Goal: Transaction & Acquisition: Purchase product/service

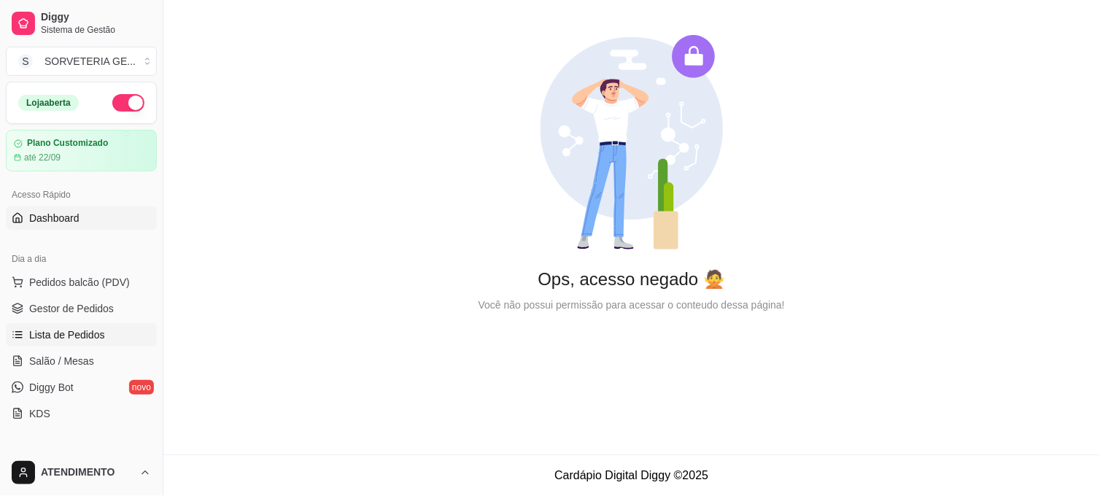
click at [77, 328] on span "Lista de Pedidos" at bounding box center [67, 335] width 76 height 15
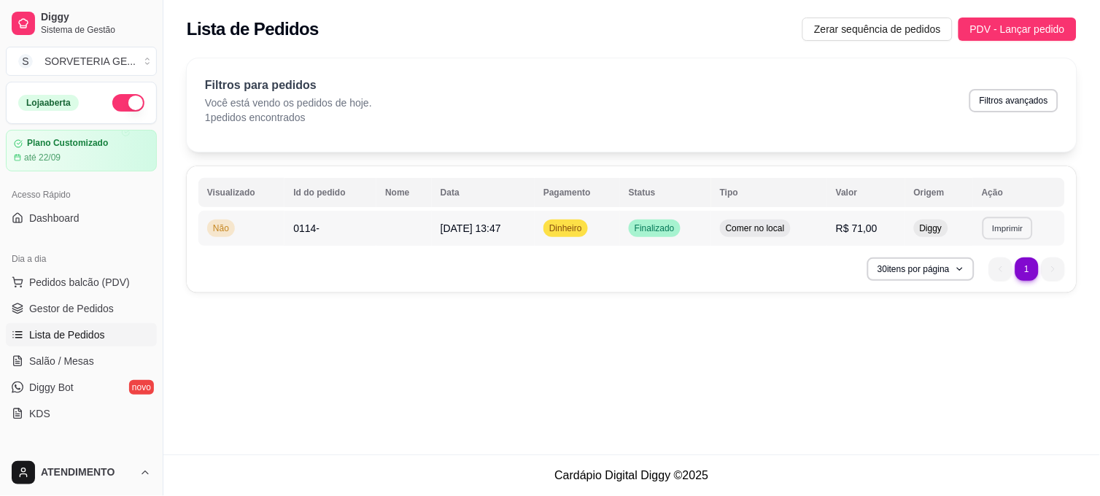
click at [1002, 232] on button "Imprimir" at bounding box center [1008, 228] width 50 height 23
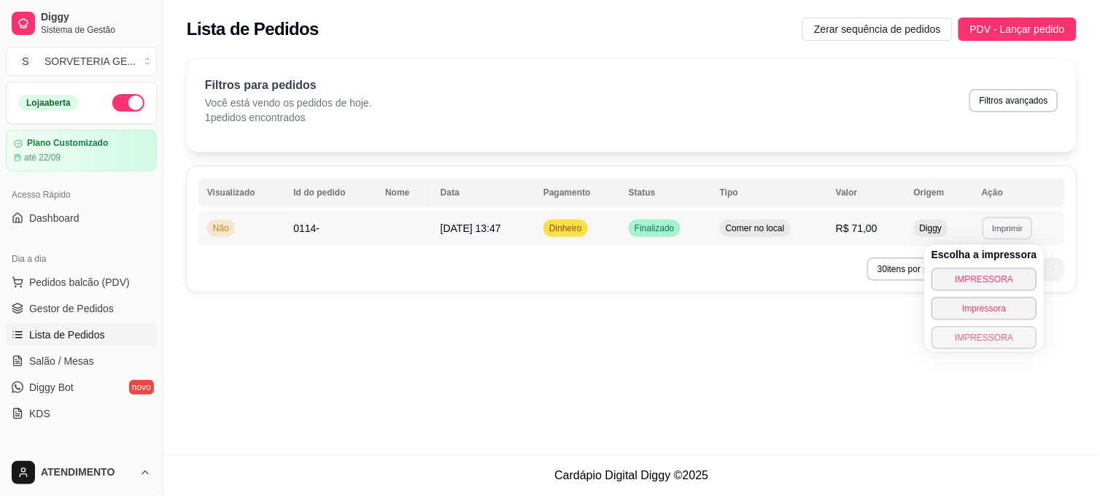
click at [970, 346] on button "IMPRESSORA" at bounding box center [984, 337] width 106 height 23
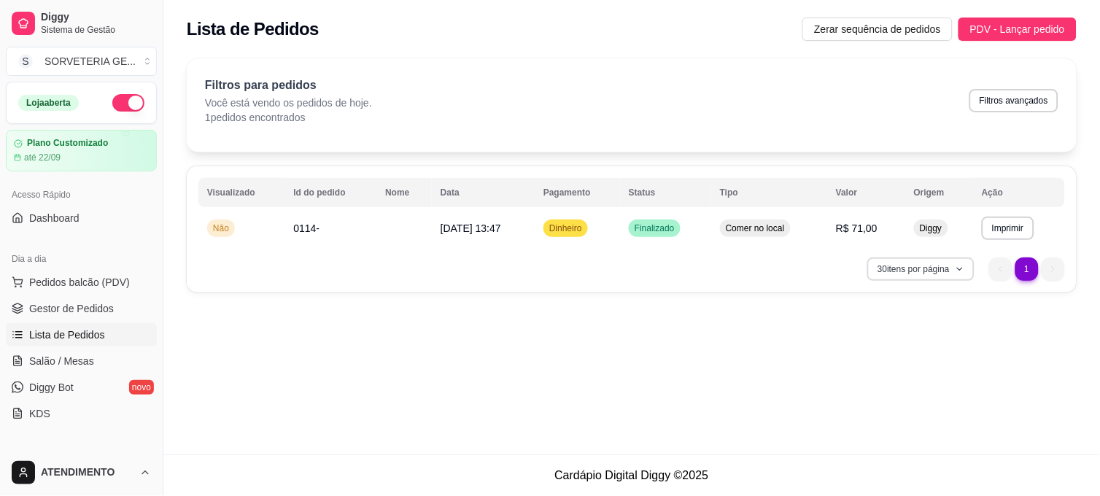
click at [943, 266] on button "30 itens por página" at bounding box center [920, 268] width 107 height 23
click at [680, 360] on div "**********" at bounding box center [631, 227] width 937 height 454
click at [67, 215] on span "Dashboard" at bounding box center [54, 218] width 50 height 15
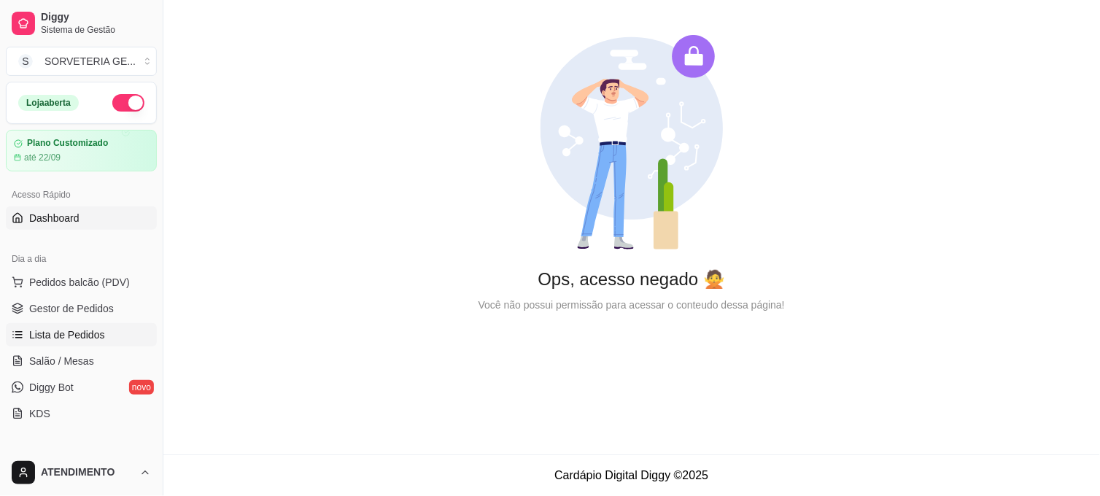
click at [84, 331] on span "Lista de Pedidos" at bounding box center [67, 335] width 76 height 15
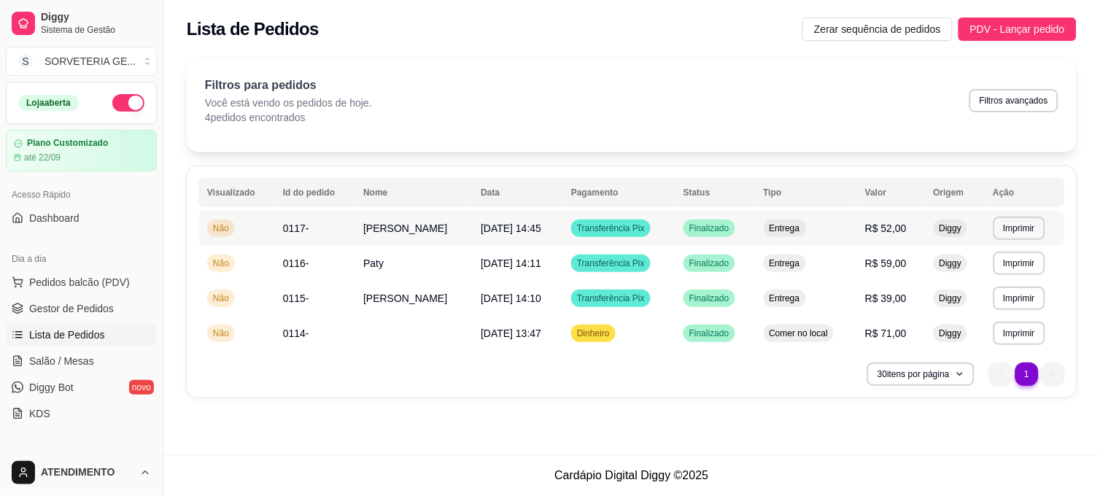
click at [545, 226] on td "[DATE] 14:45" at bounding box center [517, 228] width 90 height 35
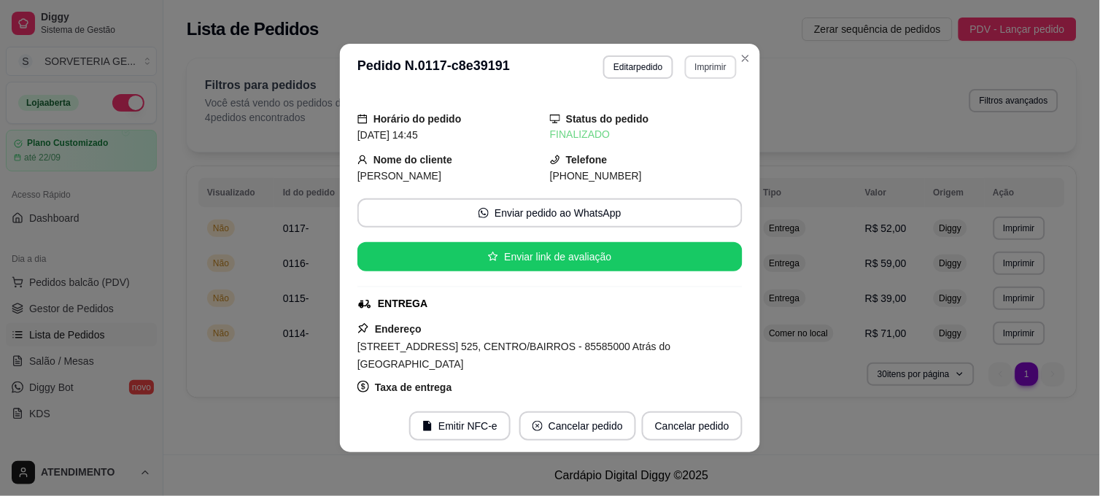
click at [692, 67] on button "Imprimir" at bounding box center [711, 66] width 52 height 23
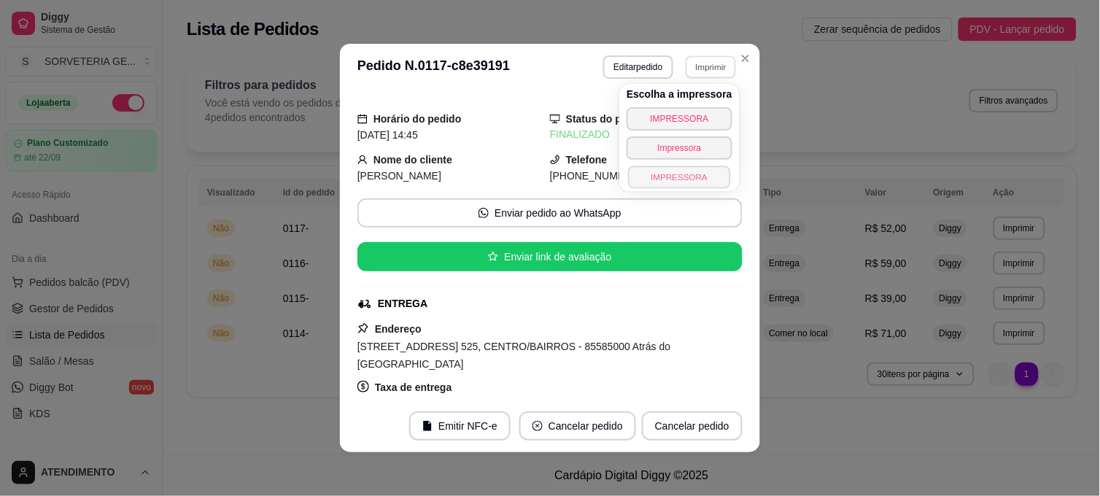
click at [703, 174] on button "IMPRESSORA" at bounding box center [679, 177] width 102 height 23
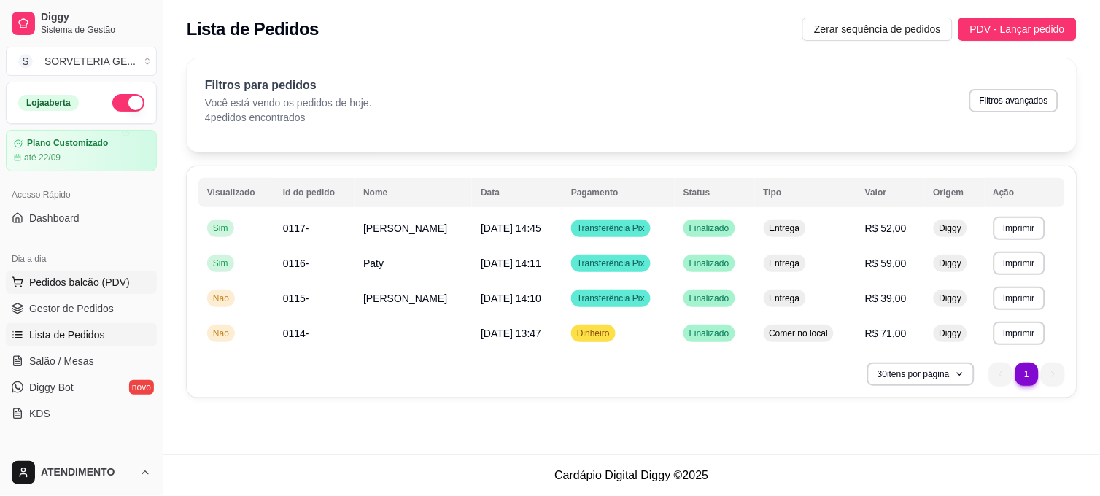
click at [115, 280] on span "Pedidos balcão (PDV)" at bounding box center [79, 282] width 101 height 15
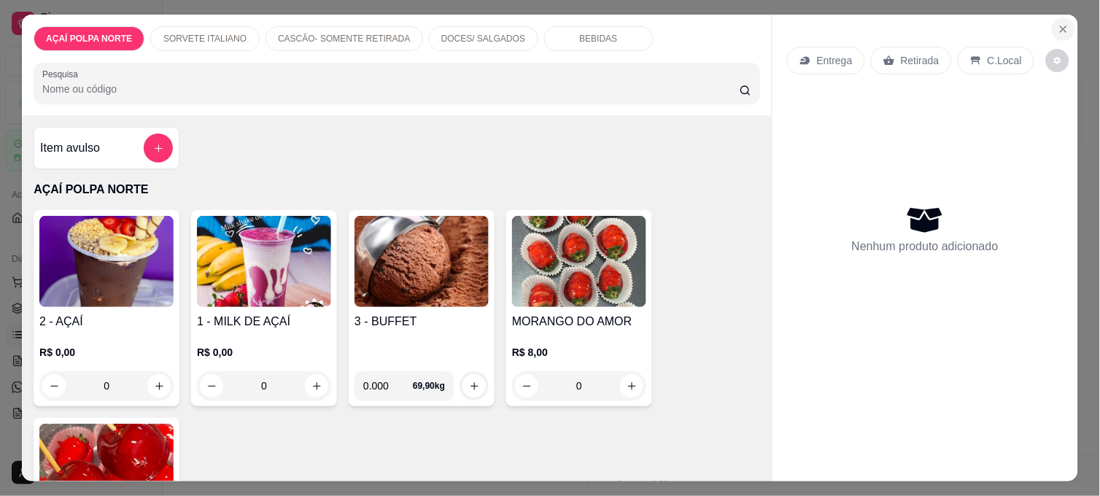
click at [1059, 23] on icon "Close" at bounding box center [1064, 29] width 12 height 12
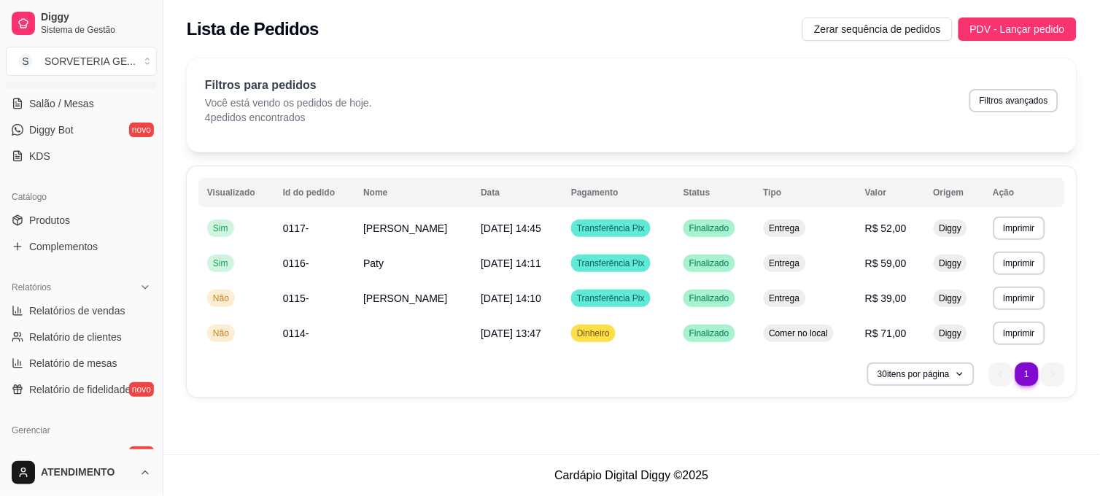
scroll to position [405, 0]
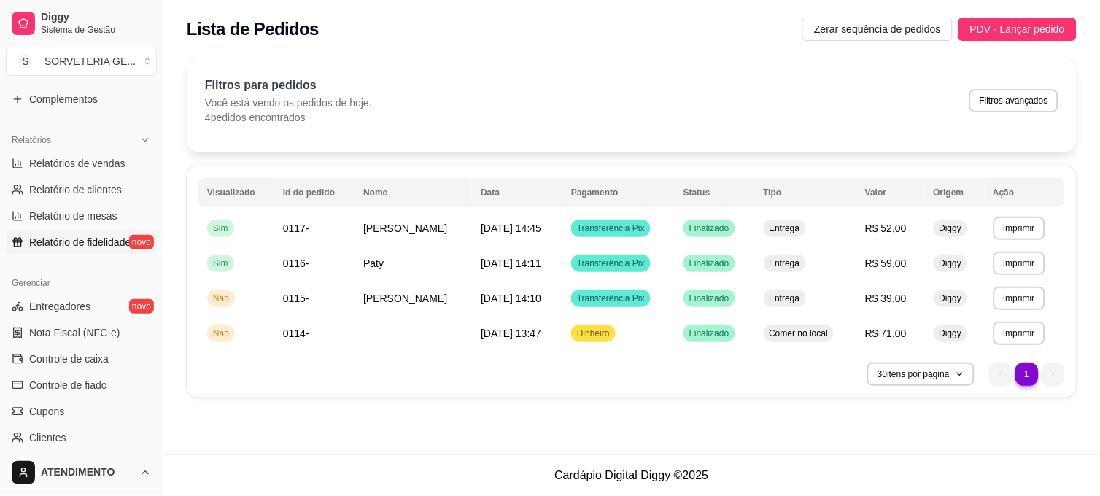
click at [99, 236] on span "Relatório de fidelidade" at bounding box center [79, 242] width 101 height 15
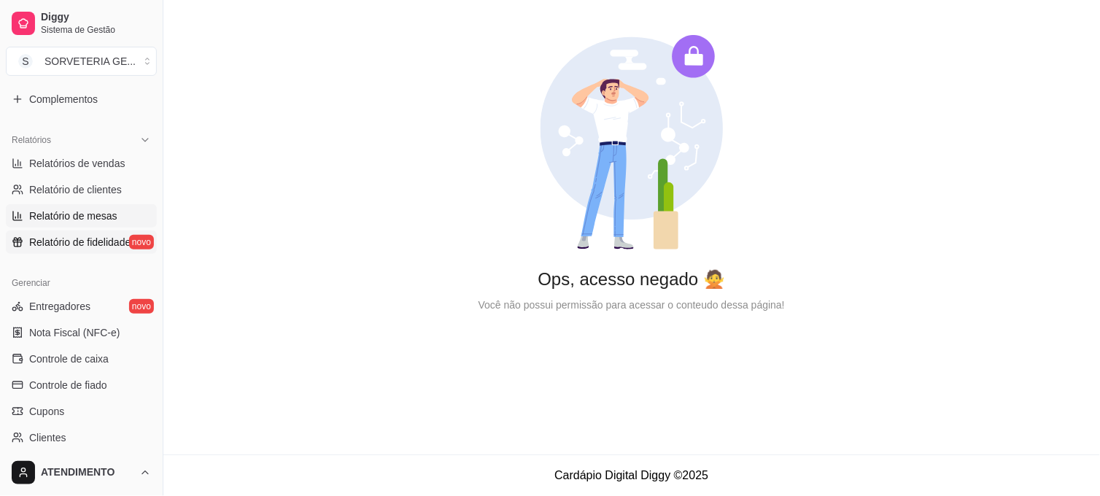
click at [102, 206] on link "Relatório de mesas" at bounding box center [81, 215] width 151 height 23
click at [88, 191] on span "Relatório de clientes" at bounding box center [75, 189] width 93 height 15
click at [97, 163] on span "Relatórios de vendas" at bounding box center [77, 163] width 96 height 15
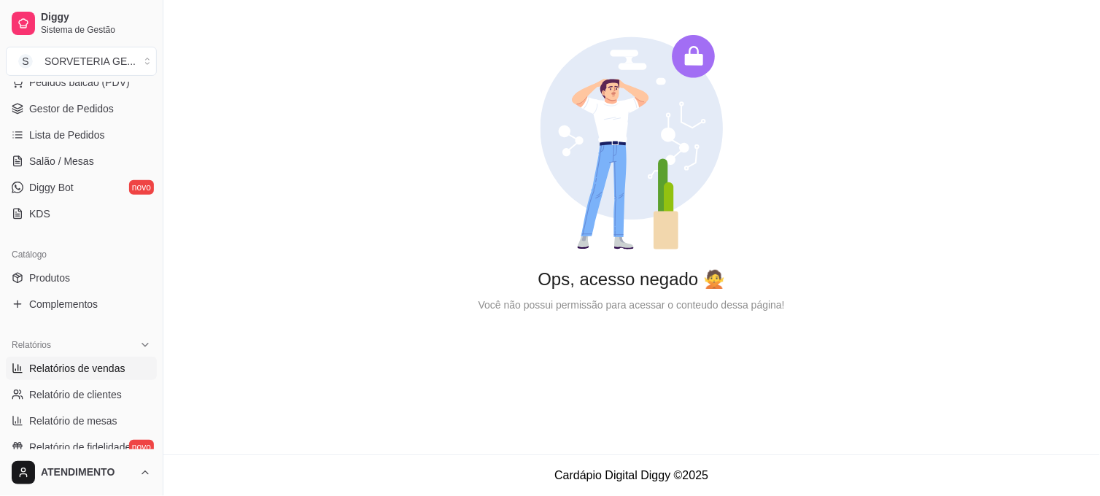
scroll to position [162, 0]
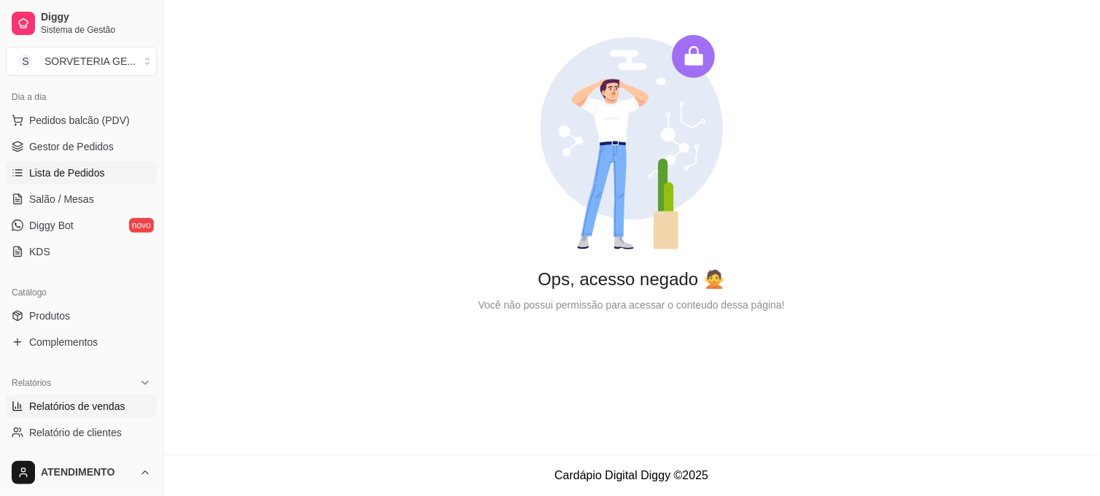
click at [103, 174] on link "Lista de Pedidos" at bounding box center [81, 172] width 151 height 23
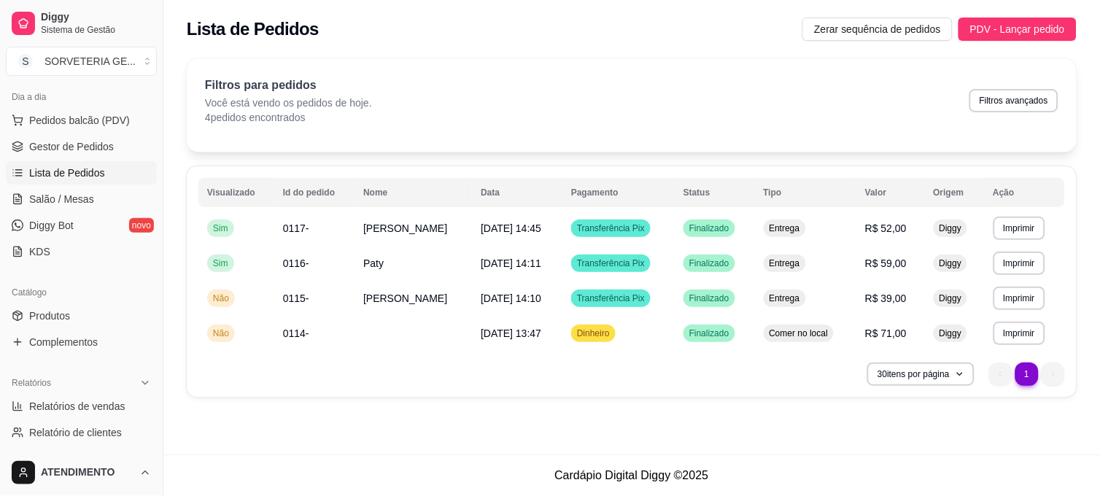
click at [6, 161] on link "Lista de Pedidos" at bounding box center [81, 172] width 151 height 23
click at [93, 122] on span "Pedidos balcão (PDV)" at bounding box center [79, 120] width 101 height 15
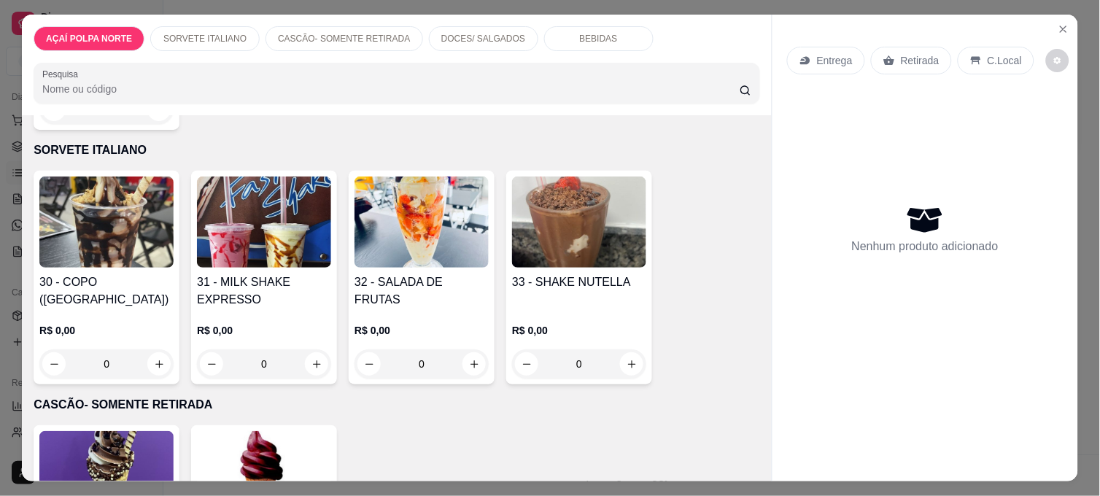
scroll to position [486, 0]
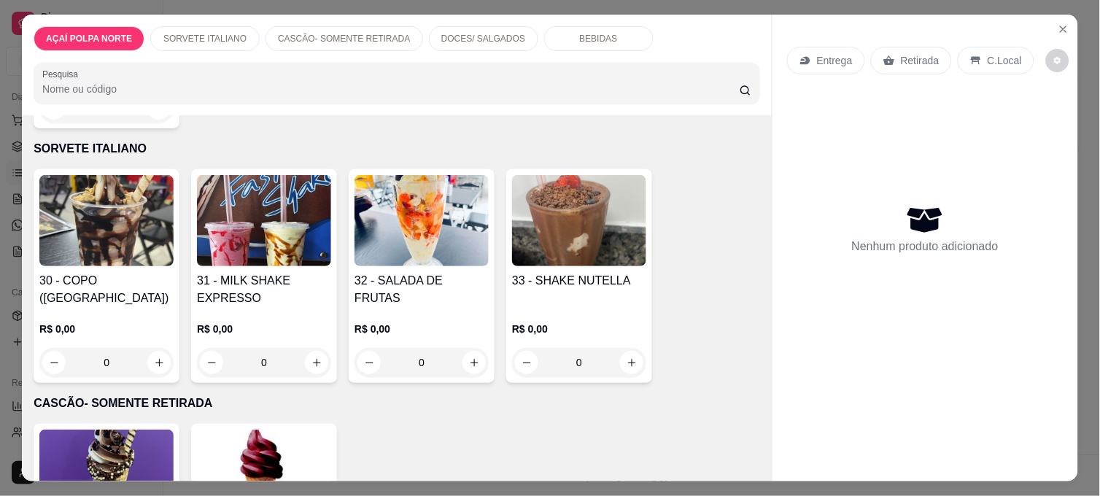
click at [301, 279] on h4 "31 - MILK SHAKE EXPRESSO" at bounding box center [264, 289] width 134 height 35
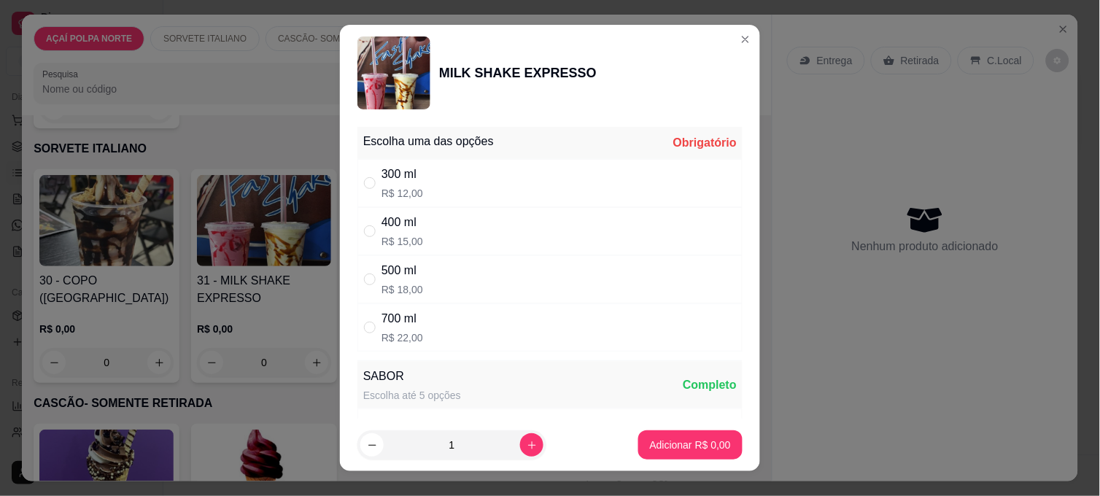
click at [500, 194] on div "300 ml R$ 12,00" at bounding box center [549, 183] width 385 height 48
radio input "true"
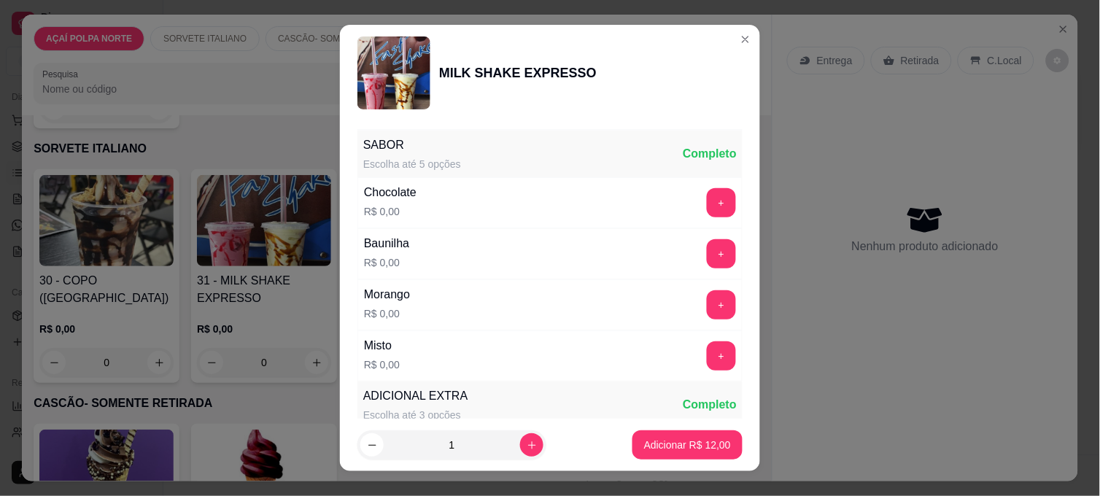
scroll to position [243, 0]
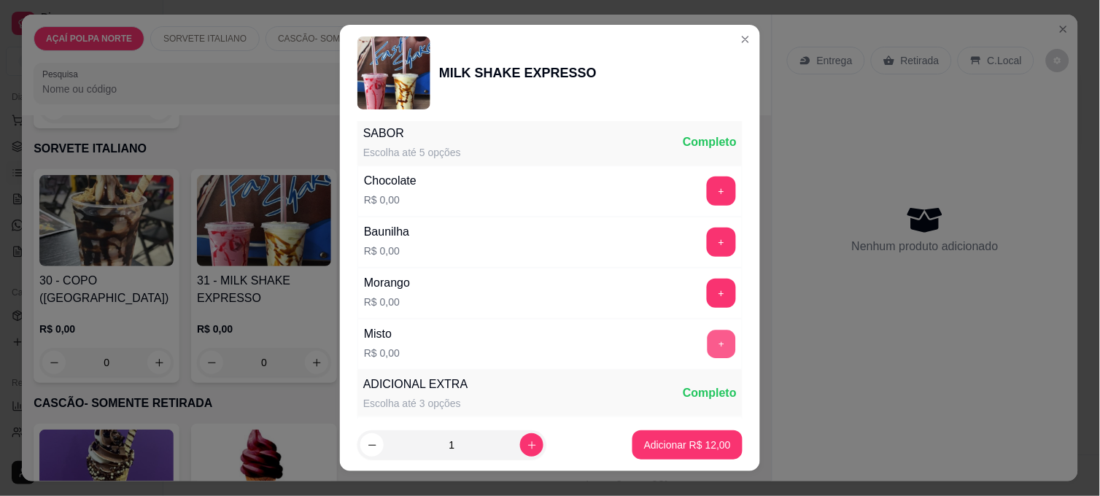
click at [708, 336] on button "+" at bounding box center [722, 344] width 28 height 28
click at [646, 433] on button "Adicionar R$ 12,00" at bounding box center [687, 445] width 107 height 28
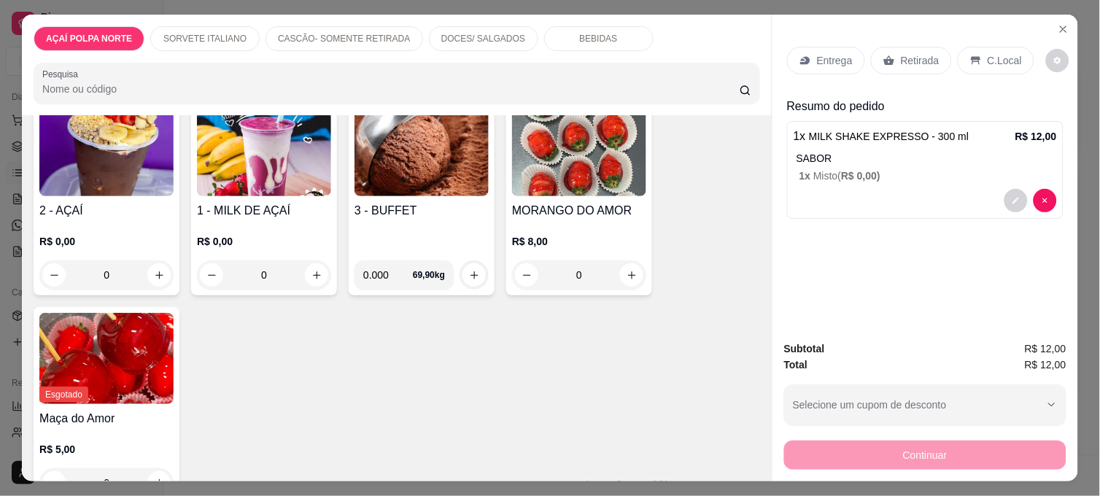
scroll to position [81, 0]
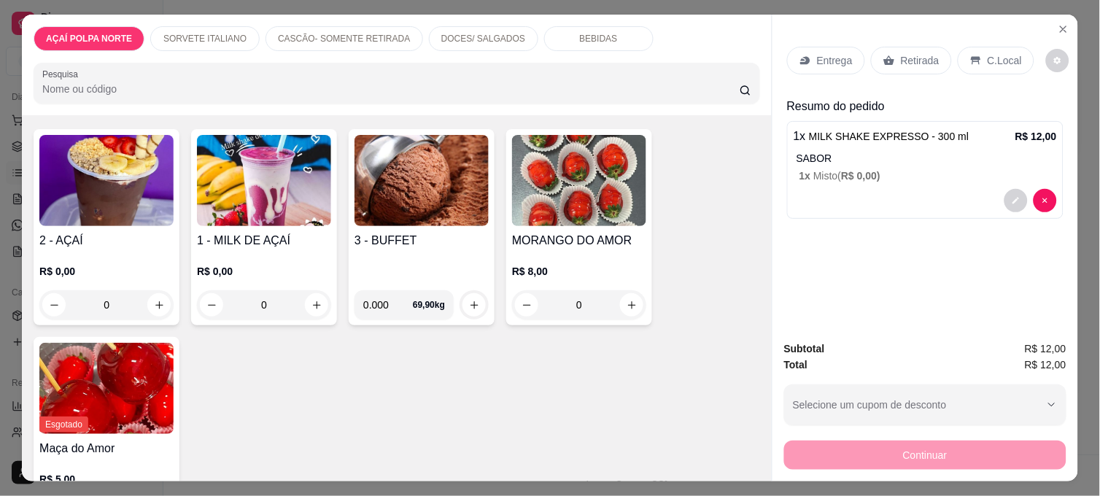
click at [146, 266] on p "R$ 0,00" at bounding box center [106, 271] width 134 height 15
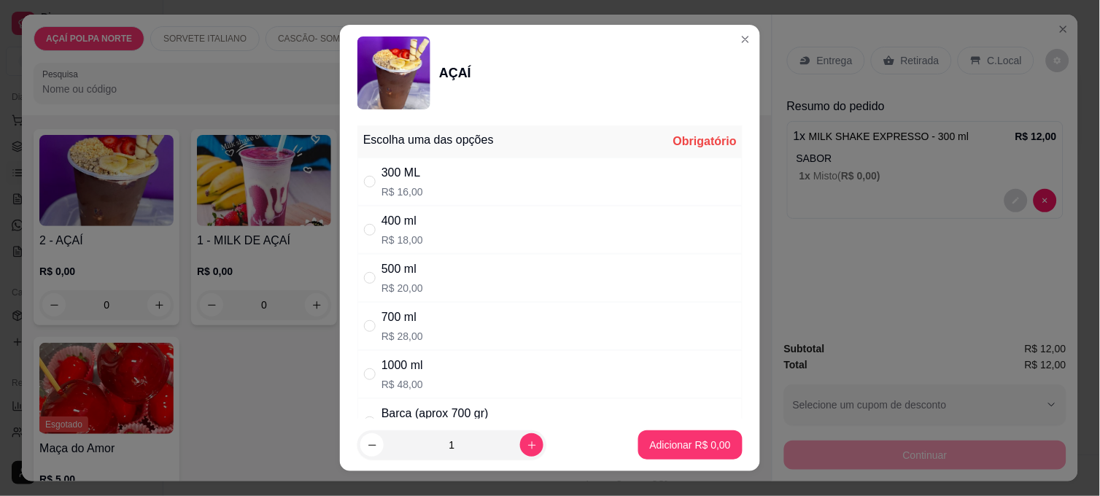
scroll to position [0, 0]
click at [464, 185] on div "300 ML R$ 16,00" at bounding box center [549, 183] width 385 height 48
radio input "true"
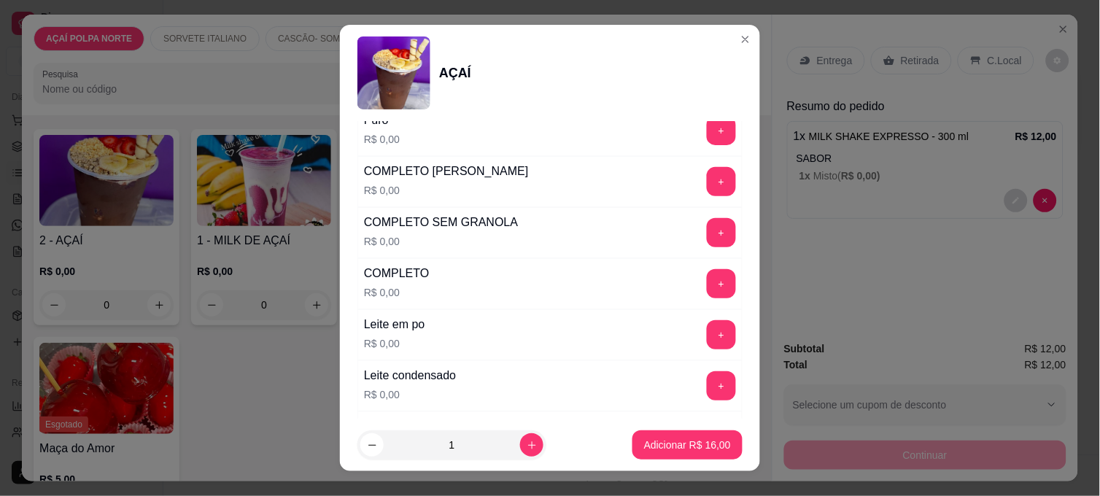
scroll to position [486, 0]
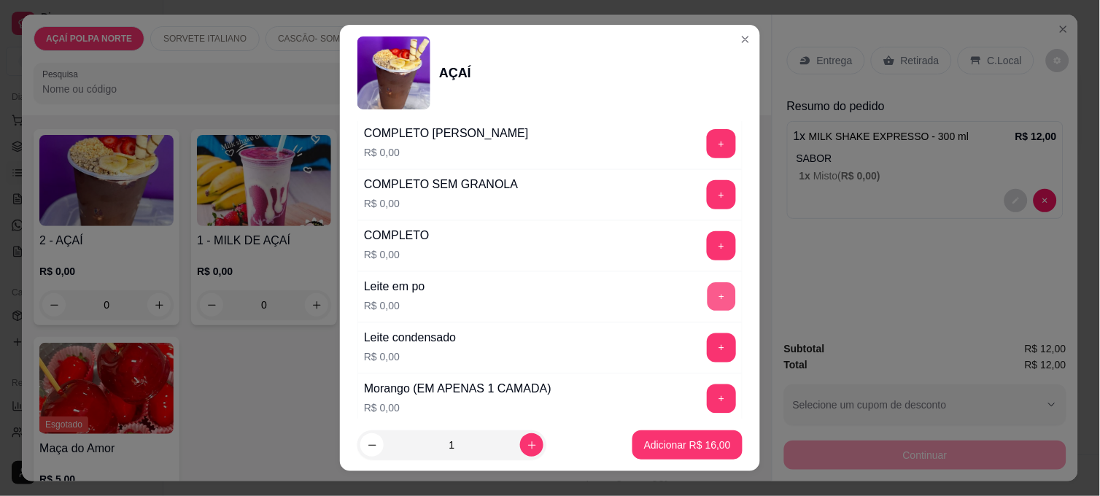
click at [708, 295] on button "+" at bounding box center [722, 297] width 28 height 28
click at [707, 350] on button "+" at bounding box center [721, 347] width 29 height 29
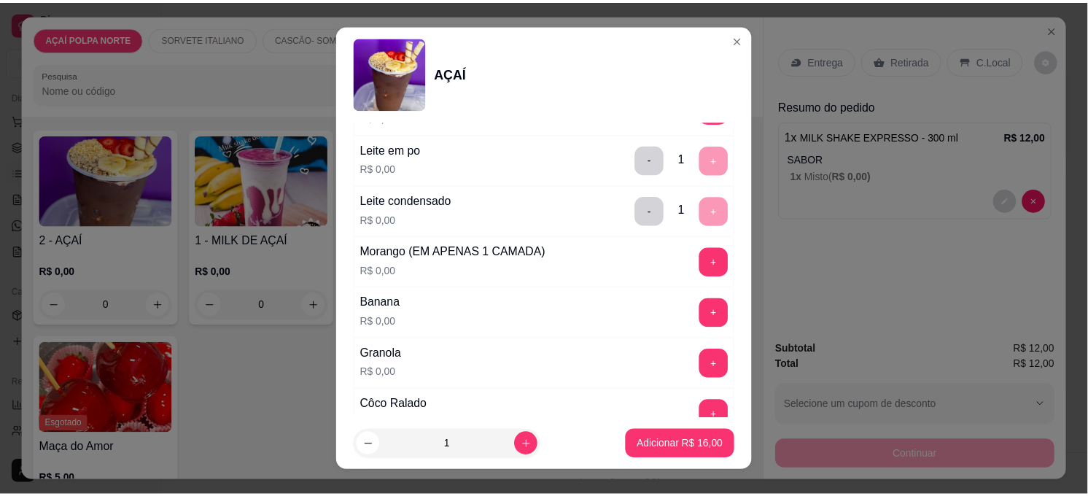
scroll to position [648, 0]
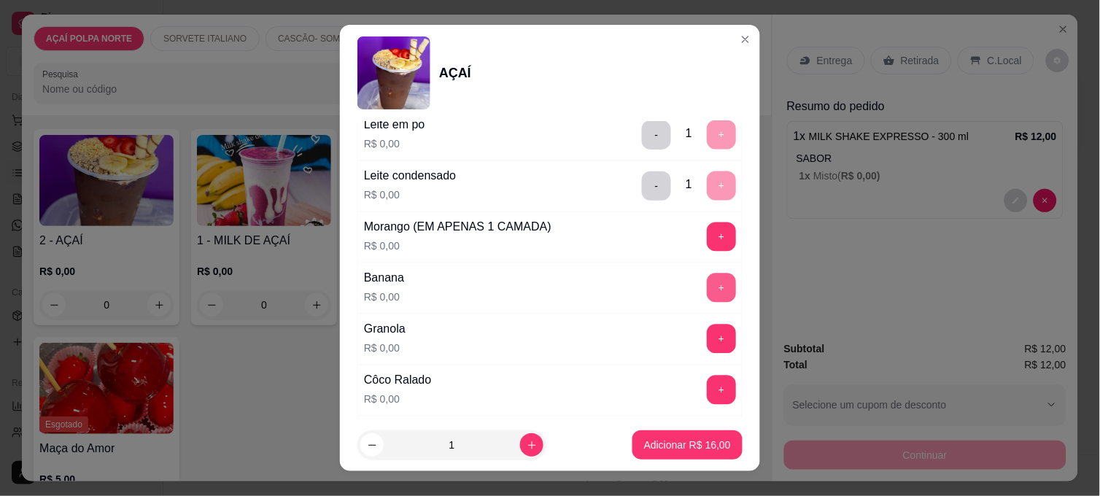
click at [707, 282] on button "+" at bounding box center [721, 288] width 29 height 29
click at [708, 338] on button "+" at bounding box center [722, 339] width 28 height 28
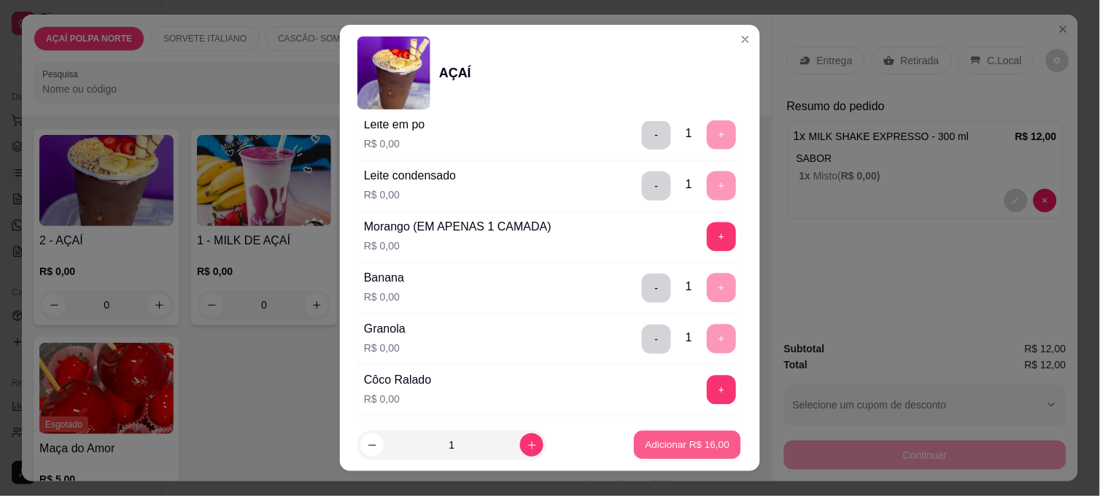
click at [659, 447] on p "Adicionar R$ 16,00" at bounding box center [688, 445] width 85 height 14
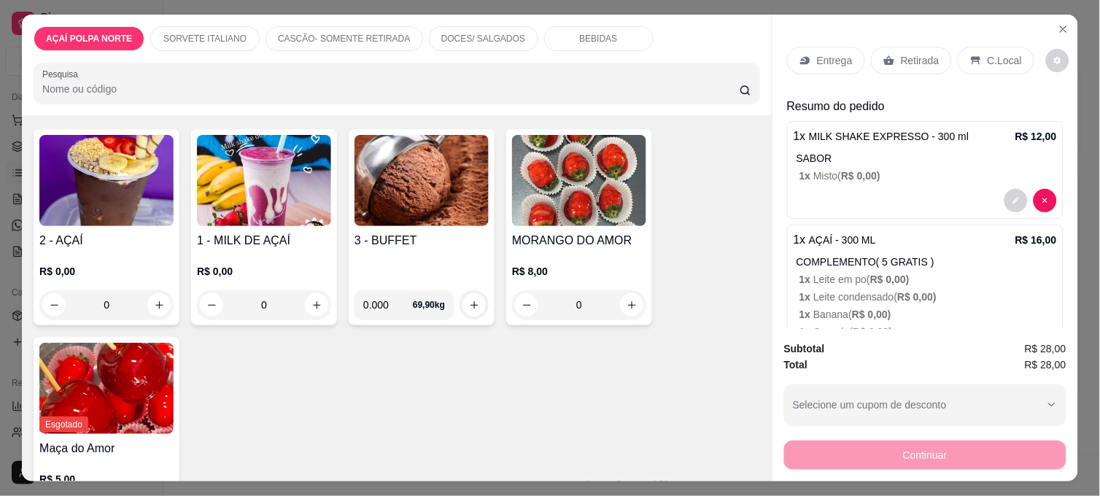
click at [929, 47] on div "Retirada" at bounding box center [911, 61] width 81 height 28
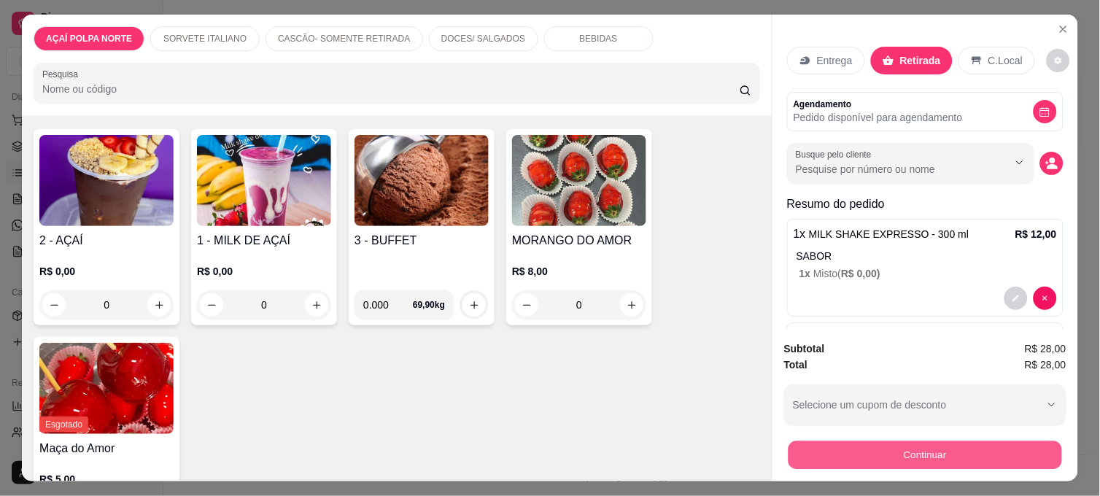
click at [910, 451] on button "Continuar" at bounding box center [926, 455] width 274 height 28
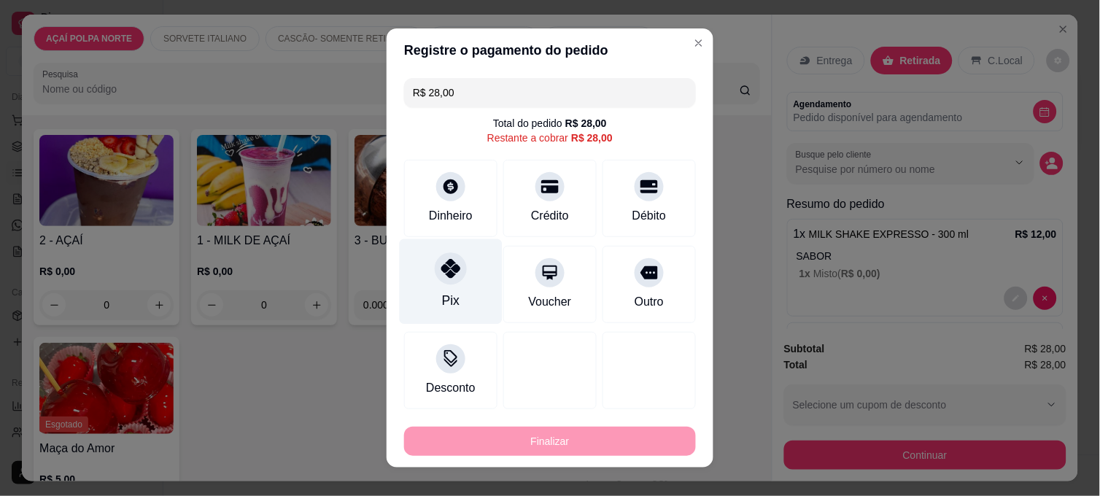
click at [430, 277] on div "Pix" at bounding box center [451, 281] width 103 height 85
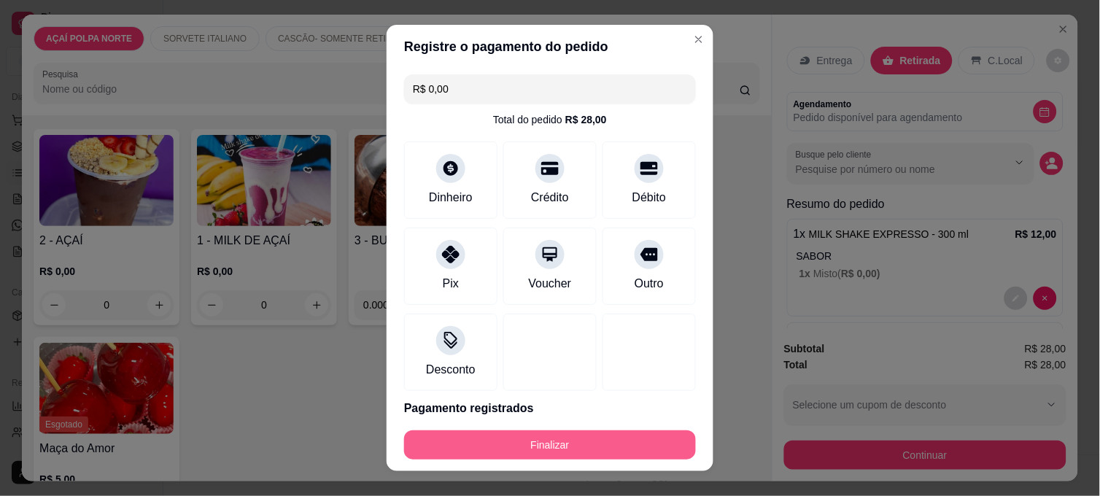
click at [600, 441] on button "Finalizar" at bounding box center [550, 444] width 292 height 29
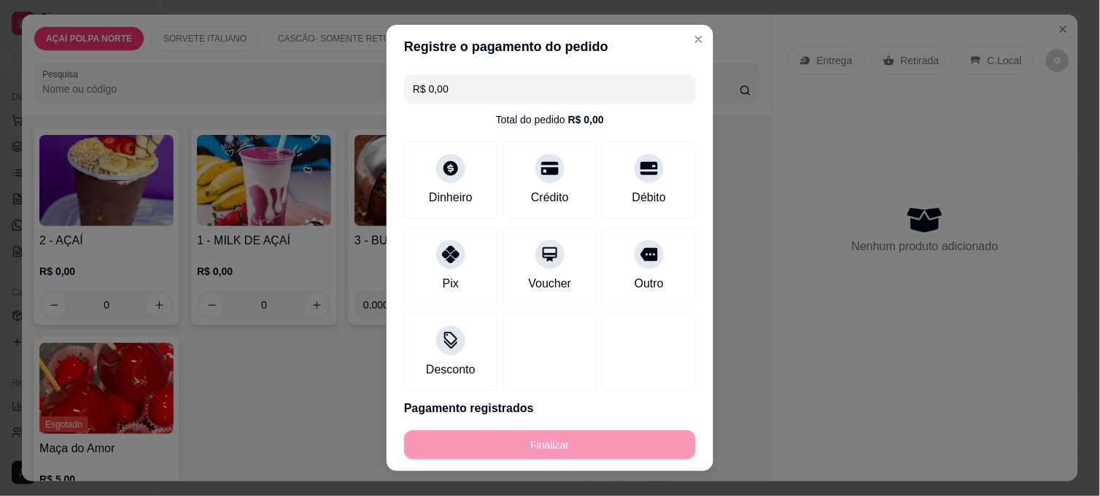
type input "-R$ 28,00"
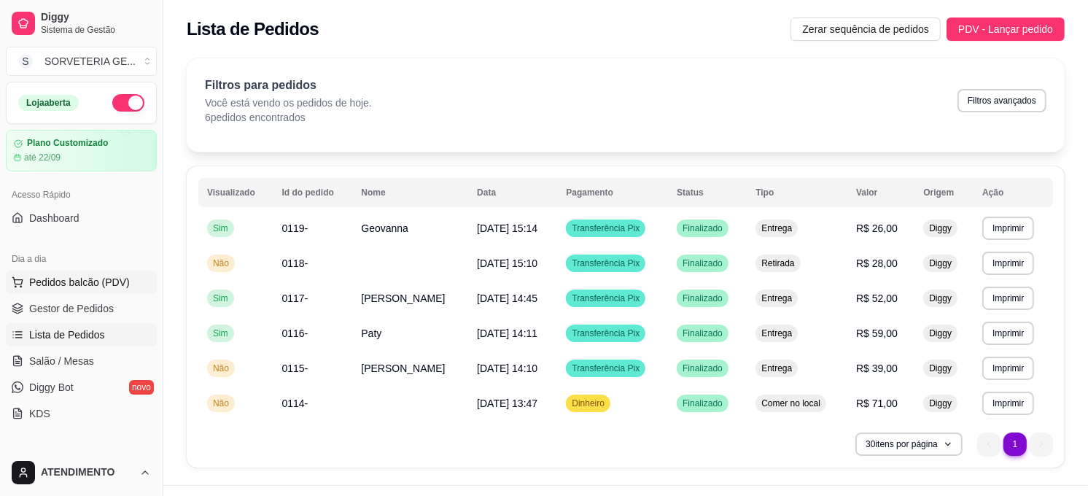
click at [106, 278] on span "Pedidos balcão (PDV)" at bounding box center [79, 282] width 101 height 15
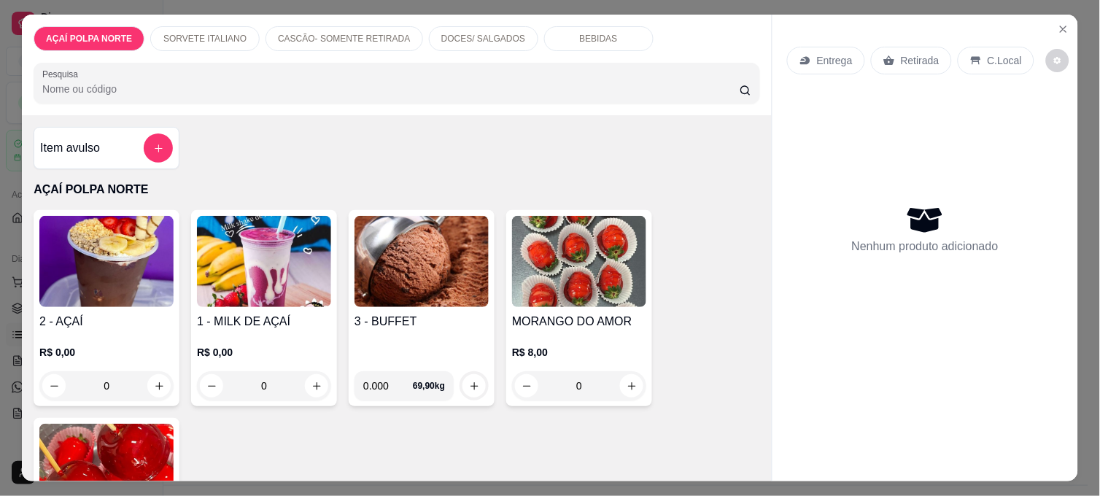
click at [575, 251] on img at bounding box center [579, 261] width 134 height 91
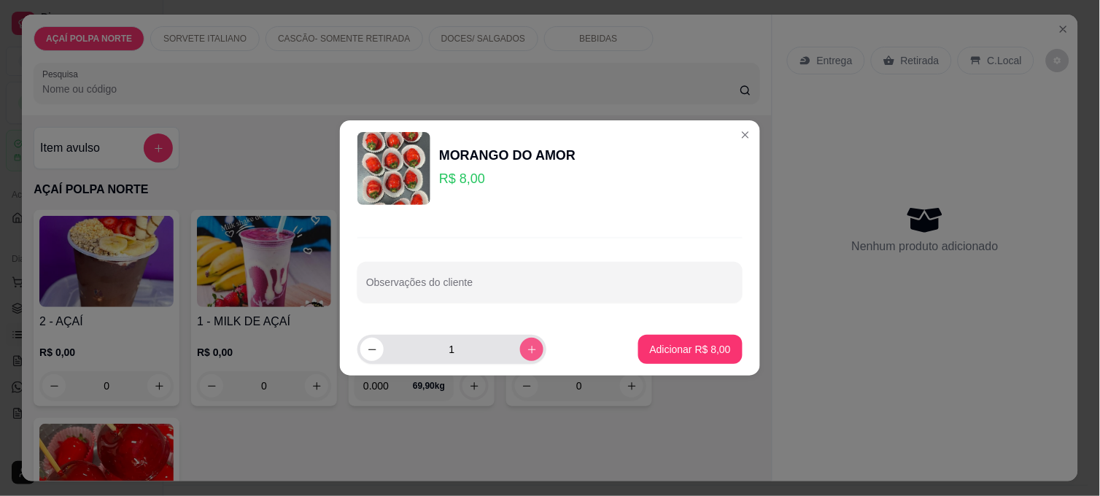
click at [527, 353] on icon "increase-product-quantity" at bounding box center [532, 349] width 11 height 11
type input "2"
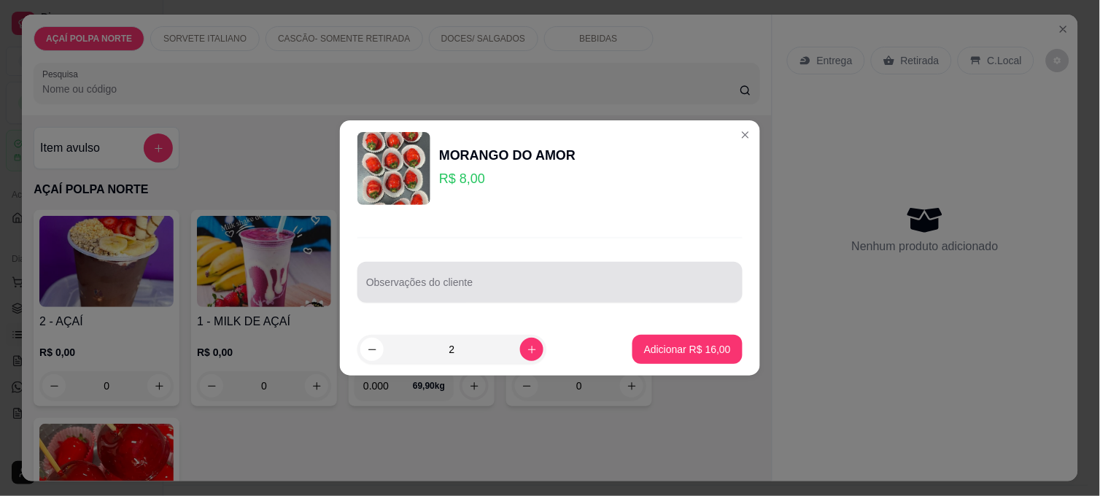
click at [476, 271] on div at bounding box center [550, 282] width 368 height 29
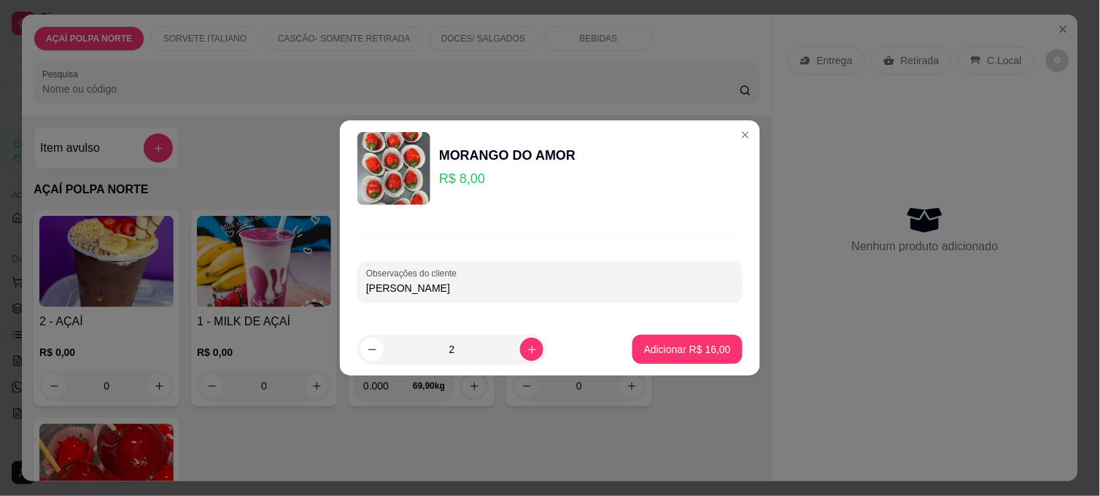
type input "[PERSON_NAME]"
click at [680, 344] on p "Adicionar R$ 16,00" at bounding box center [687, 349] width 87 height 15
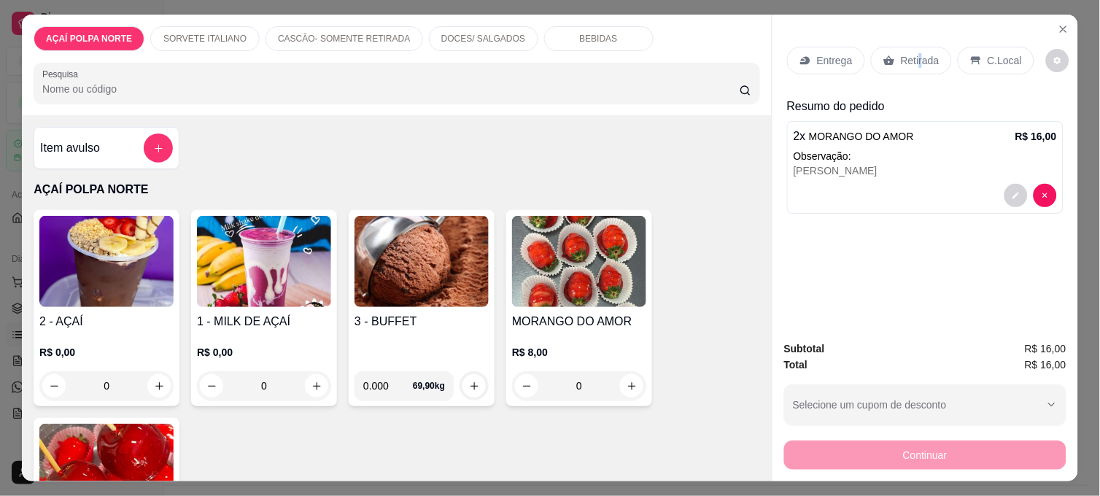
click at [913, 53] on p "Retirada" at bounding box center [920, 60] width 39 height 15
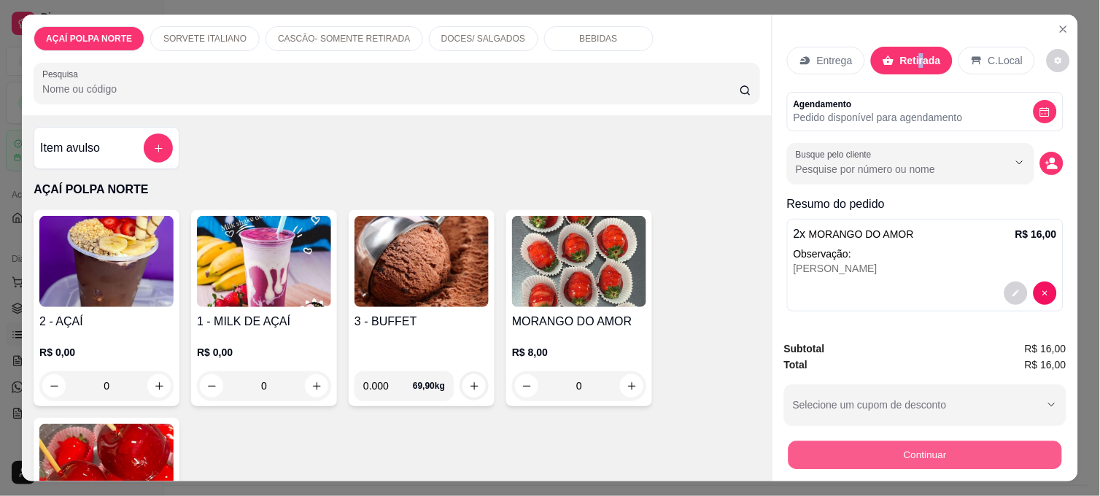
click at [987, 444] on button "Continuar" at bounding box center [926, 455] width 274 height 28
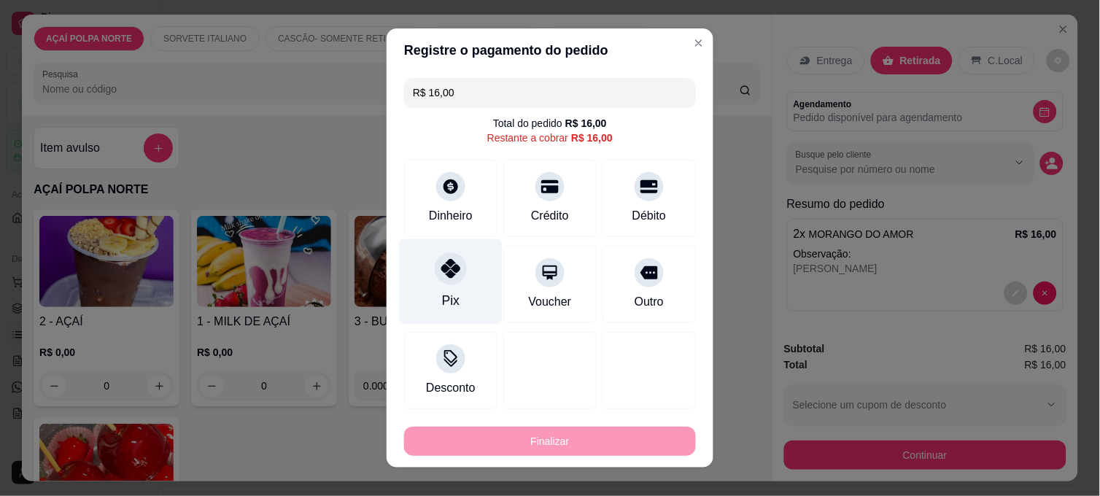
click at [435, 271] on div at bounding box center [451, 268] width 32 height 32
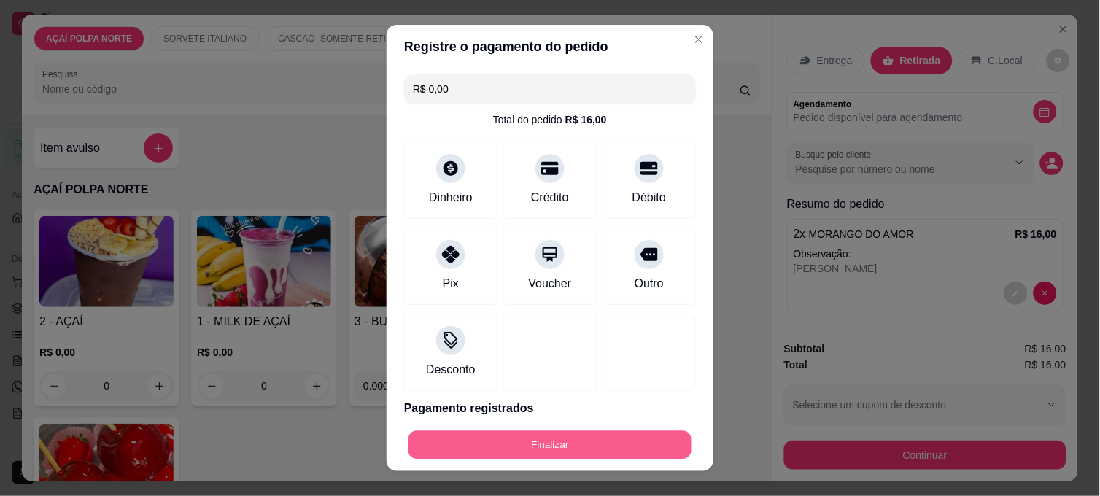
click at [531, 438] on button "Finalizar" at bounding box center [549, 445] width 283 height 28
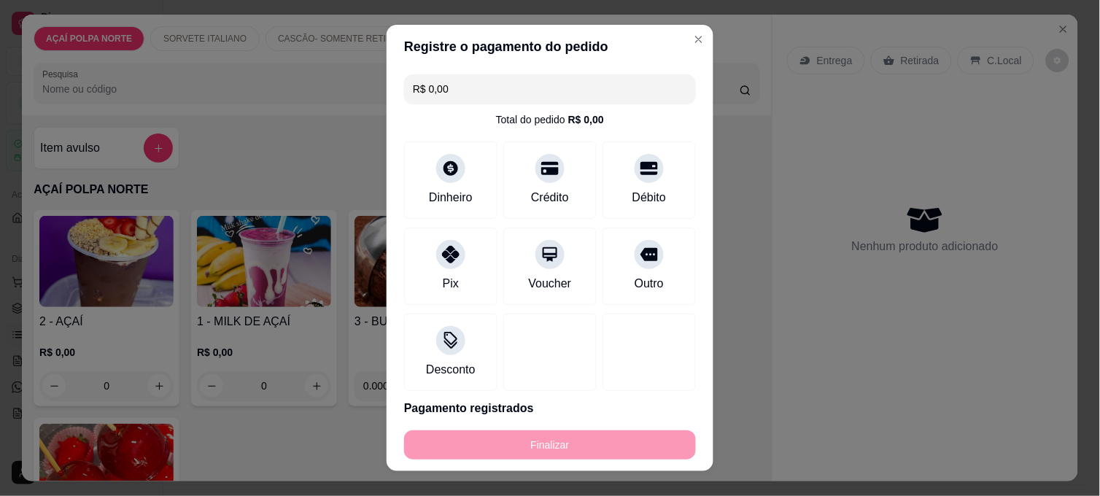
type input "-R$ 16,00"
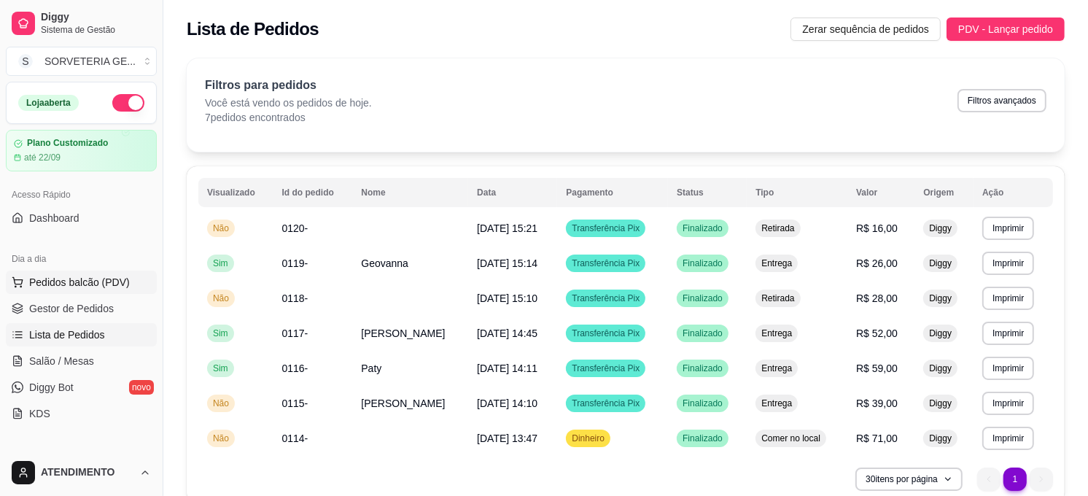
click at [119, 277] on span "Pedidos balcão (PDV)" at bounding box center [79, 282] width 101 height 15
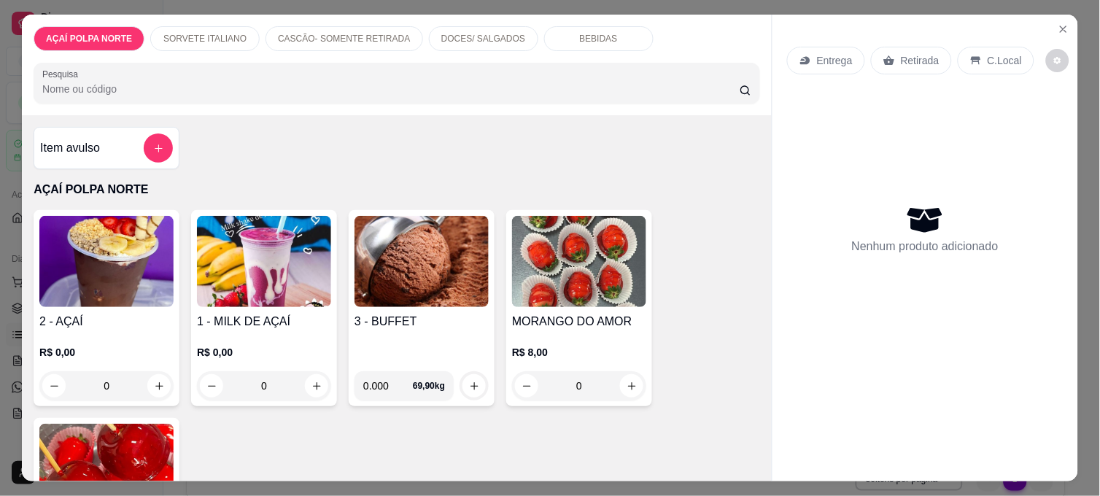
click at [70, 261] on img at bounding box center [106, 261] width 134 height 91
click at [85, 241] on img at bounding box center [106, 261] width 134 height 91
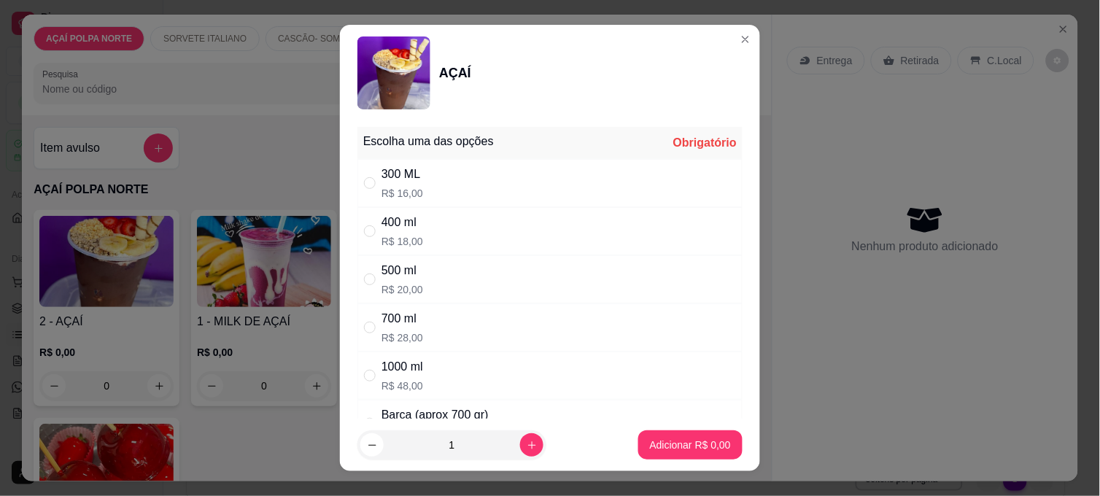
click at [357, 278] on div "500 ml R$ 20,00" at bounding box center [549, 279] width 385 height 48
radio input "true"
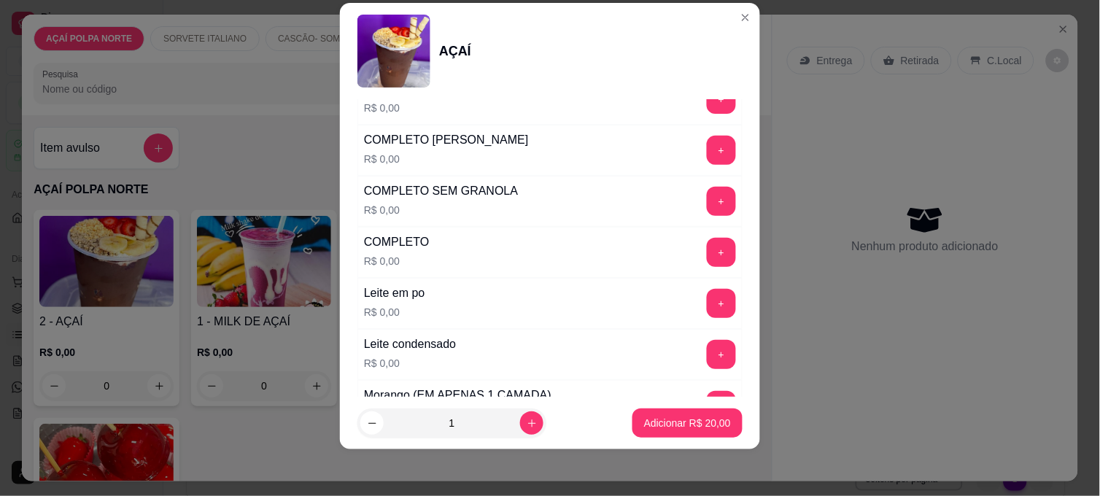
scroll to position [486, 0]
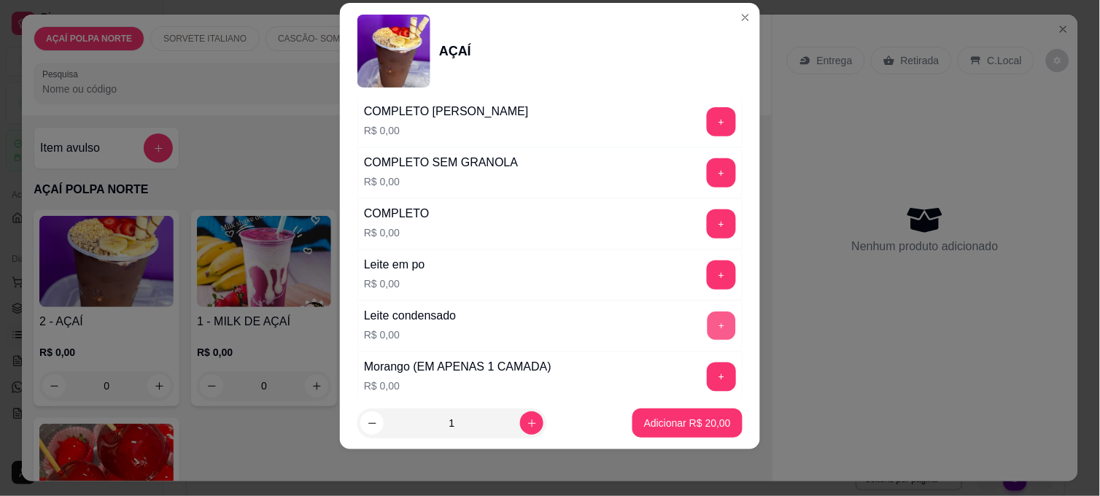
click at [708, 326] on button "+" at bounding box center [722, 326] width 28 height 28
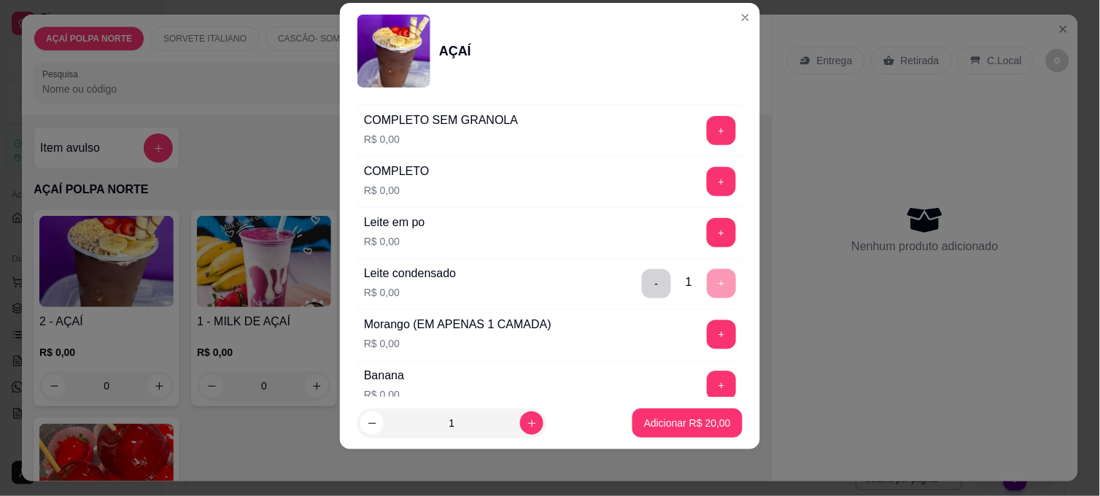
scroll to position [567, 0]
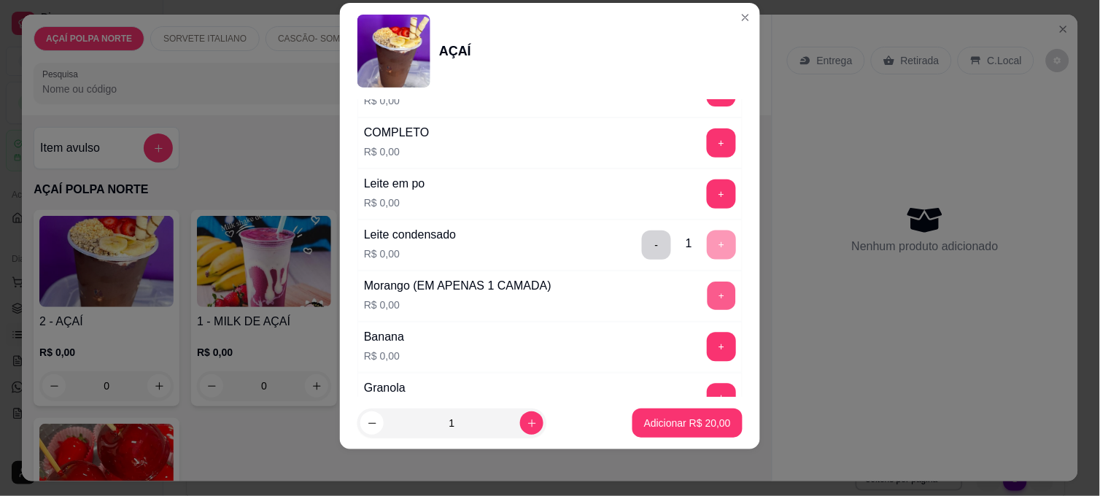
click at [708, 300] on button "+" at bounding box center [722, 296] width 28 height 28
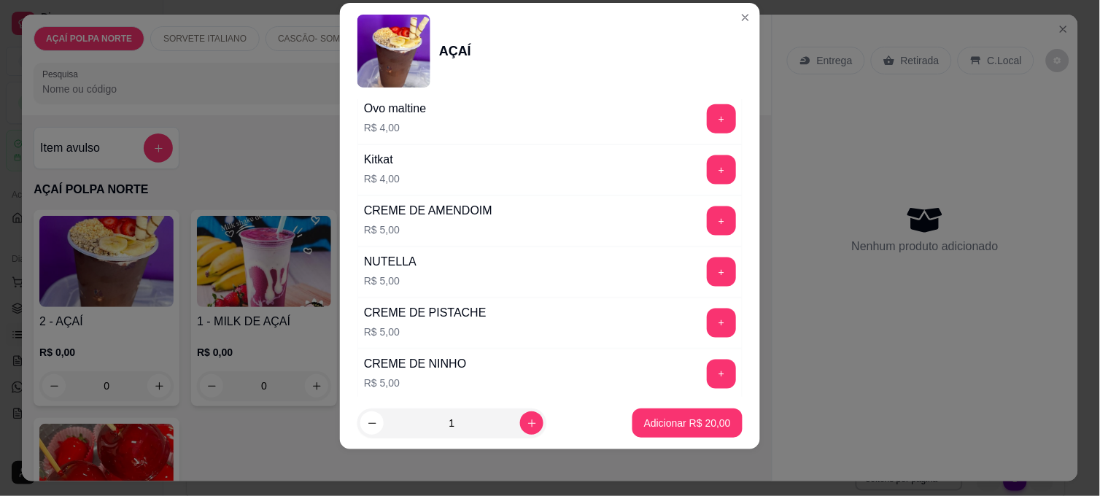
scroll to position [1702, 0]
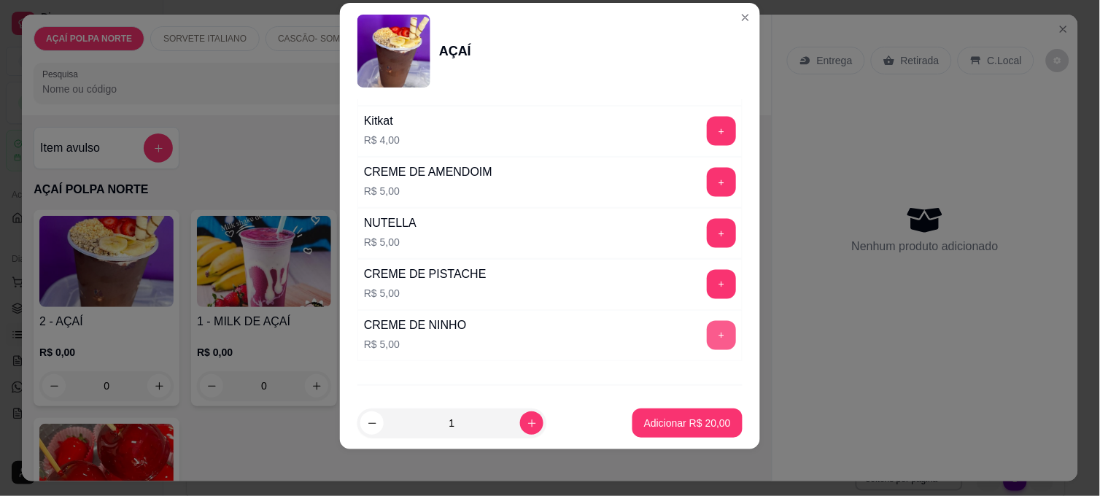
click at [707, 338] on button "+" at bounding box center [721, 335] width 29 height 29
click at [692, 418] on p "Adicionar R$ 25,00" at bounding box center [687, 423] width 87 height 15
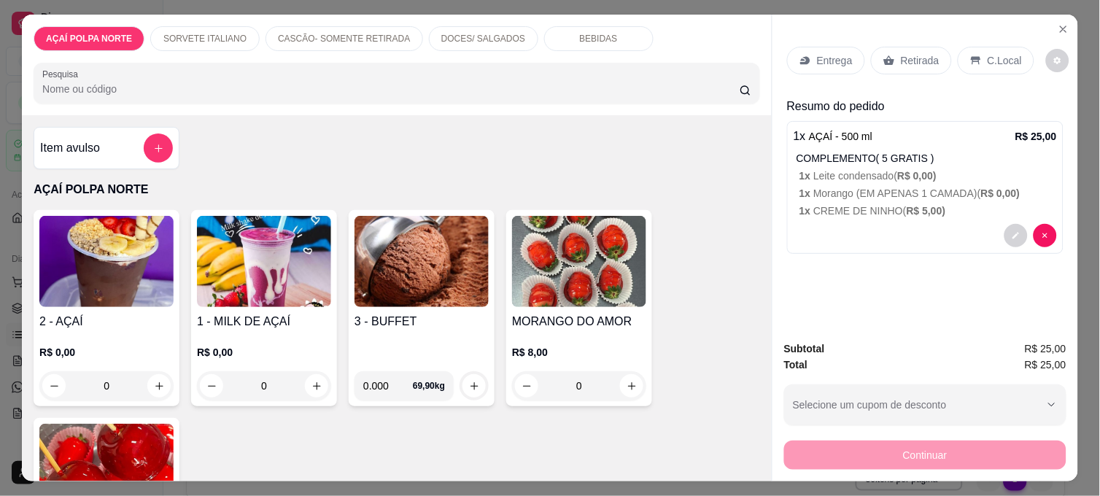
click at [1002, 53] on p "C.Local" at bounding box center [1005, 60] width 34 height 15
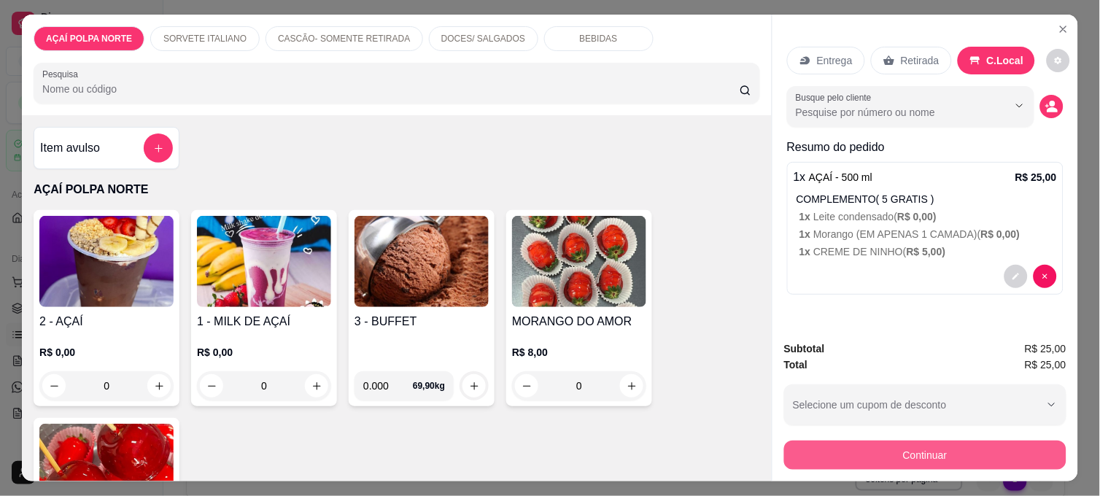
click at [998, 441] on button "Continuar" at bounding box center [925, 455] width 282 height 29
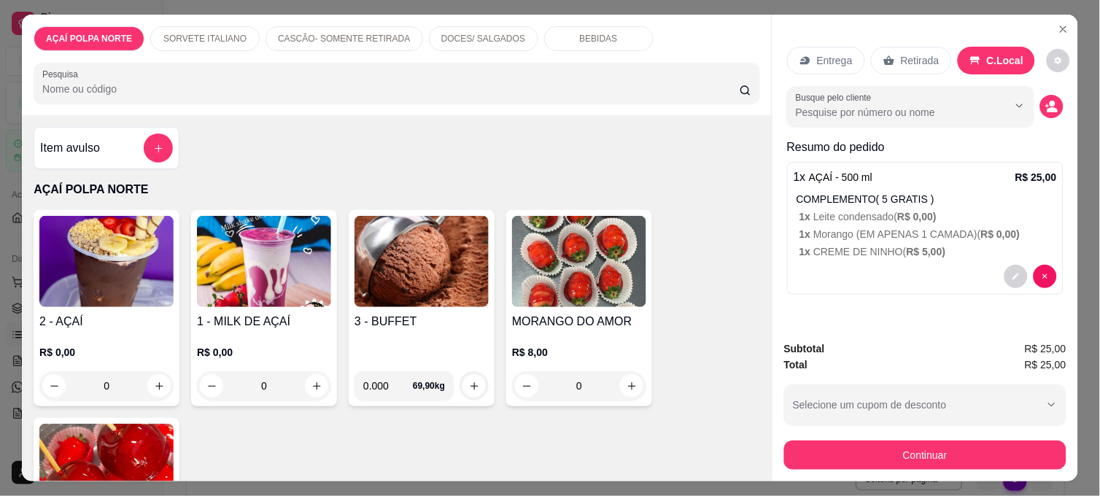
click at [126, 249] on img at bounding box center [106, 261] width 134 height 91
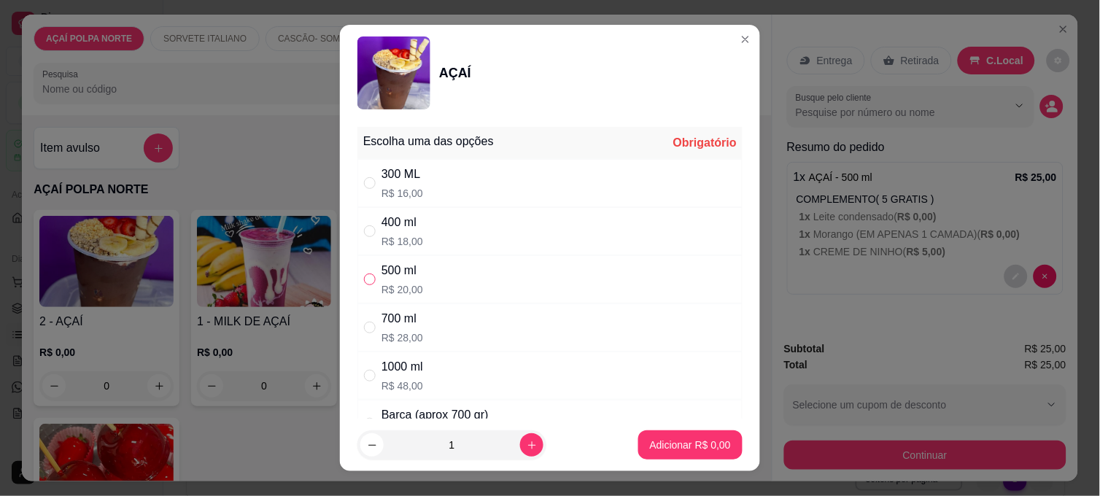
click at [364, 280] on input "" at bounding box center [370, 280] width 12 height 12
radio input "true"
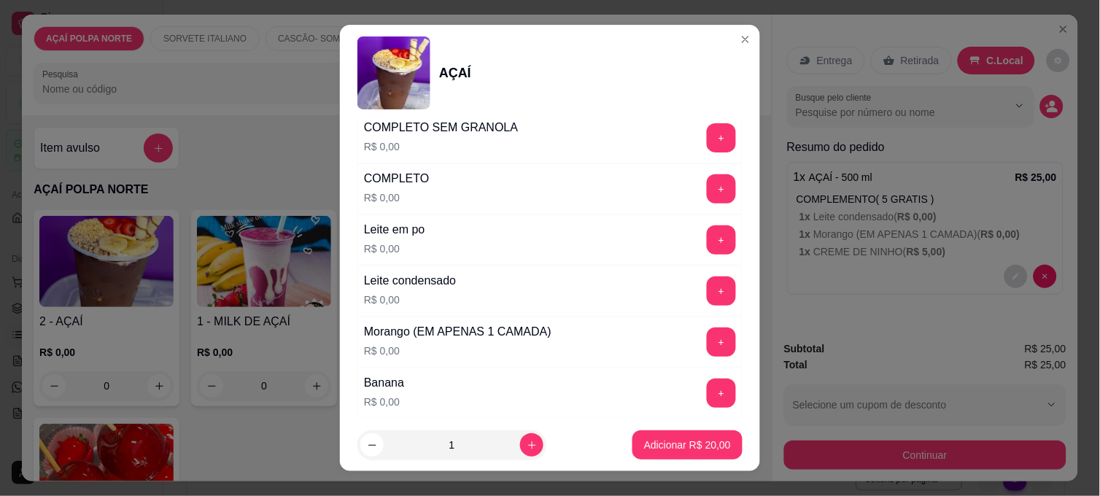
scroll to position [567, 0]
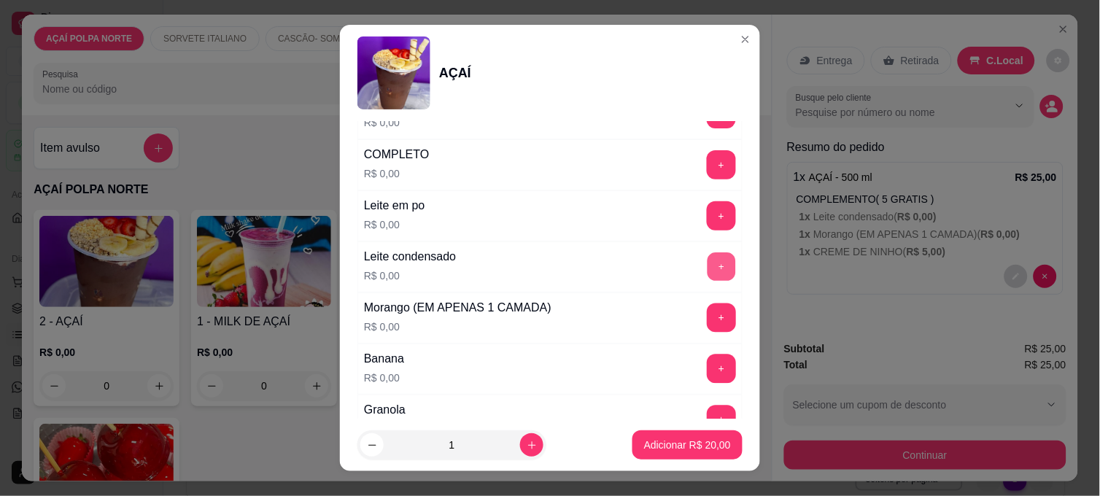
click at [708, 271] on button "+" at bounding box center [722, 267] width 28 height 28
click at [708, 361] on button "+" at bounding box center [722, 369] width 28 height 28
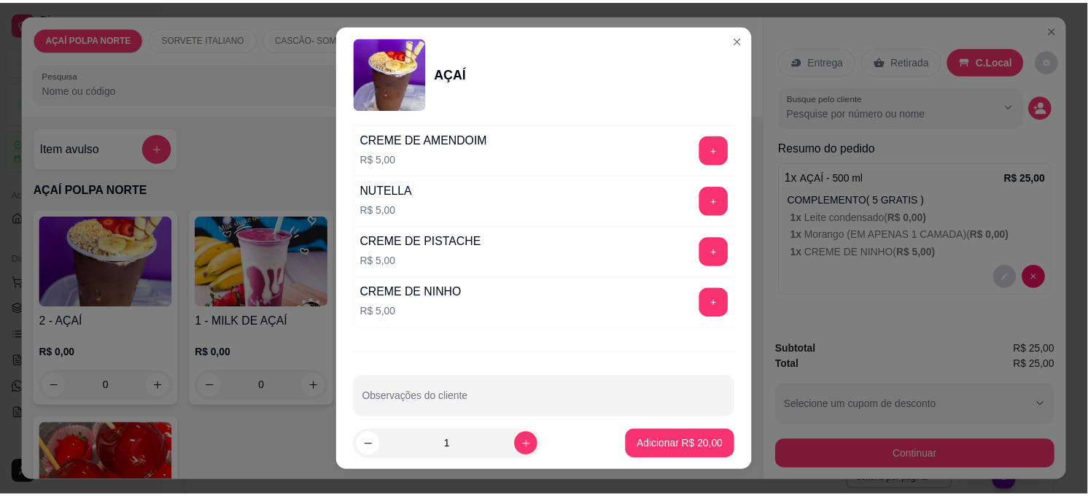
scroll to position [1781, 0]
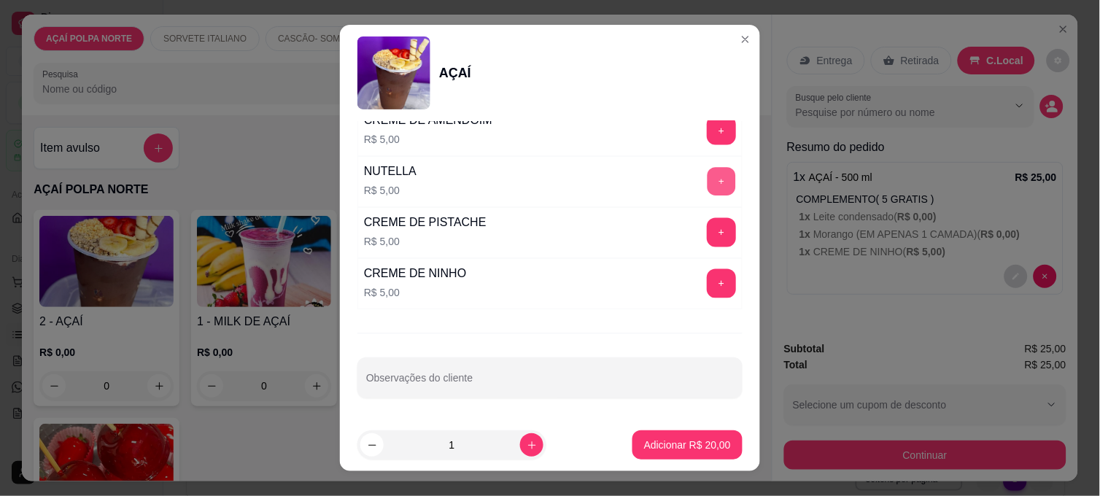
click at [708, 176] on button "+" at bounding box center [722, 182] width 28 height 28
click at [698, 441] on p "Adicionar R$ 25,00" at bounding box center [687, 445] width 87 height 15
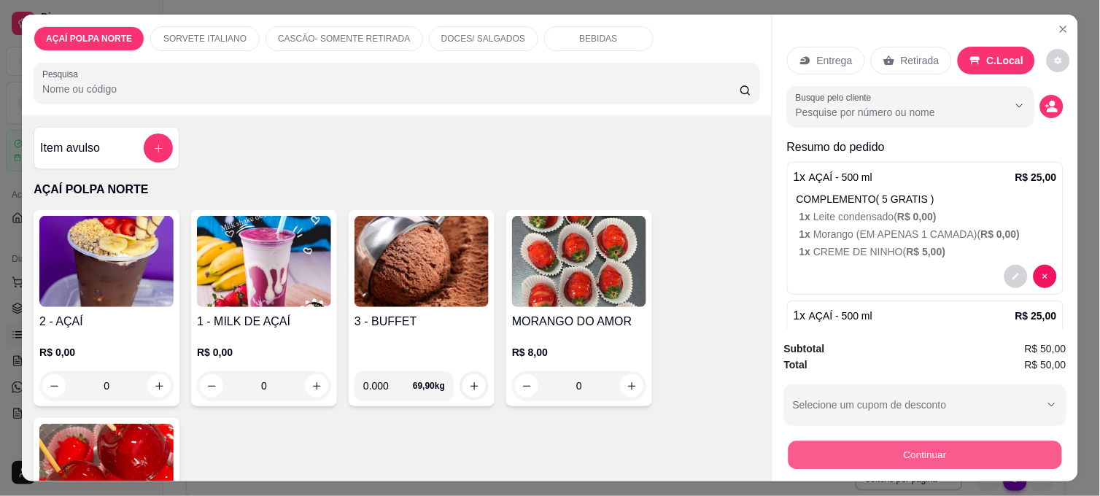
click at [942, 441] on button "Continuar" at bounding box center [926, 455] width 274 height 28
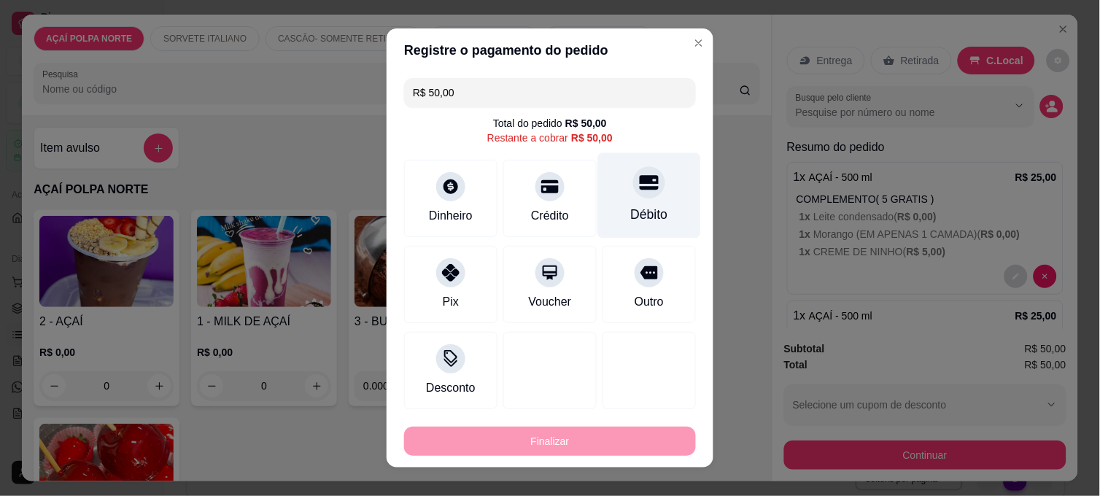
click at [631, 205] on div "Débito" at bounding box center [649, 214] width 37 height 19
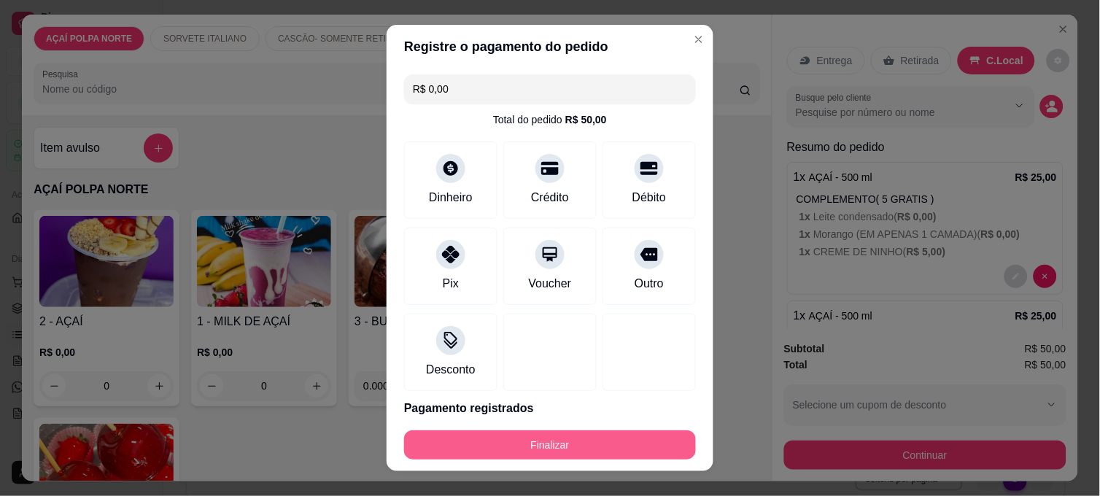
click at [616, 440] on button "Finalizar" at bounding box center [550, 444] width 292 height 29
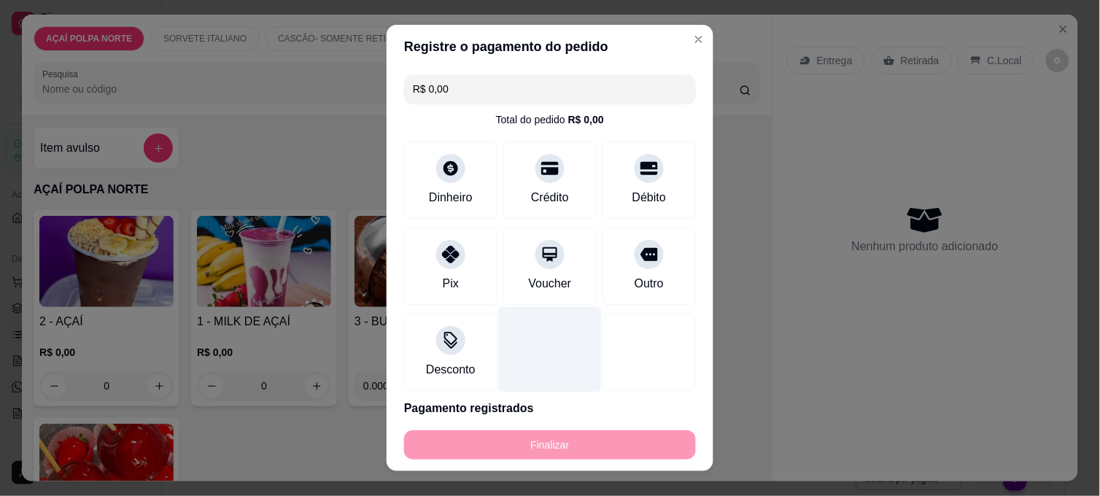
type input "-R$ 50,00"
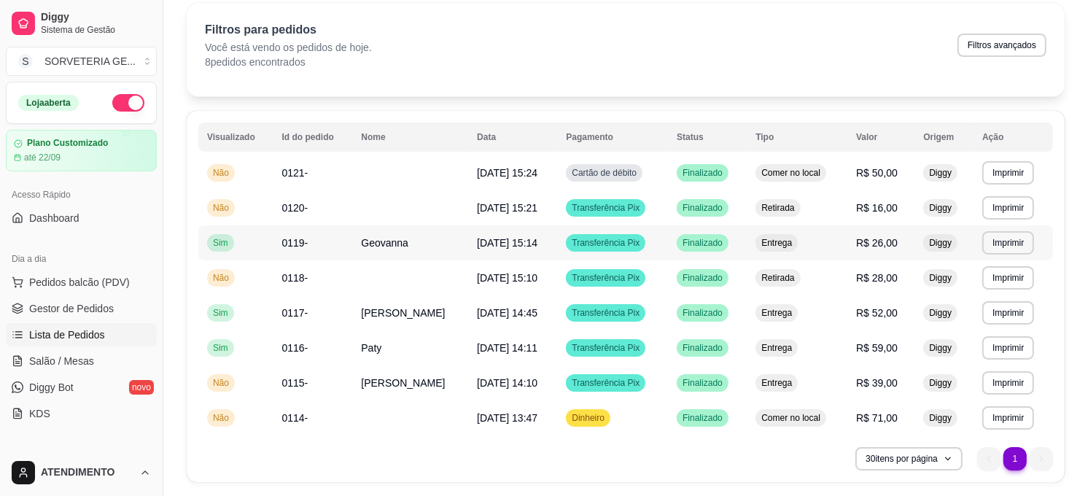
scroll to position [100, 0]
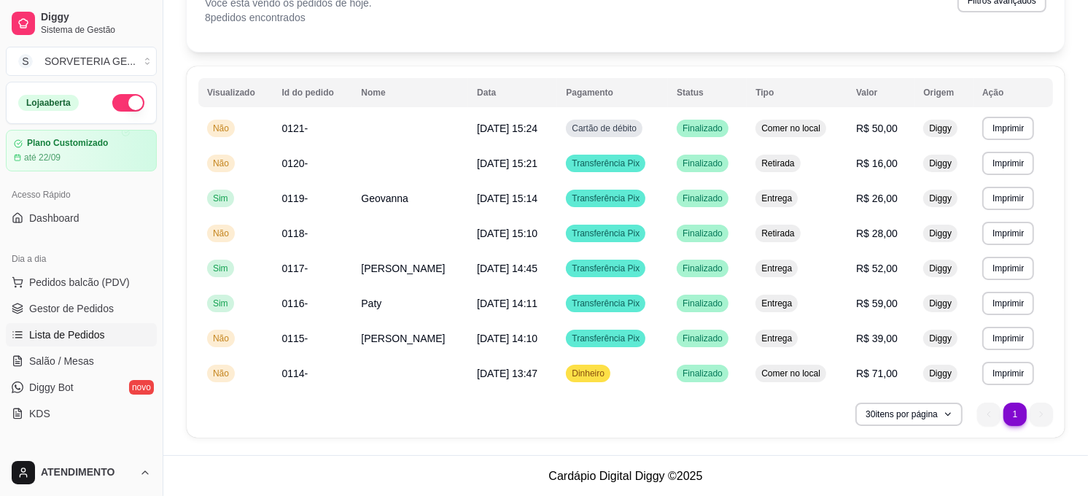
click at [1044, 411] on ul "1 1" at bounding box center [1015, 414] width 76 height 23
click at [1043, 417] on ul "1 1" at bounding box center [1015, 414] width 76 height 23
click at [1016, 406] on li "1" at bounding box center [1015, 414] width 23 height 23
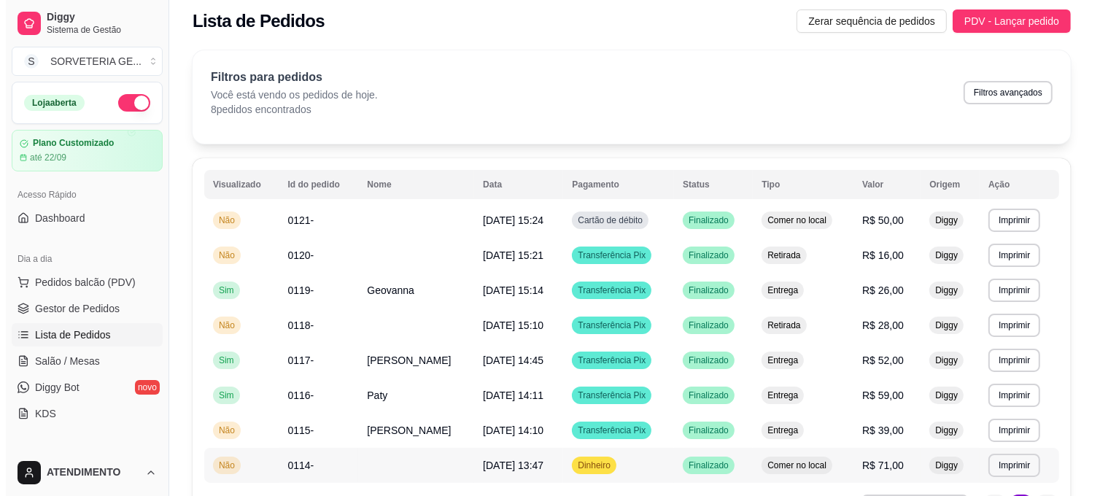
scroll to position [0, 0]
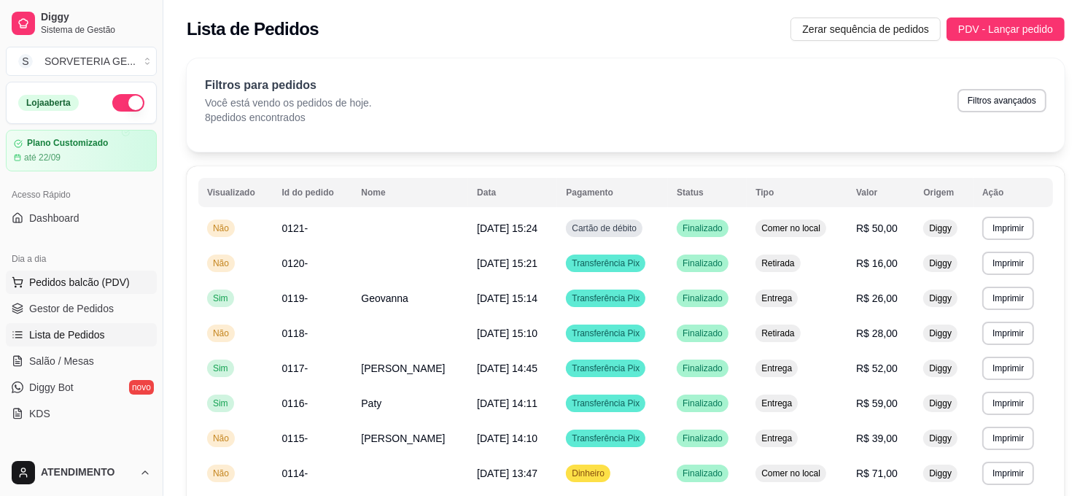
click at [88, 283] on span "Pedidos balcão (PDV)" at bounding box center [79, 282] width 101 height 15
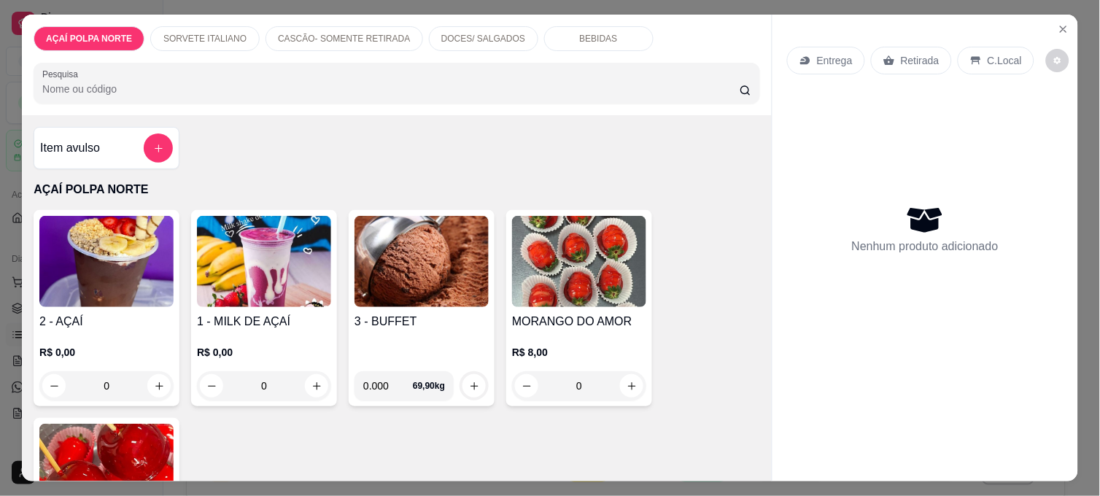
click at [88, 226] on img at bounding box center [106, 261] width 134 height 91
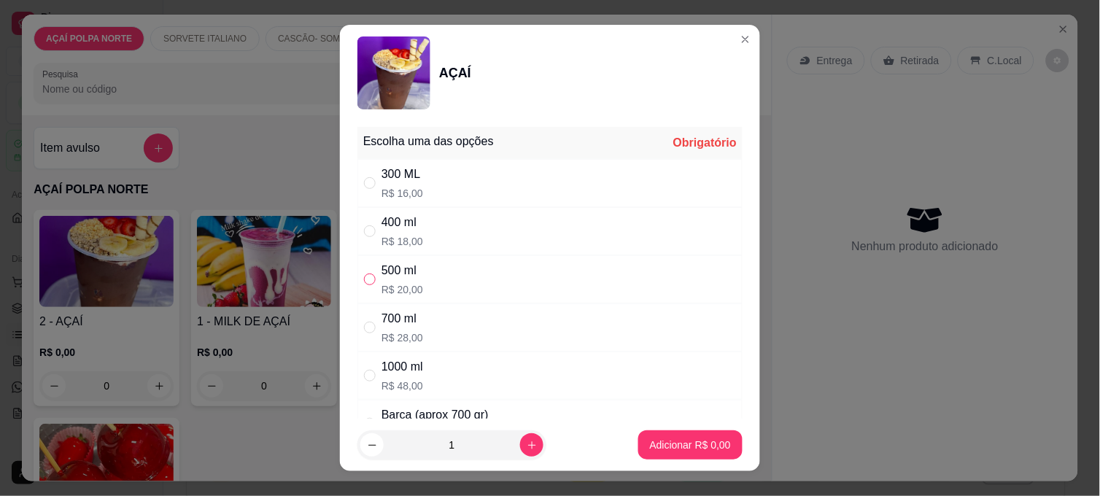
click at [364, 277] on input "" at bounding box center [370, 280] width 12 height 12
radio input "true"
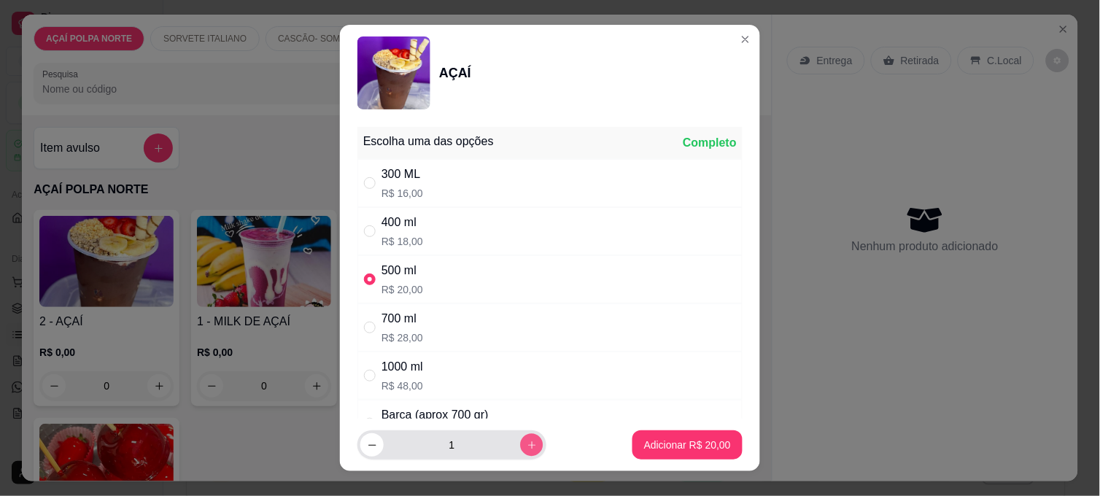
click at [527, 446] on icon "increase-product-quantity" at bounding box center [532, 445] width 11 height 11
type input "2"
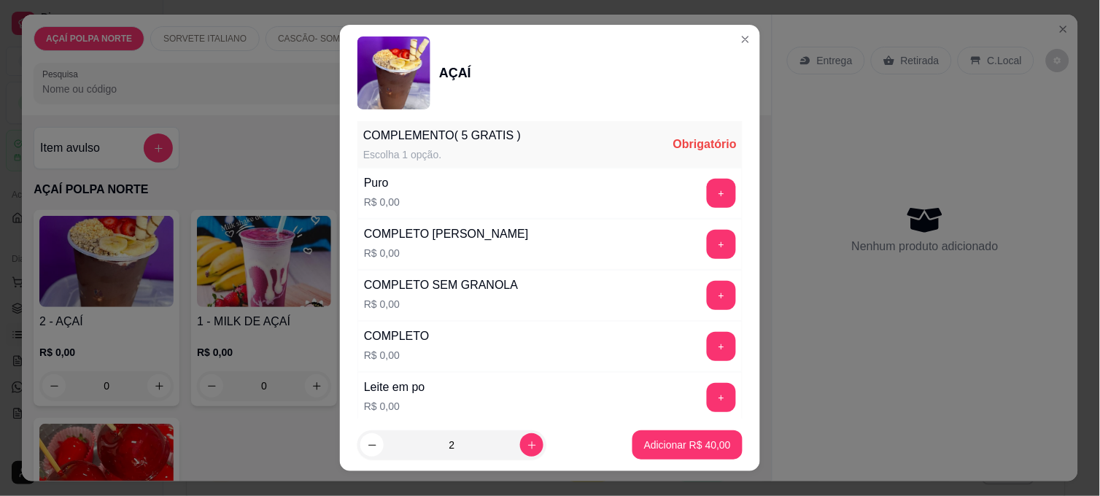
scroll to position [405, 0]
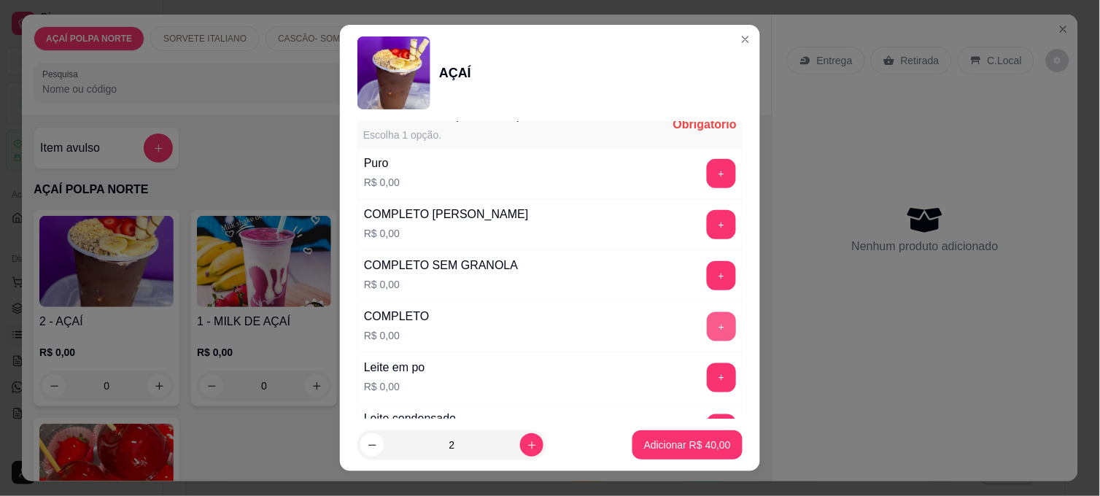
click at [707, 319] on button "+" at bounding box center [721, 326] width 29 height 29
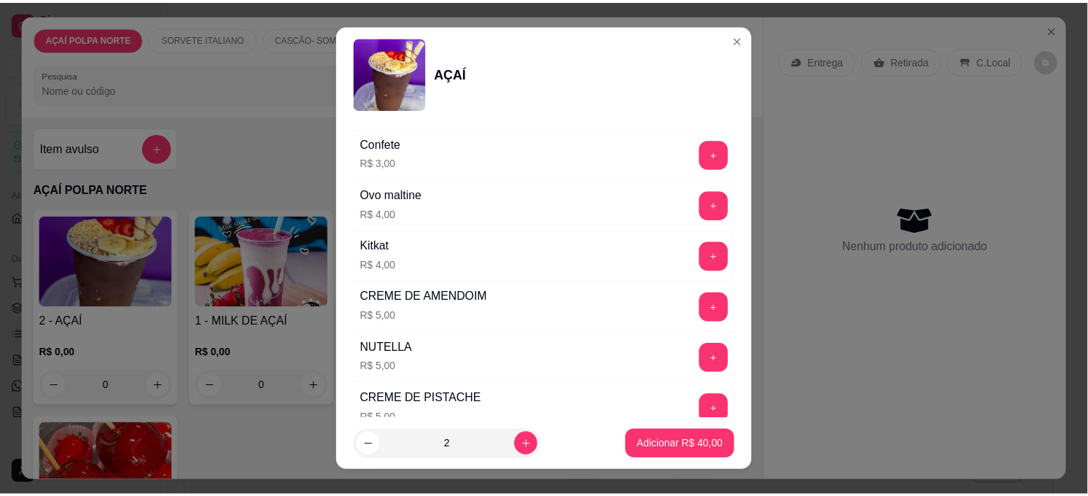
scroll to position [1621, 0]
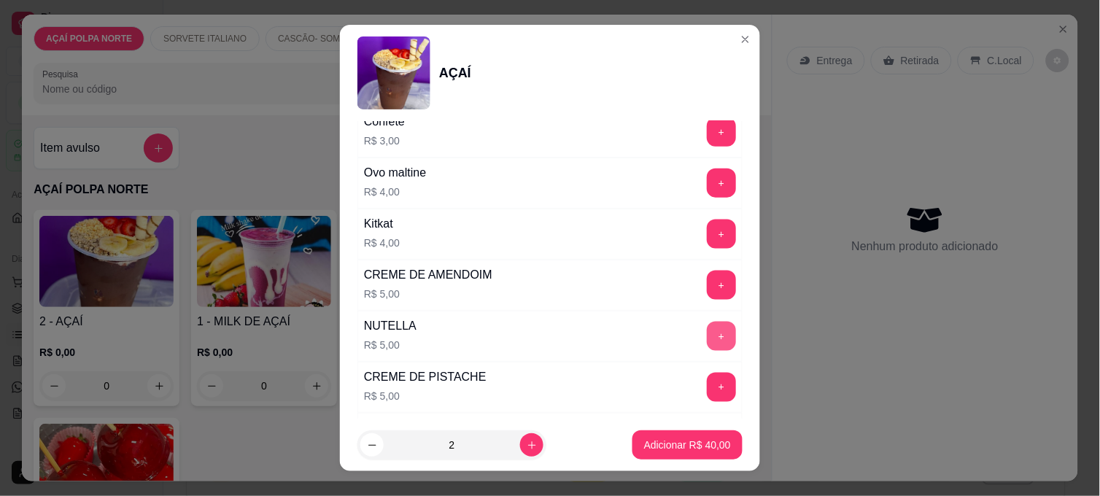
click at [707, 334] on button "+" at bounding box center [721, 336] width 29 height 29
click at [654, 445] on p "Adicionar R$ 50,00" at bounding box center [687, 445] width 87 height 15
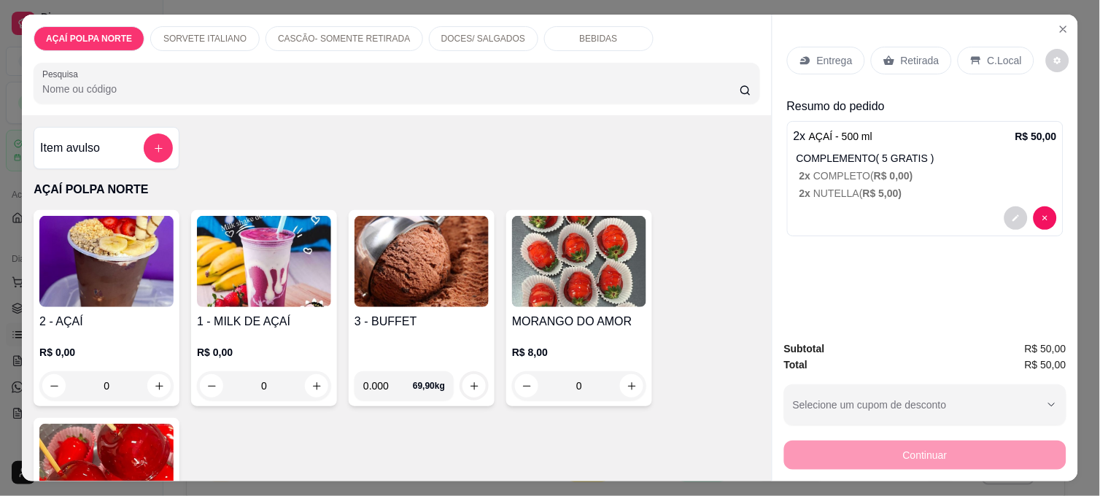
click at [919, 54] on p "Retirada" at bounding box center [920, 60] width 39 height 15
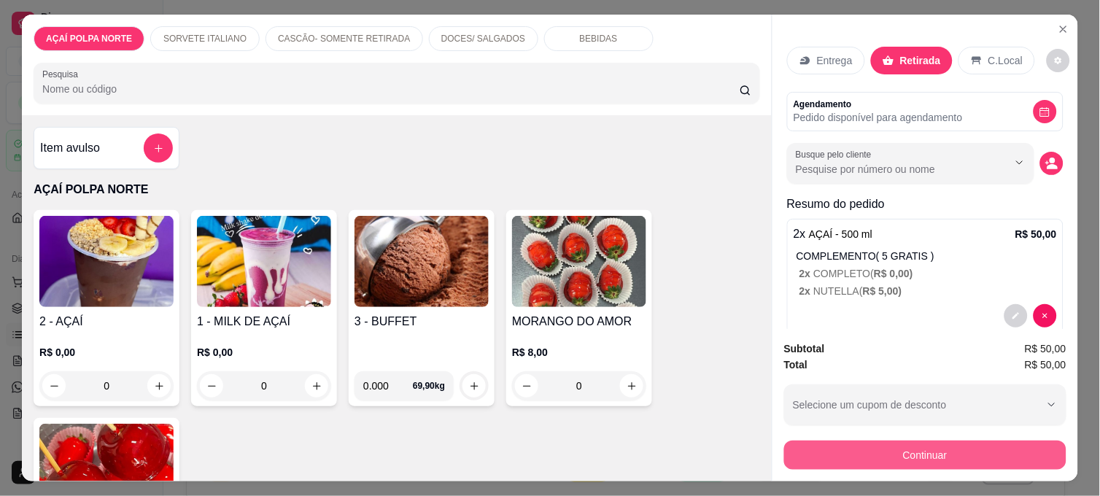
click at [958, 452] on button "Continuar" at bounding box center [925, 455] width 282 height 29
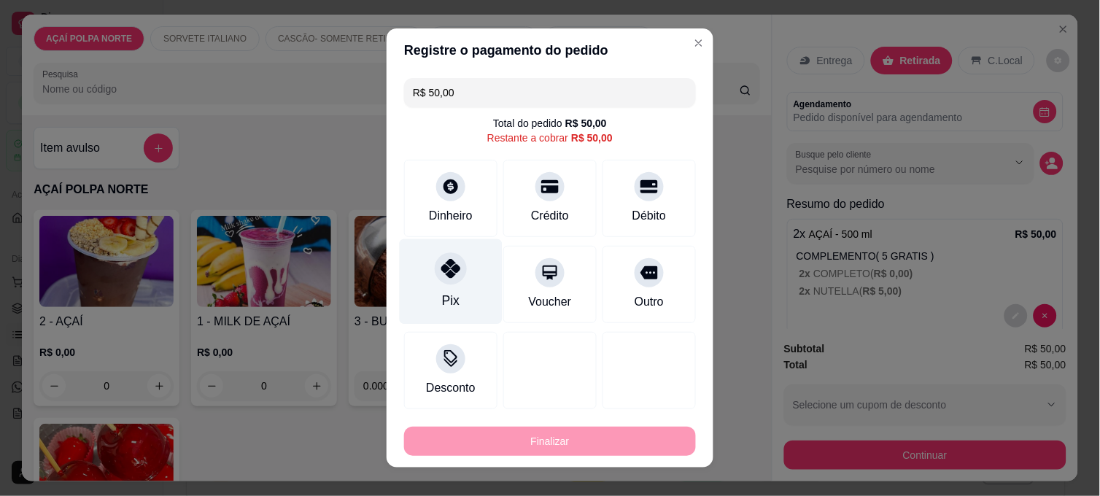
click at [441, 266] on icon at bounding box center [450, 268] width 19 height 19
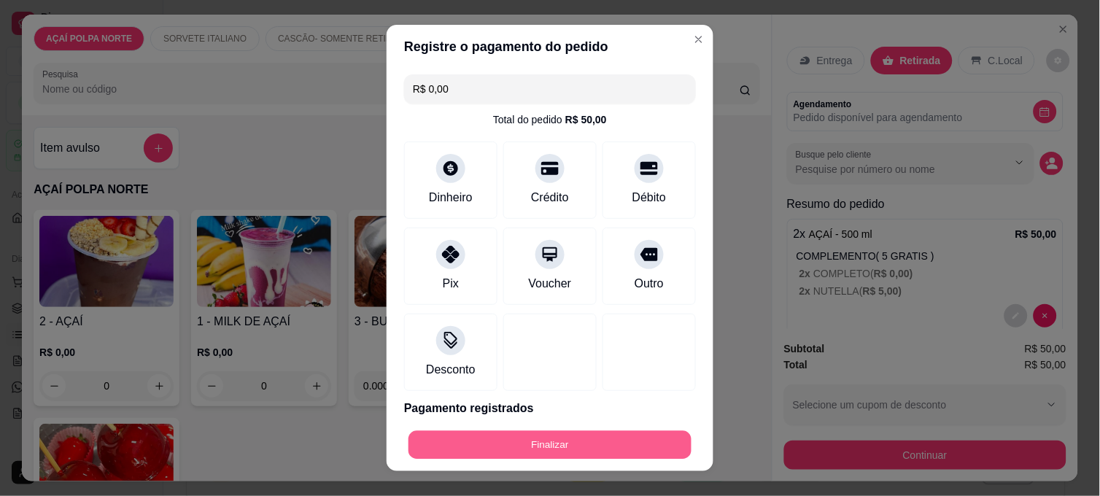
click at [591, 447] on button "Finalizar" at bounding box center [549, 445] width 283 height 28
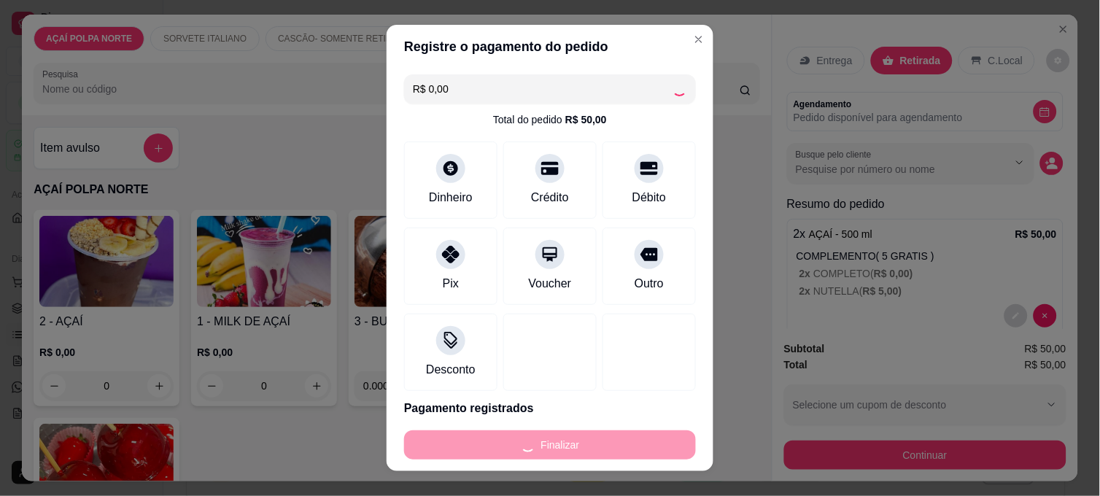
type input "-R$ 50,00"
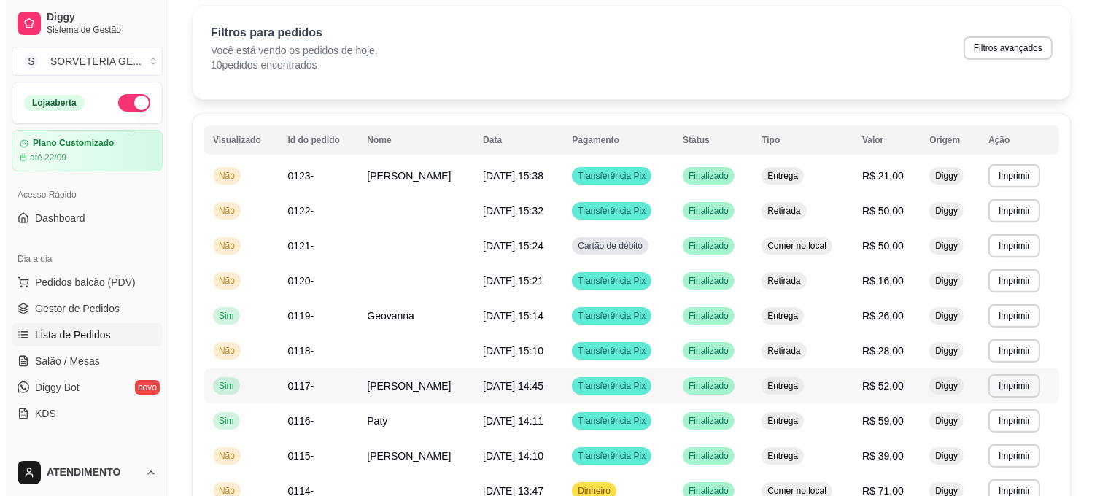
scroll to position [81, 0]
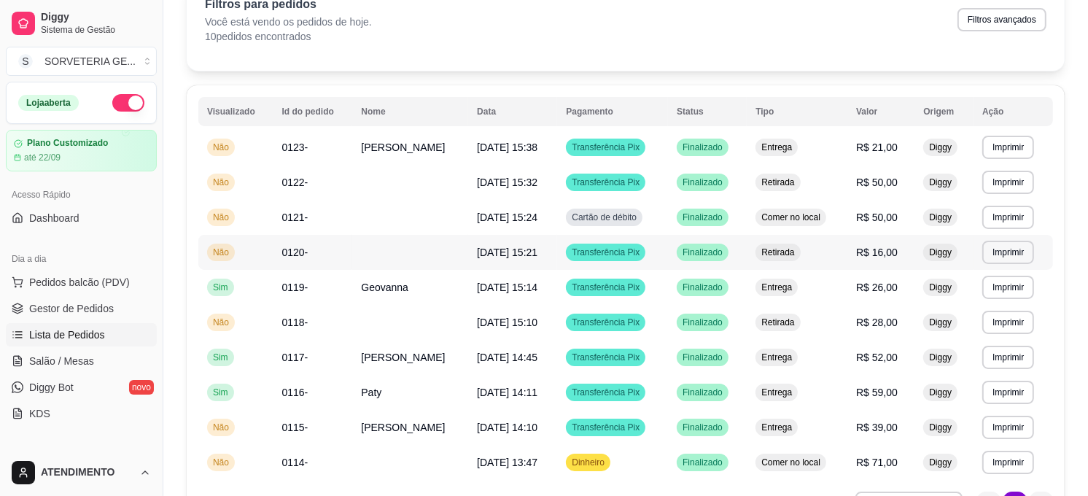
click at [597, 257] on span "Transferência Pix" at bounding box center [606, 253] width 74 height 12
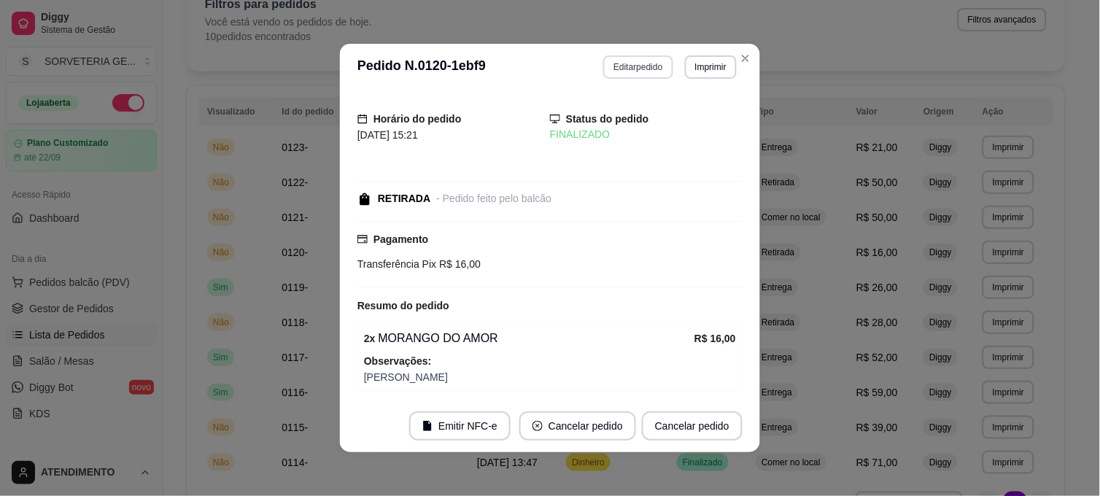
click at [624, 66] on button "Editar pedido" at bounding box center [637, 66] width 69 height 23
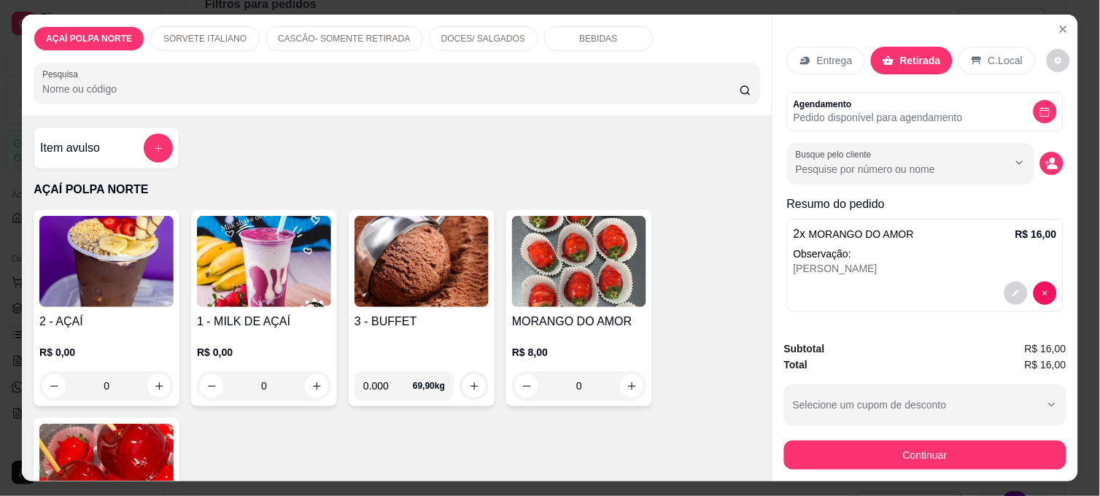
click at [823, 58] on p "Entrega" at bounding box center [835, 60] width 36 height 15
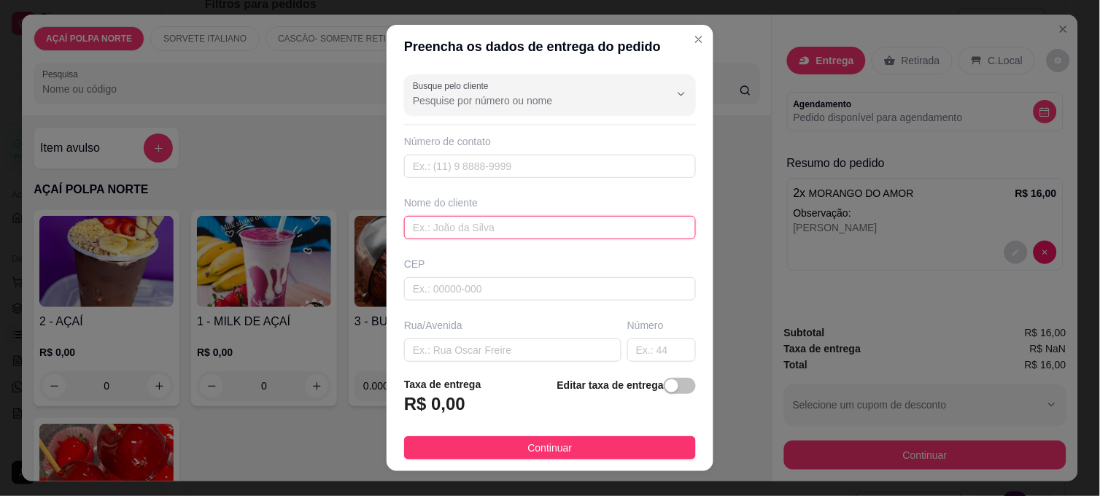
click at [554, 222] on input "text" at bounding box center [550, 227] width 292 height 23
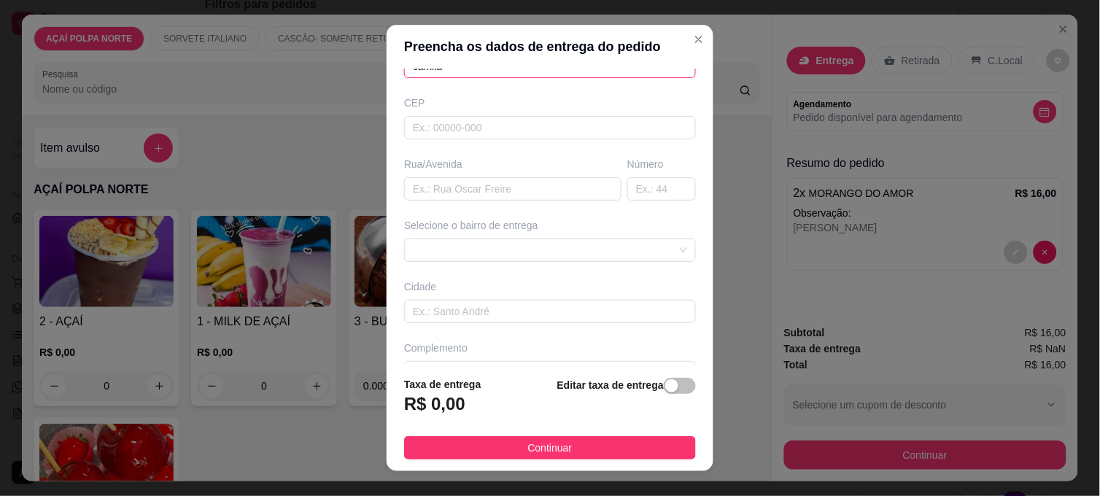
scroll to position [162, 0]
click at [549, 239] on span at bounding box center [550, 250] width 274 height 22
type input "camila"
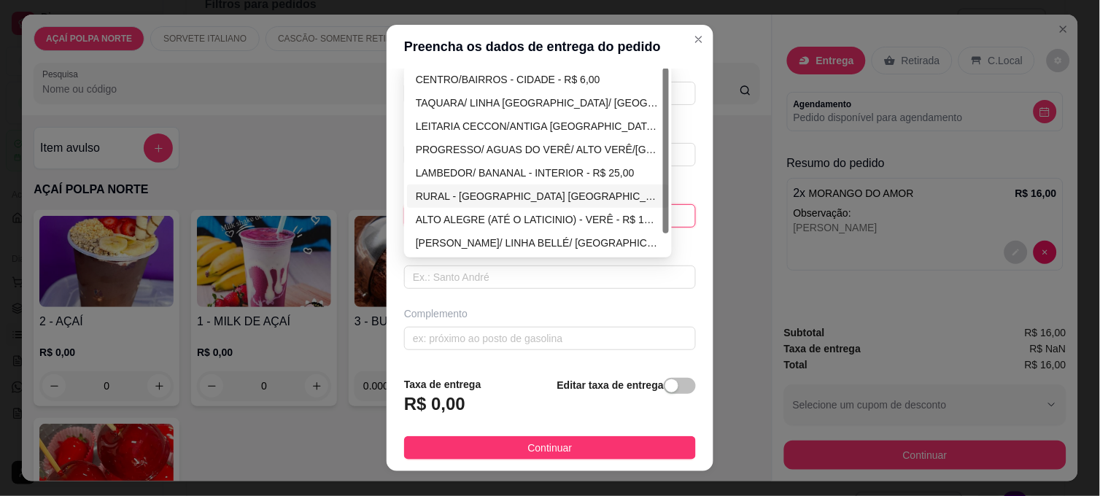
scroll to position [199, 0]
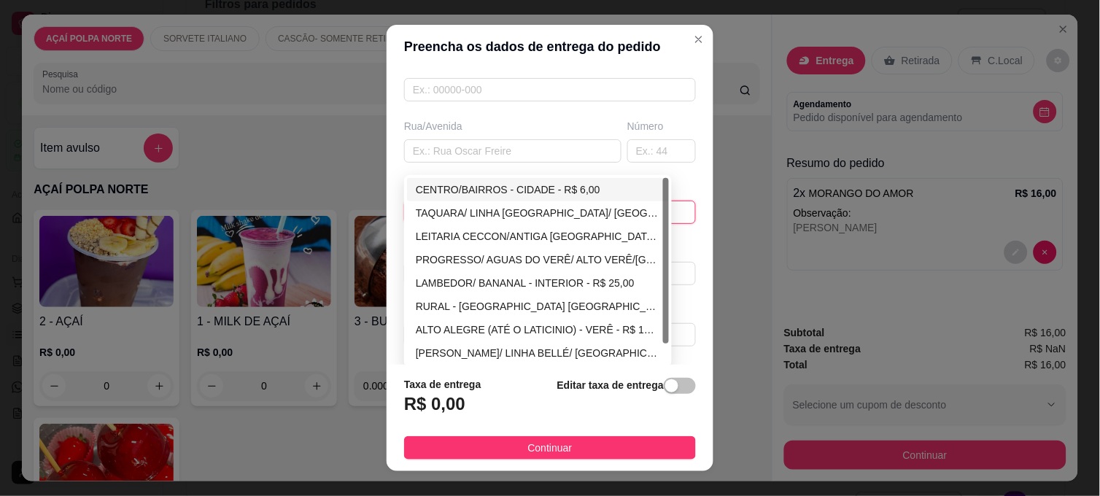
click at [544, 187] on div "CENTRO/BAIRROS - CIDADE - R$ 6,00" at bounding box center [538, 190] width 244 height 16
type input "CIDADE"
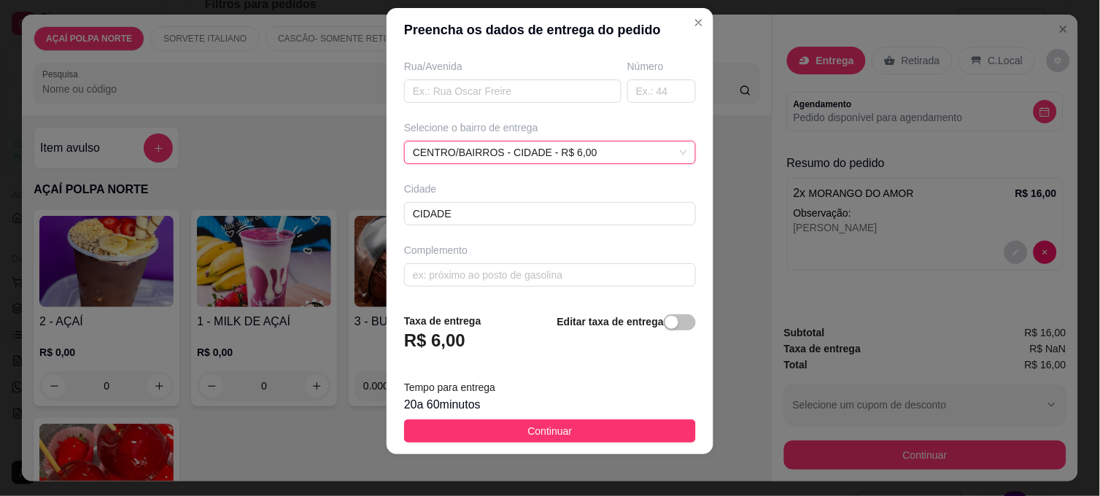
scroll to position [22, 0]
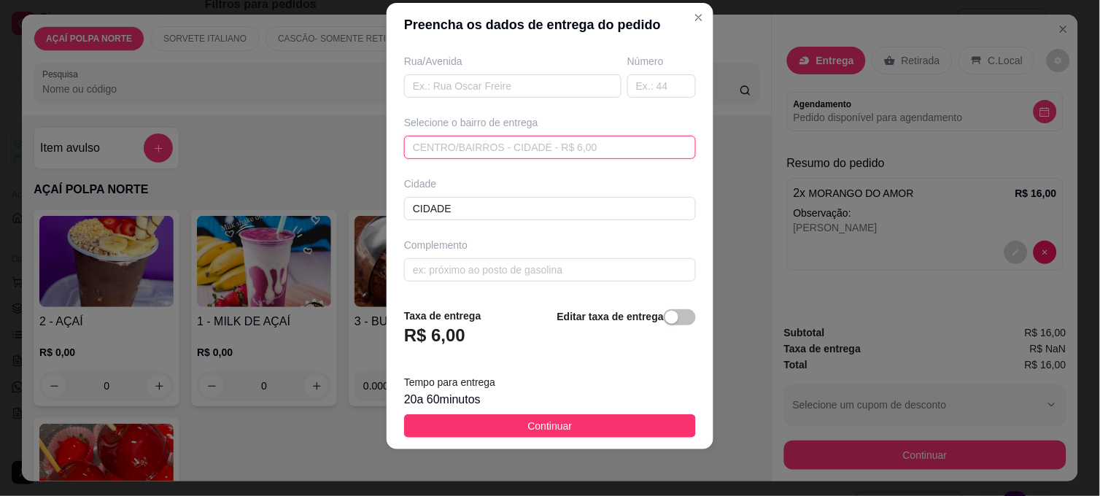
click at [654, 136] on div "CENTRO/BAIRROS - CIDADE - R$ 6,00 67bfbc2e30bc5f353214d25f 67bfbdc030bc5f353214…" at bounding box center [550, 147] width 292 height 23
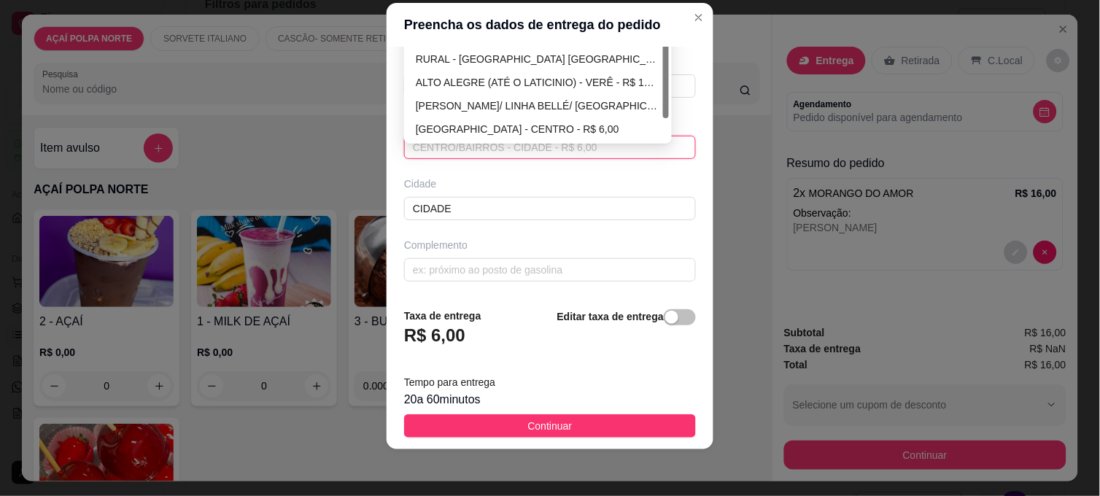
scroll to position [0, 0]
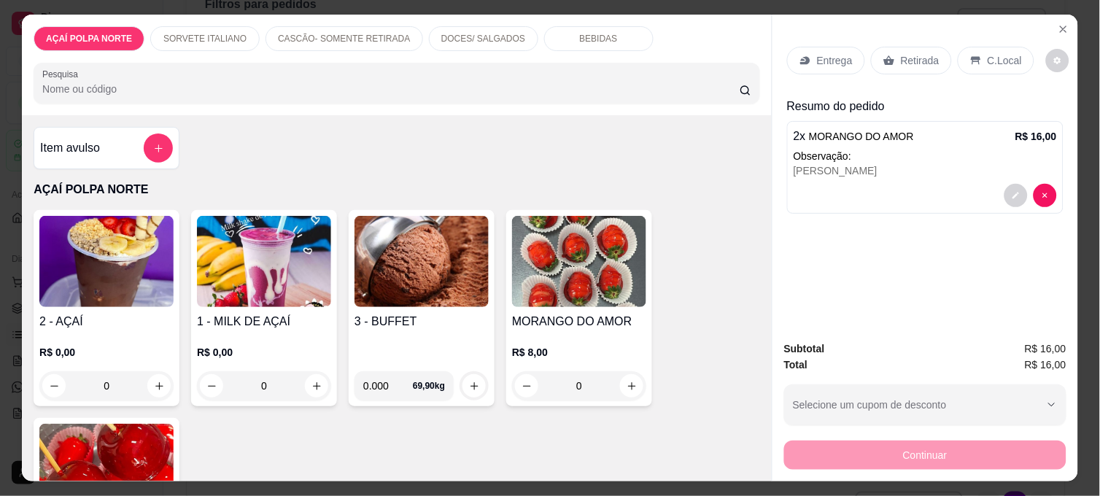
click at [817, 53] on p "Entrega" at bounding box center [835, 60] width 36 height 15
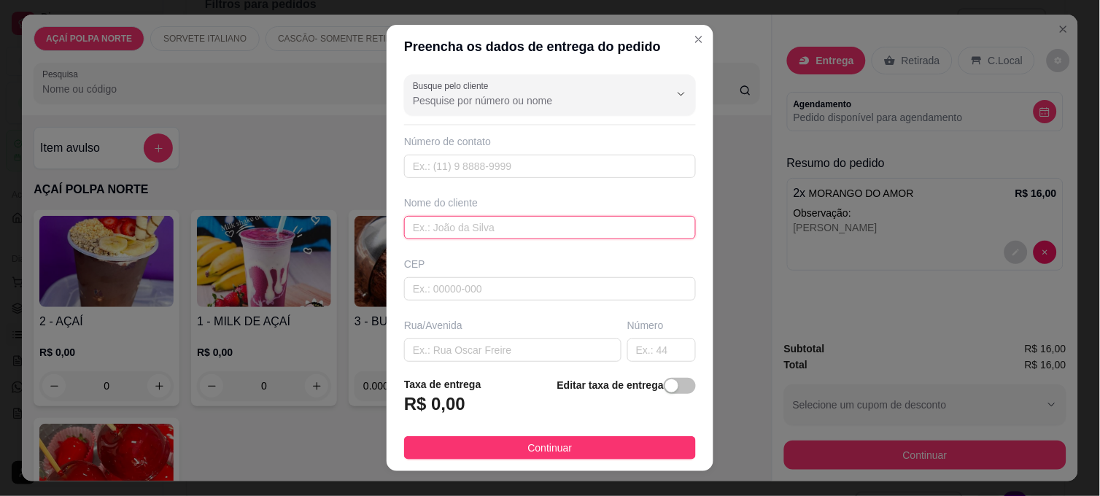
click at [487, 228] on input "text" at bounding box center [550, 227] width 292 height 23
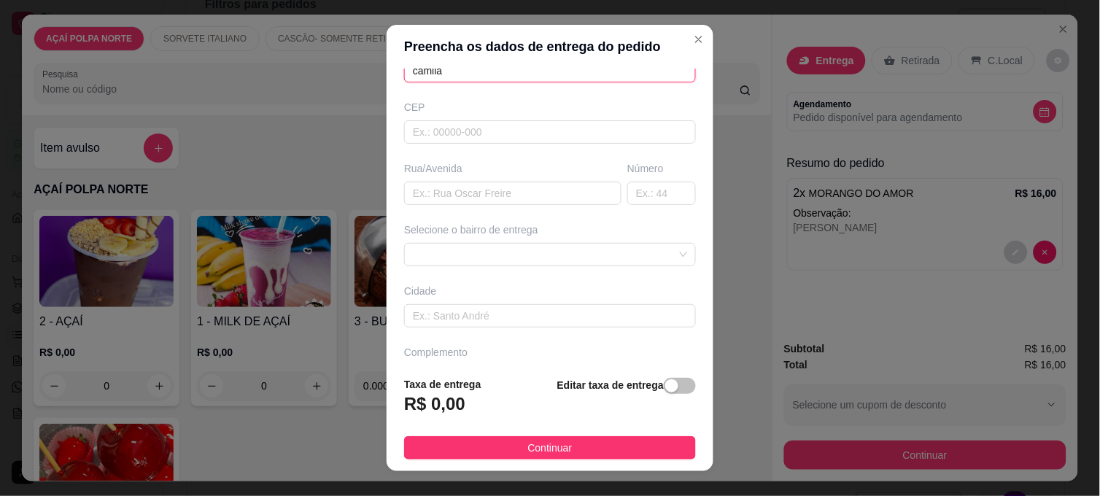
scroll to position [195, 0]
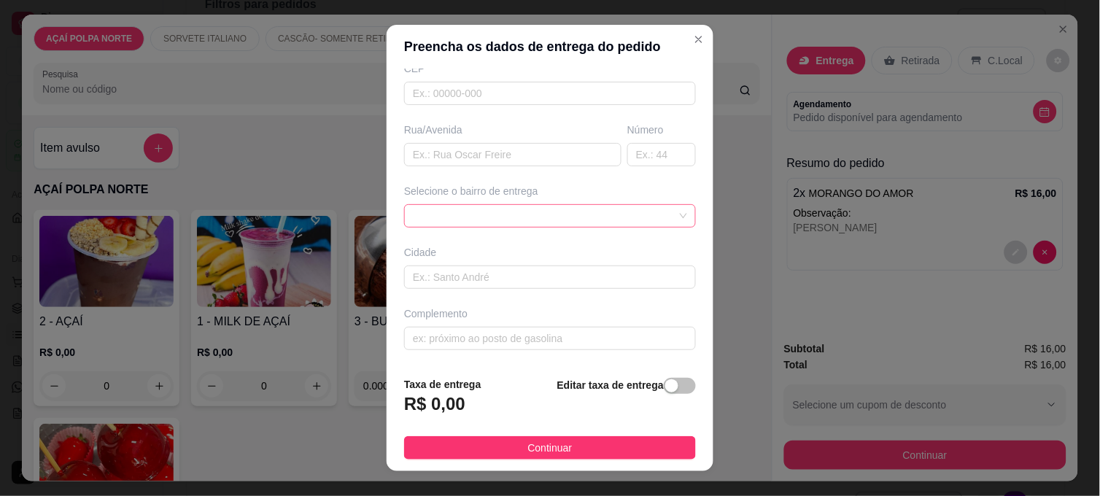
click at [591, 220] on span at bounding box center [550, 216] width 274 height 22
type input "camila"
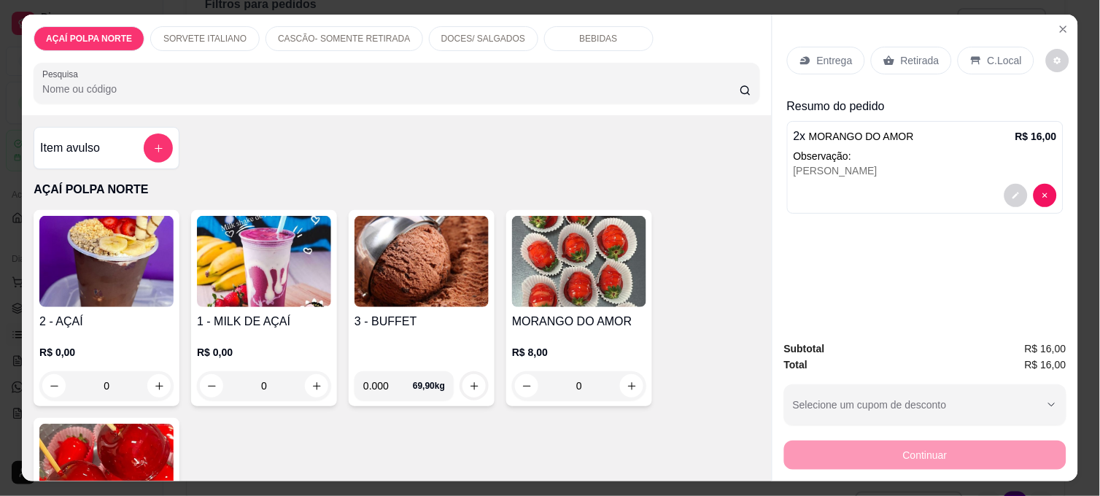
click at [805, 61] on div "Entrega" at bounding box center [826, 61] width 78 height 28
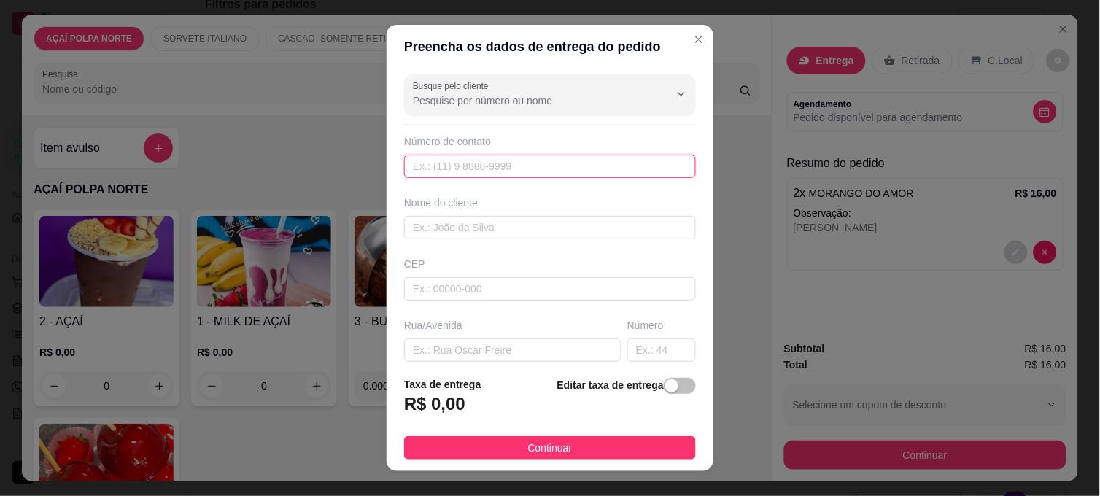
click at [490, 166] on input "text" at bounding box center [550, 166] width 292 height 23
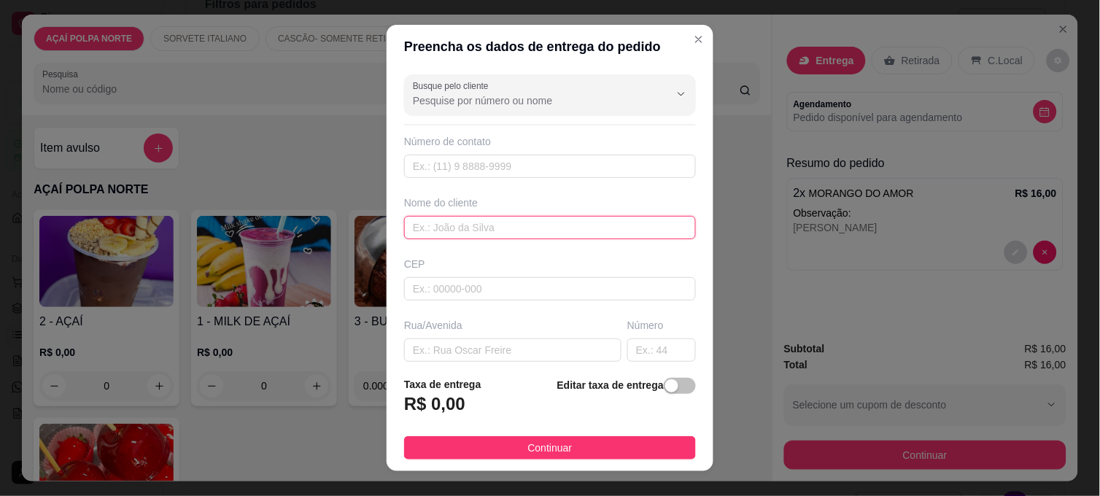
click at [496, 223] on input "text" at bounding box center [550, 227] width 292 height 23
type input "camila"
click at [444, 399] on h3 "R$ 0,00" at bounding box center [434, 403] width 61 height 23
click at [664, 389] on button "button" at bounding box center [680, 386] width 32 height 16
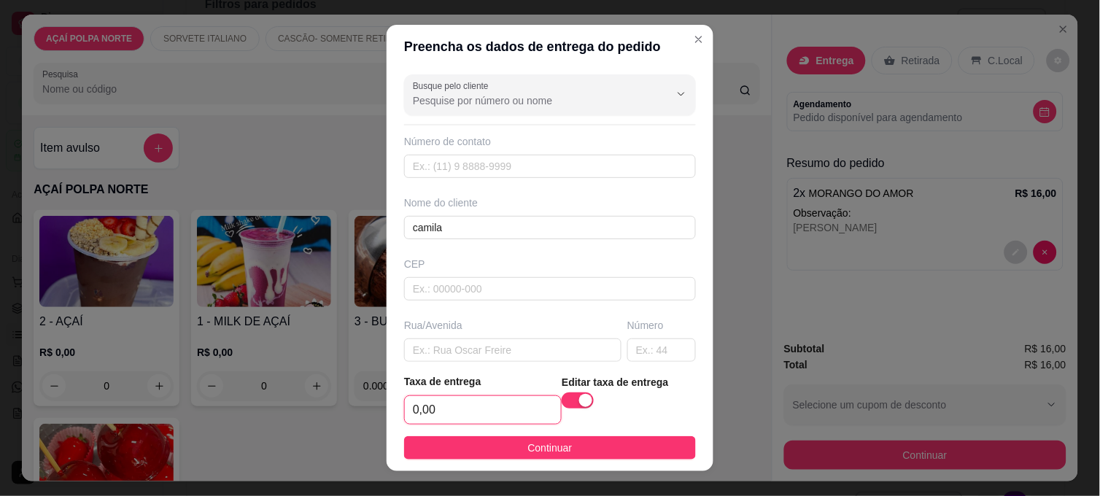
click at [489, 423] on input "0,00" at bounding box center [483, 410] width 156 height 28
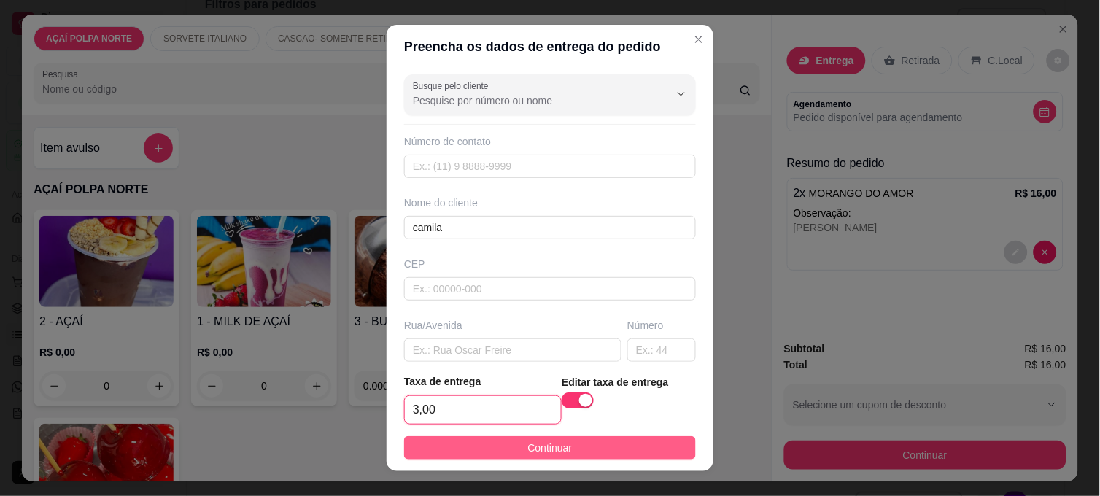
type input "3,00"
click at [640, 449] on button "Continuar" at bounding box center [550, 447] width 292 height 23
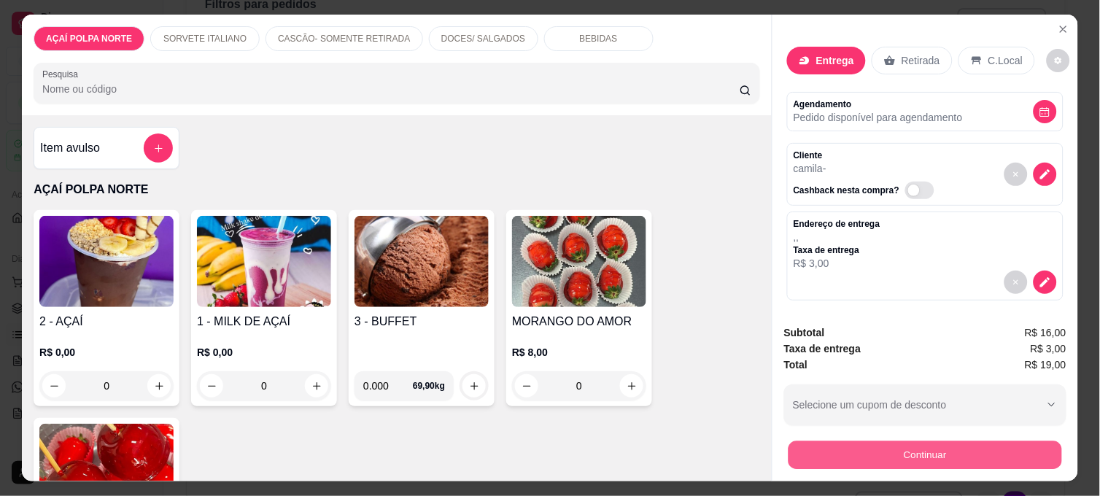
click at [964, 452] on button "Continuar" at bounding box center [926, 455] width 274 height 28
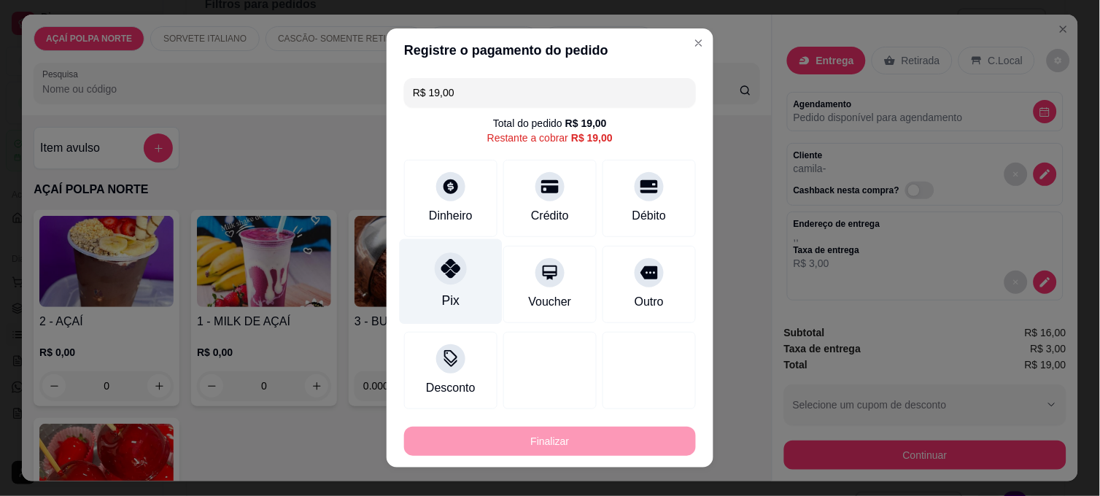
click at [433, 294] on div "Pix" at bounding box center [451, 281] width 103 height 85
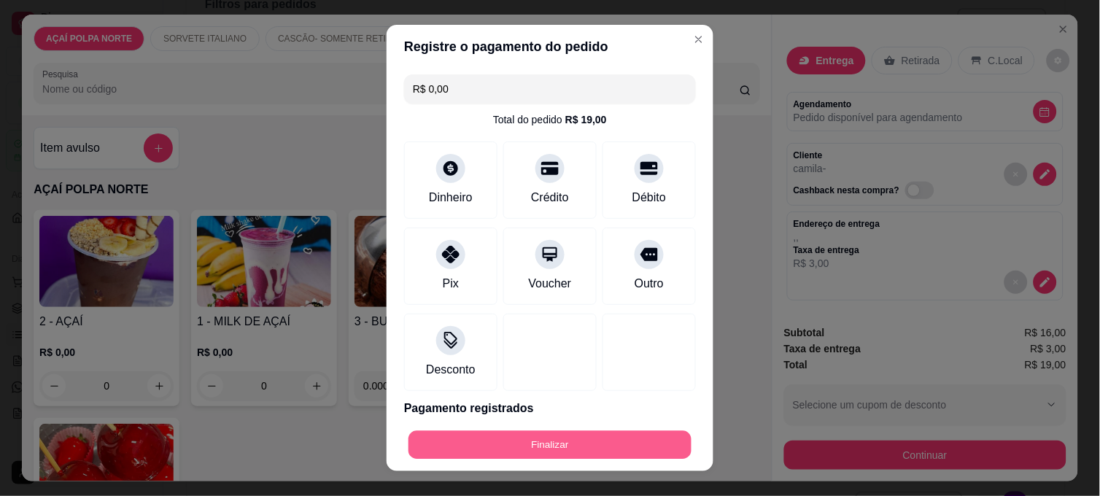
click at [535, 449] on button "Finalizar" at bounding box center [549, 445] width 283 height 28
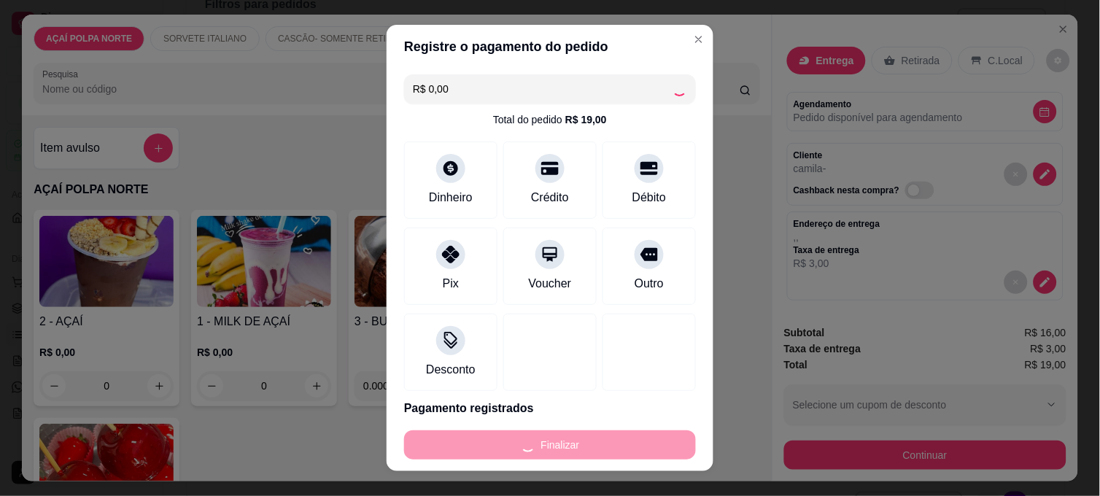
type input "-R$ 19,00"
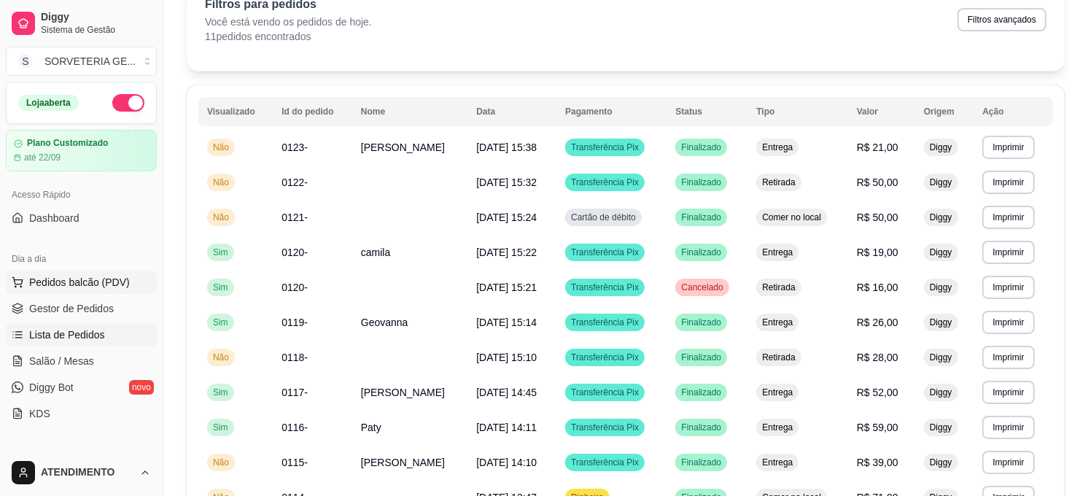
click at [85, 284] on span "Pedidos balcão (PDV)" at bounding box center [79, 282] width 101 height 15
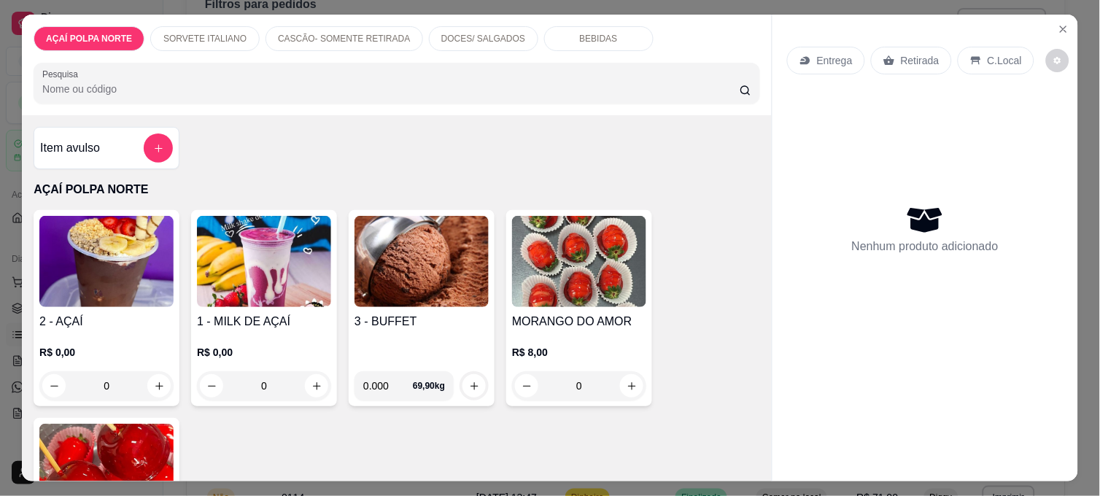
click at [128, 257] on img at bounding box center [106, 261] width 134 height 91
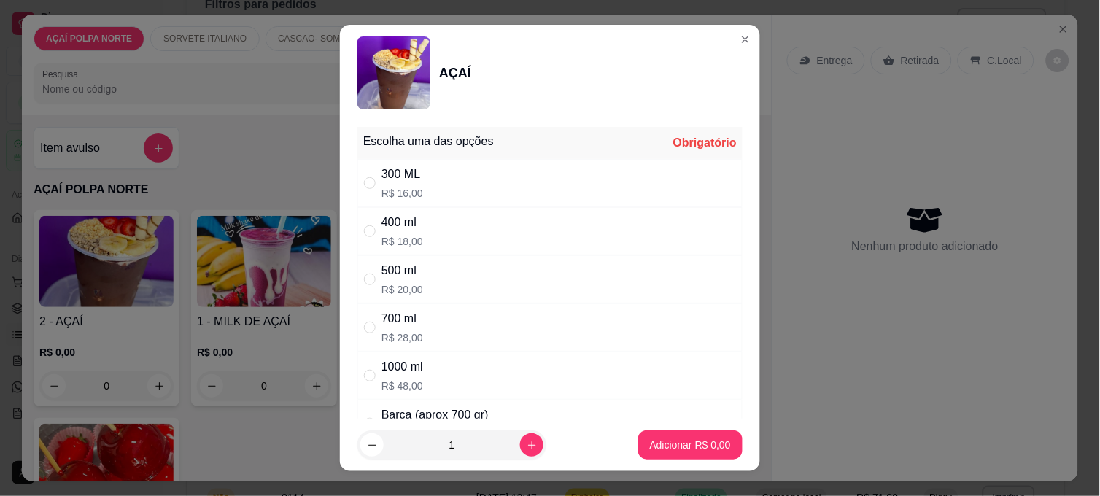
drag, startPoint x: 366, startPoint y: 183, endPoint x: 366, endPoint y: 203, distance: 19.7
click at [366, 185] on input "" at bounding box center [370, 183] width 12 height 12
radio input "true"
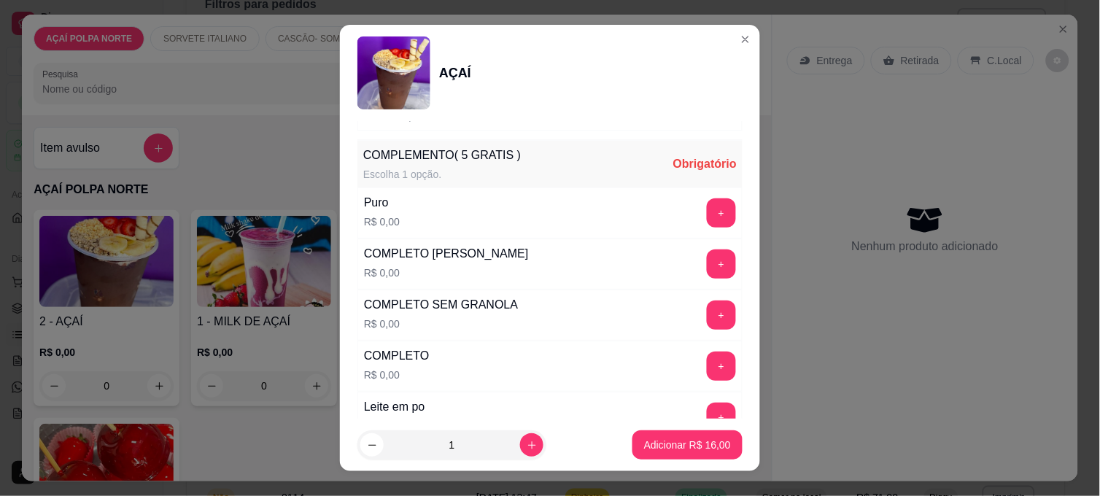
scroll to position [405, 0]
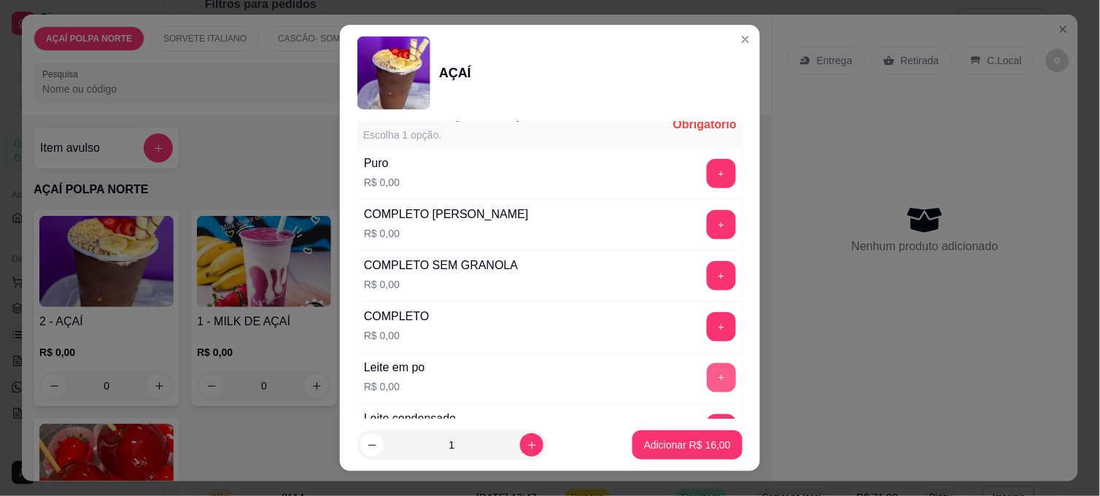
click at [707, 379] on button "+" at bounding box center [721, 377] width 29 height 29
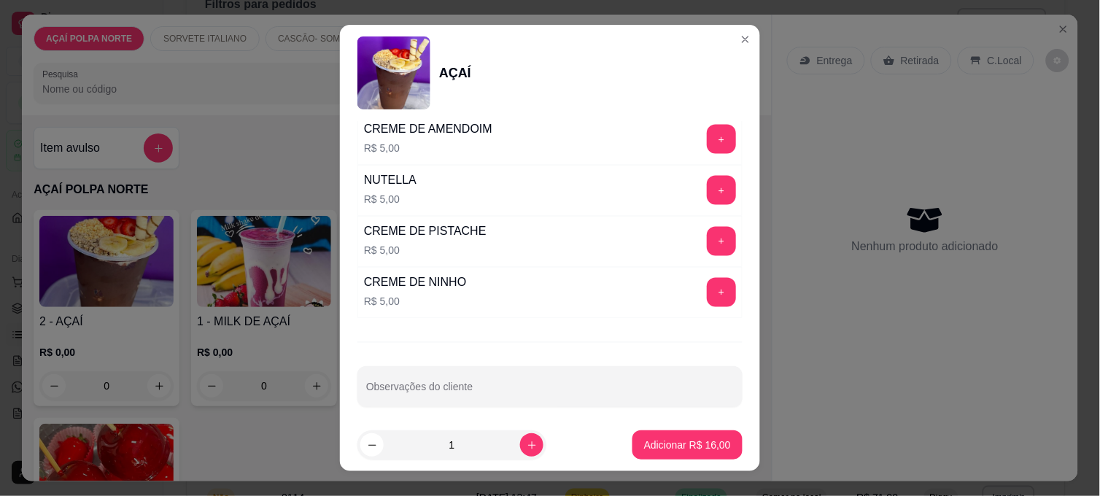
scroll to position [1781, 0]
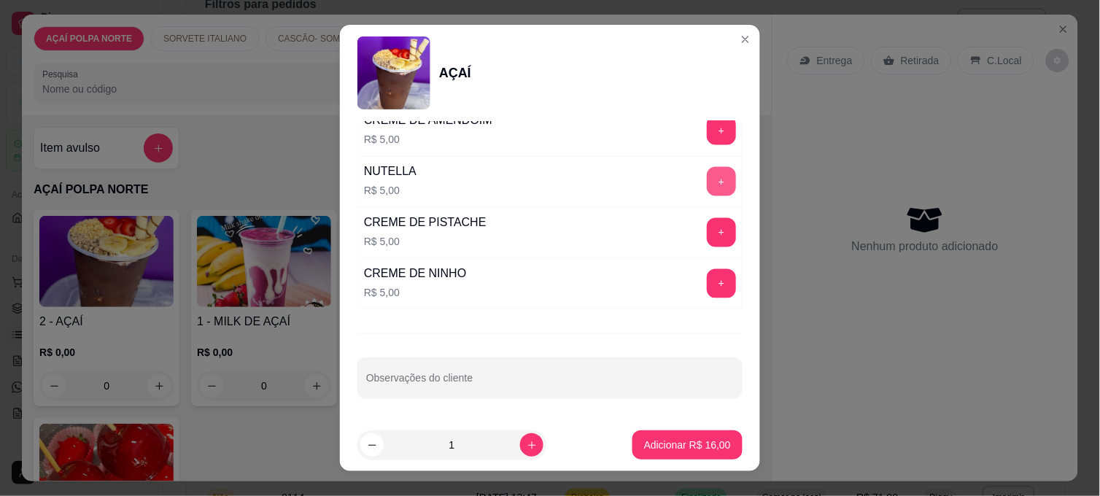
click at [707, 170] on button "+" at bounding box center [721, 181] width 29 height 29
click at [691, 441] on p "Adicionar R$ 21,00" at bounding box center [687, 445] width 87 height 15
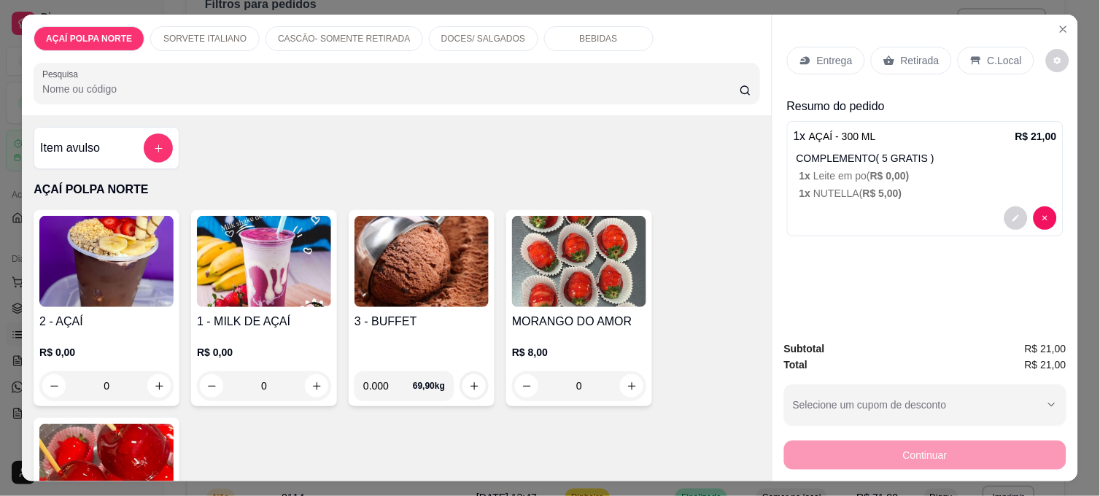
click at [833, 53] on p "Entrega" at bounding box center [835, 60] width 36 height 15
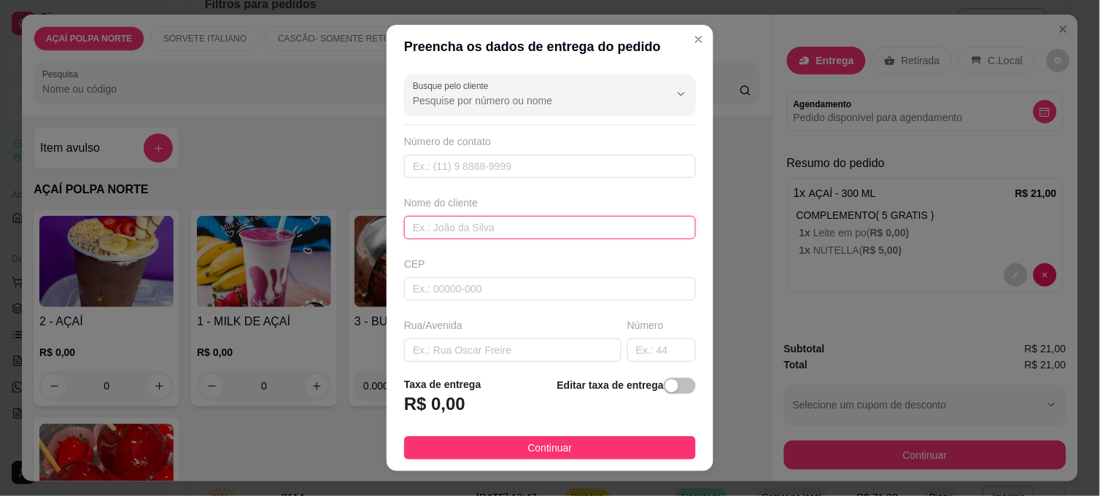
click at [482, 228] on input "text" at bounding box center [550, 227] width 292 height 23
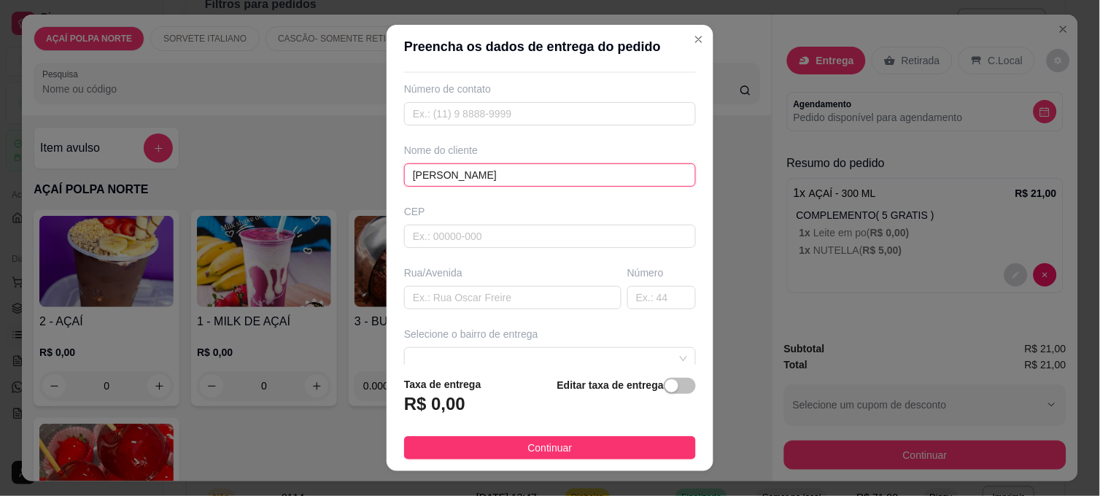
scroll to position [81, 0]
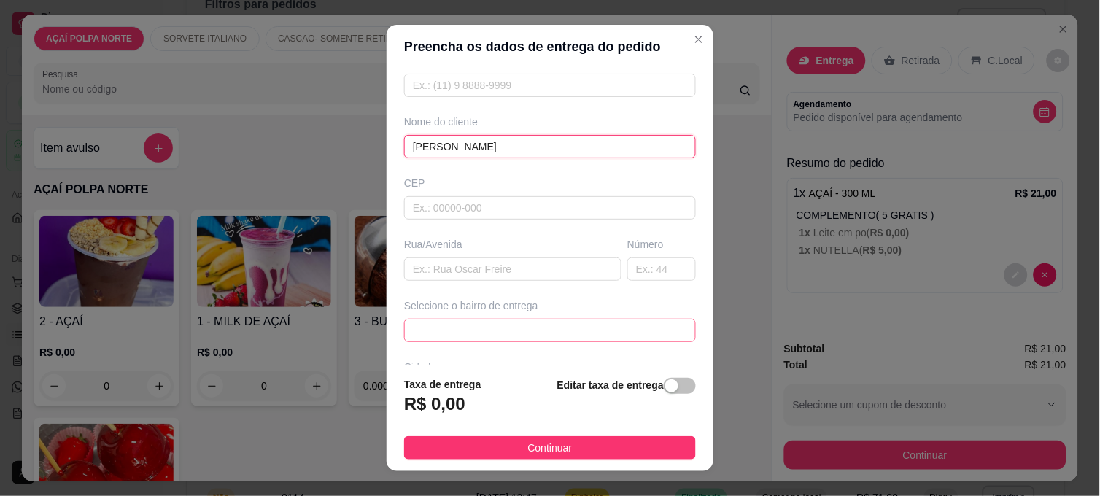
click at [559, 327] on span at bounding box center [550, 330] width 274 height 22
type input "[PERSON_NAME]"
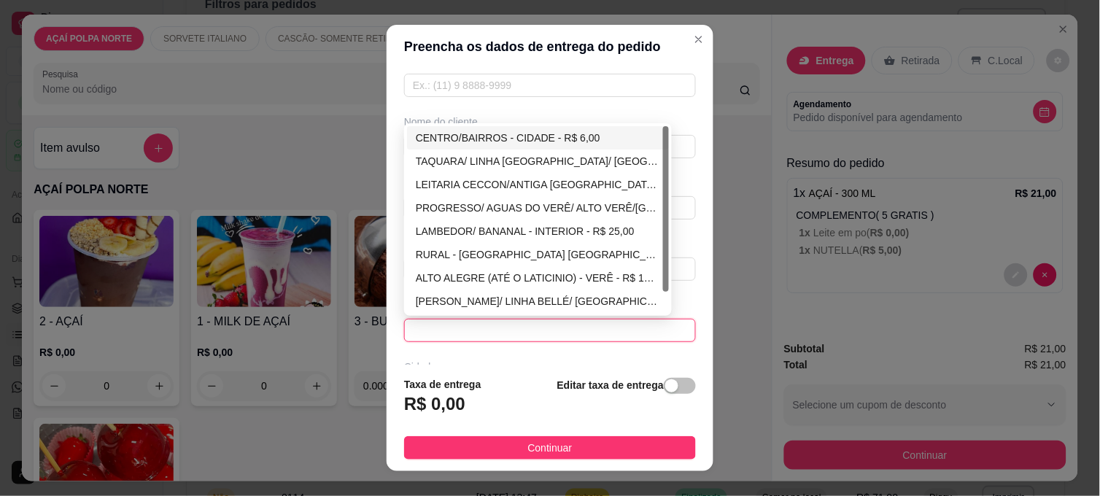
click at [551, 139] on div "CENTRO/BAIRROS - CIDADE - R$ 6,00" at bounding box center [538, 138] width 244 height 16
type input "CIDADE"
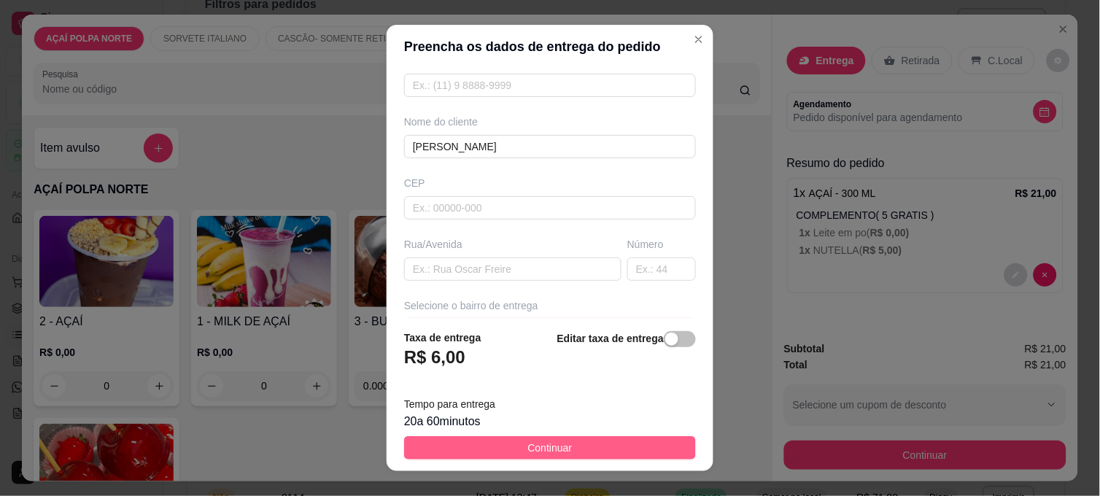
click at [529, 447] on span "Continuar" at bounding box center [550, 448] width 44 height 16
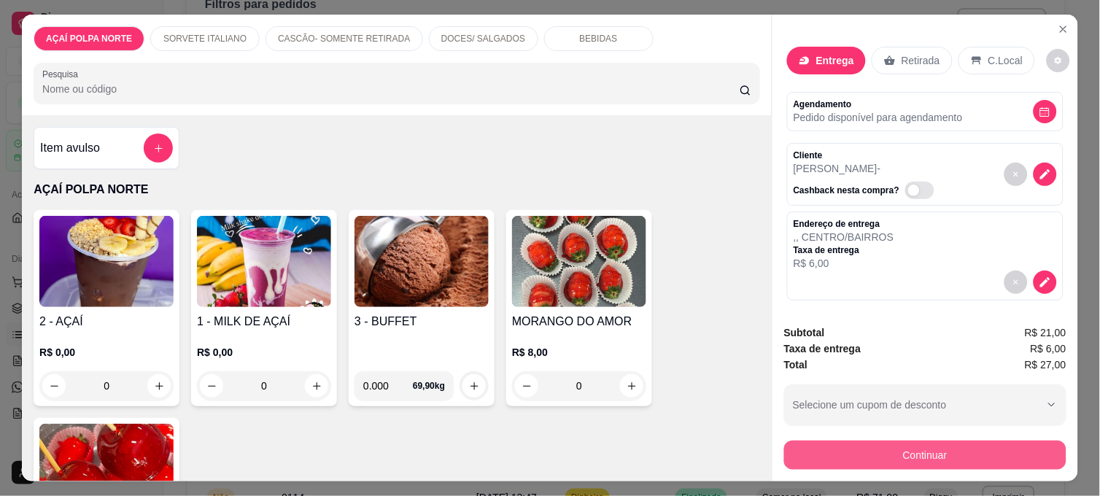
click at [1026, 457] on button "Continuar" at bounding box center [925, 455] width 282 height 29
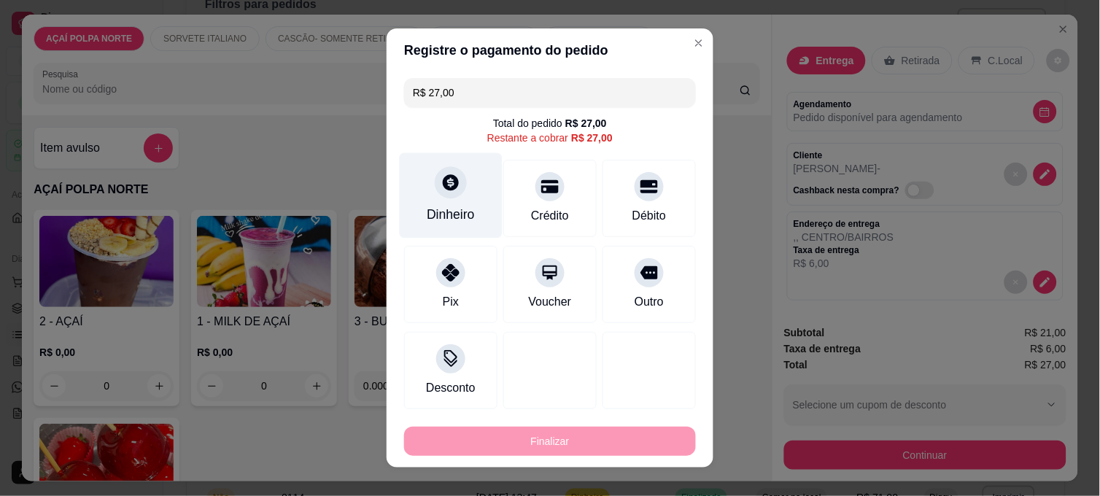
click at [411, 188] on div "Dinheiro" at bounding box center [451, 195] width 103 height 85
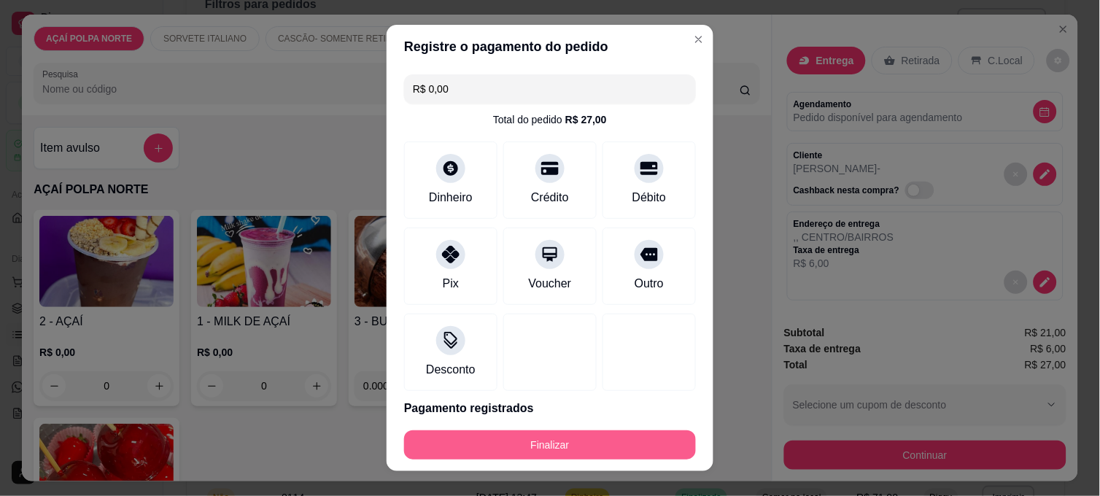
click at [603, 446] on button "Finalizar" at bounding box center [550, 444] width 292 height 29
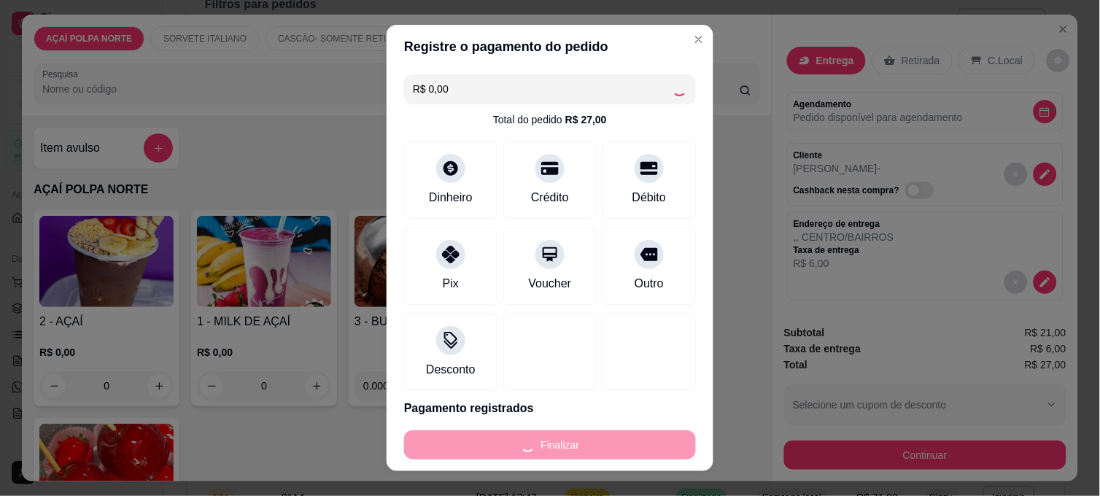
type input "-R$ 27,00"
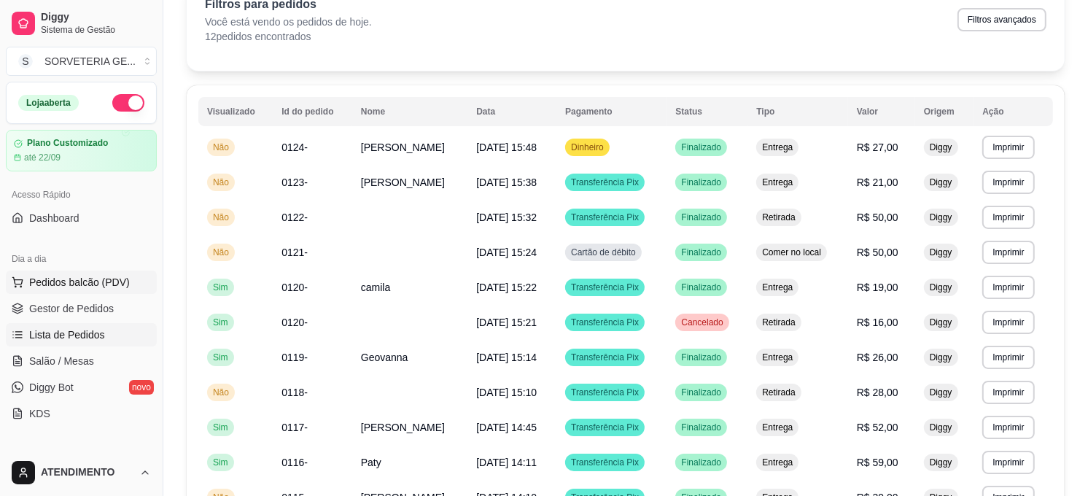
click at [81, 277] on span "Pedidos balcão (PDV)" at bounding box center [79, 282] width 101 height 15
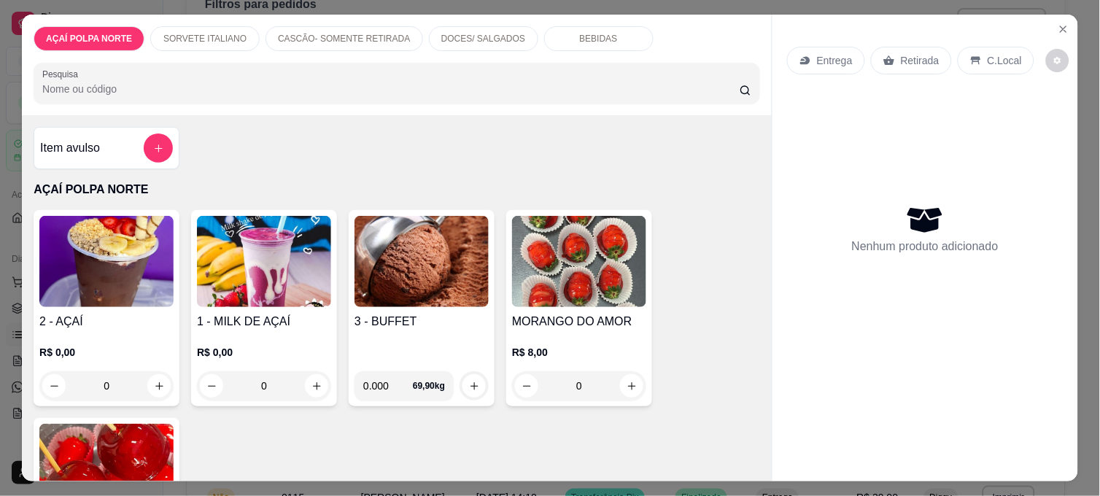
click at [598, 266] on img at bounding box center [579, 261] width 134 height 91
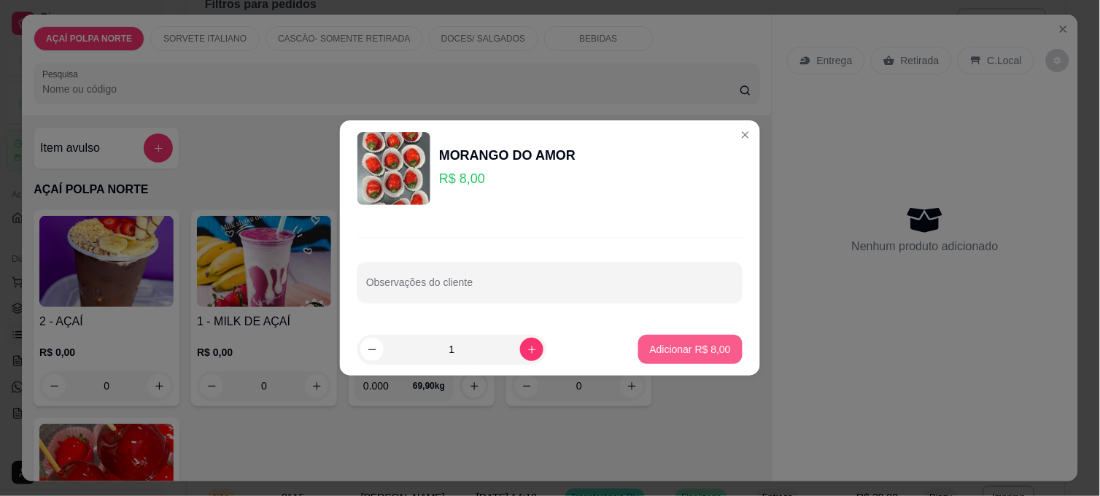
click at [676, 344] on p "Adicionar R$ 8,00" at bounding box center [690, 349] width 81 height 15
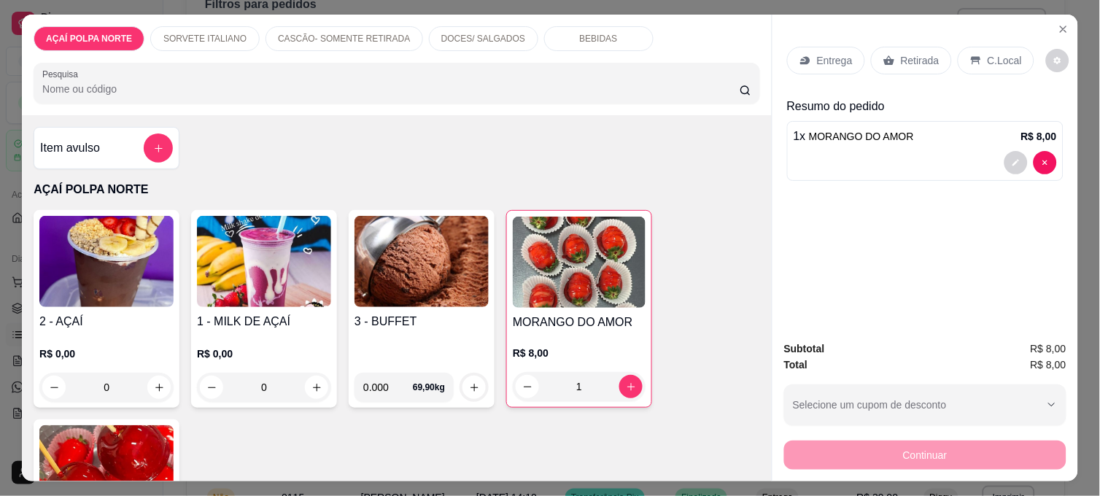
type input "1"
drag, startPoint x: 993, startPoint y: 54, endPoint x: 993, endPoint y: 78, distance: 24.1
click at [993, 55] on p "C.Local" at bounding box center [1005, 60] width 34 height 15
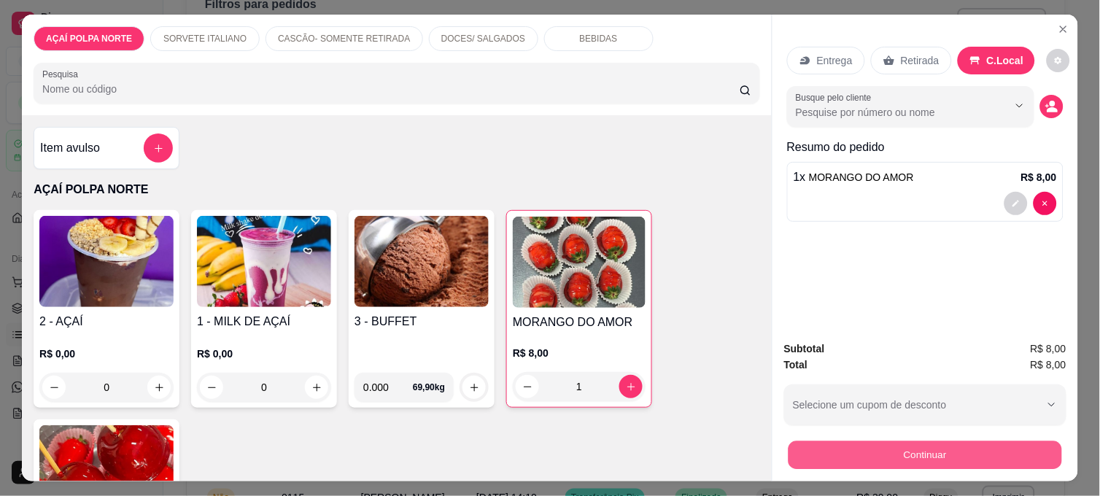
click at [958, 455] on button "Continuar" at bounding box center [926, 455] width 274 height 28
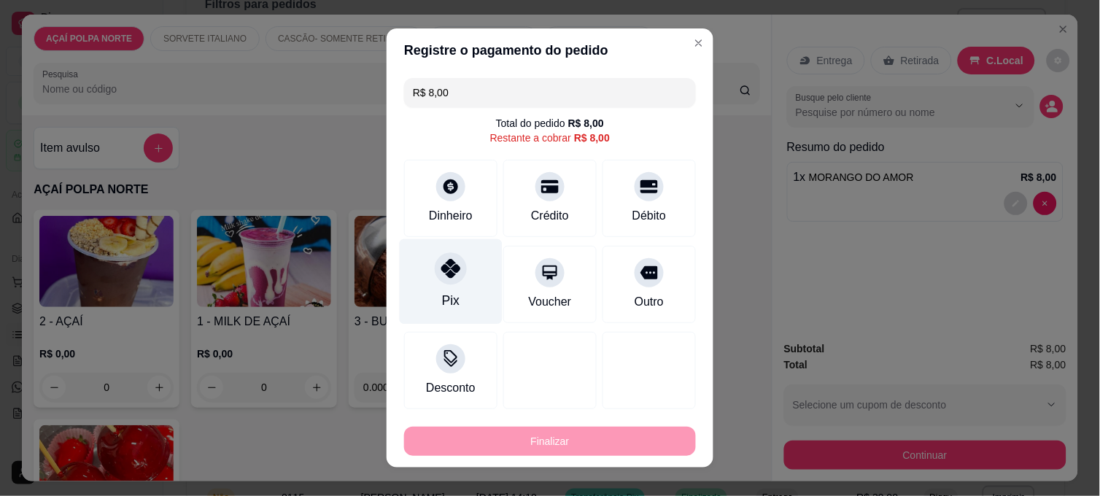
click at [453, 263] on div at bounding box center [451, 268] width 32 height 32
type input "R$ 0,00"
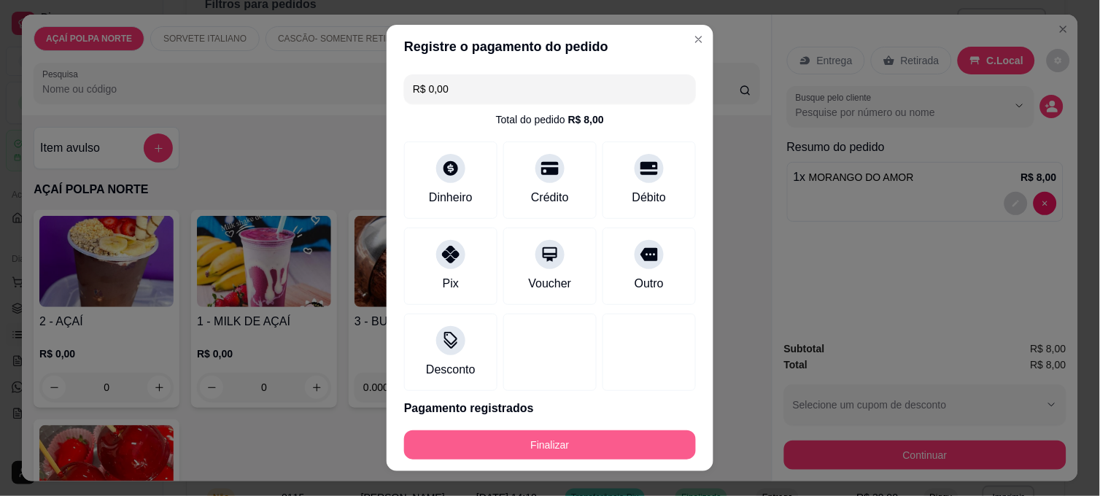
click at [530, 442] on button "Finalizar" at bounding box center [550, 444] width 292 height 29
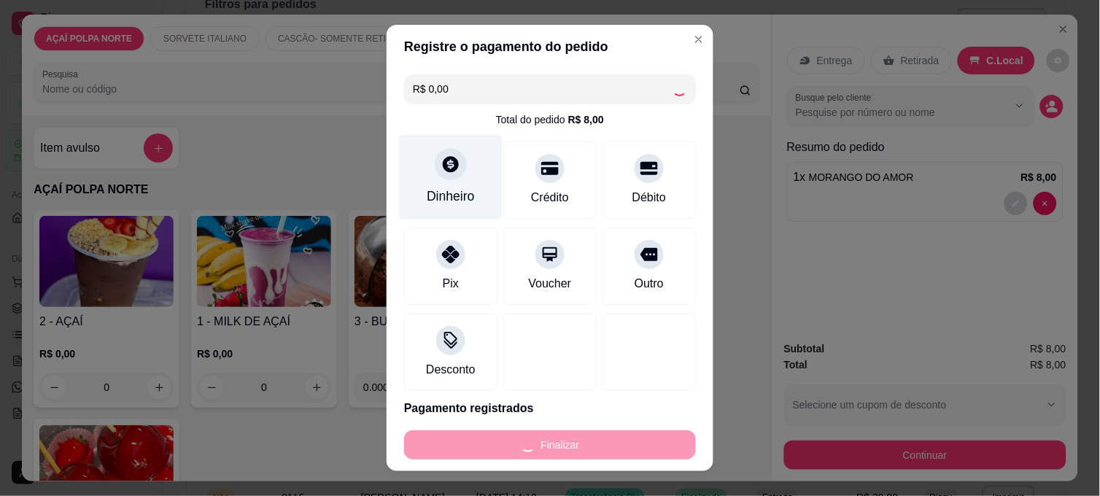
type input "0"
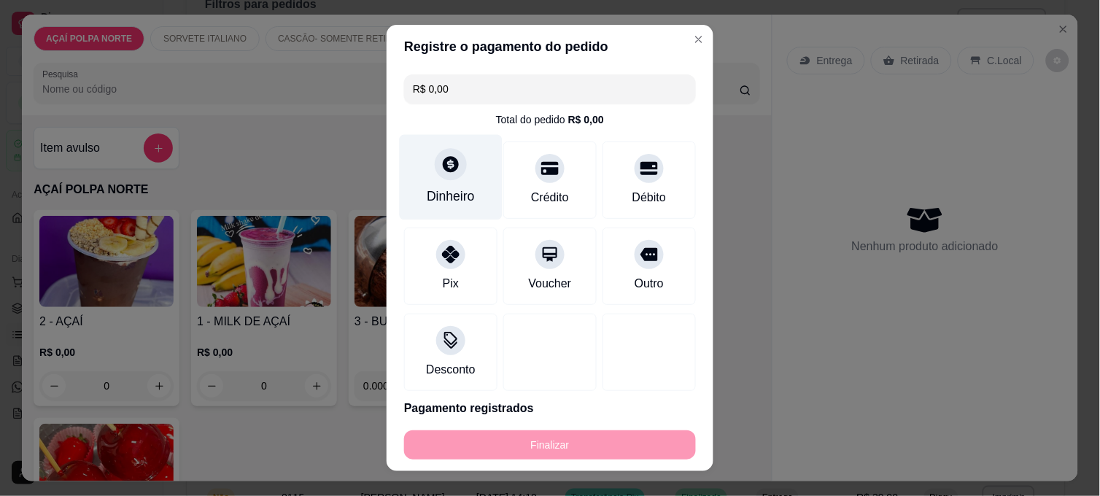
type input "-R$ 8,00"
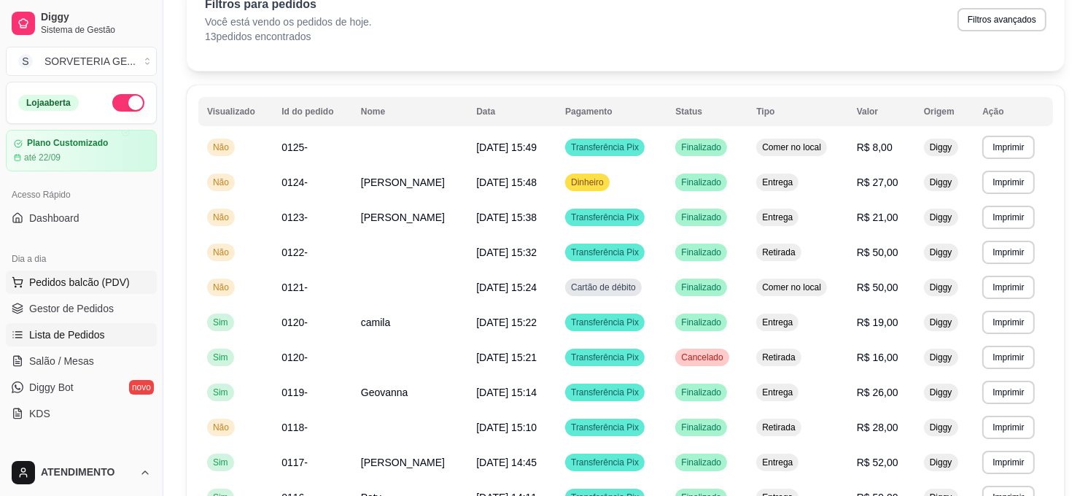
click at [115, 272] on button "Pedidos balcão (PDV)" at bounding box center [81, 282] width 151 height 23
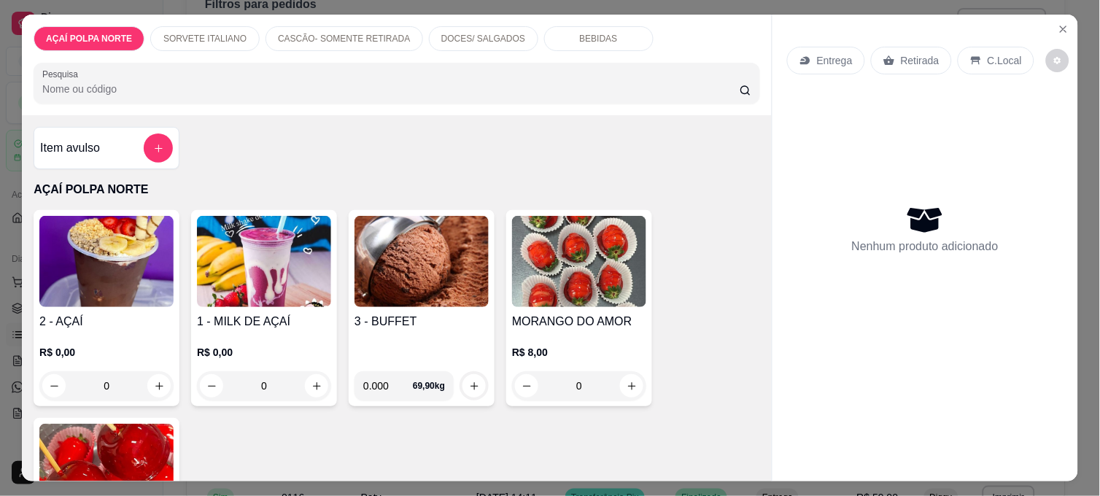
click at [562, 257] on img at bounding box center [579, 261] width 134 height 91
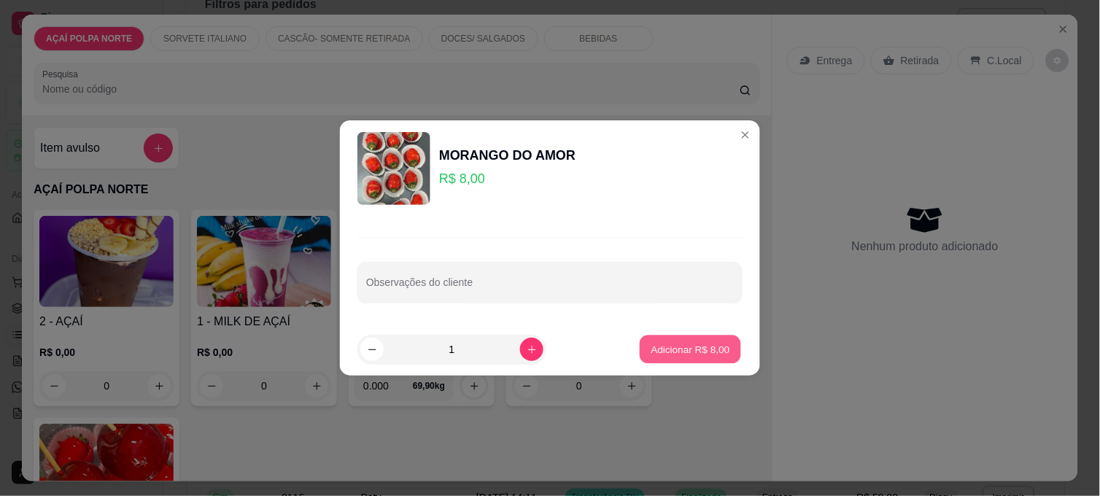
click at [703, 349] on p "Adicionar R$ 8,00" at bounding box center [690, 349] width 79 height 14
type input "1"
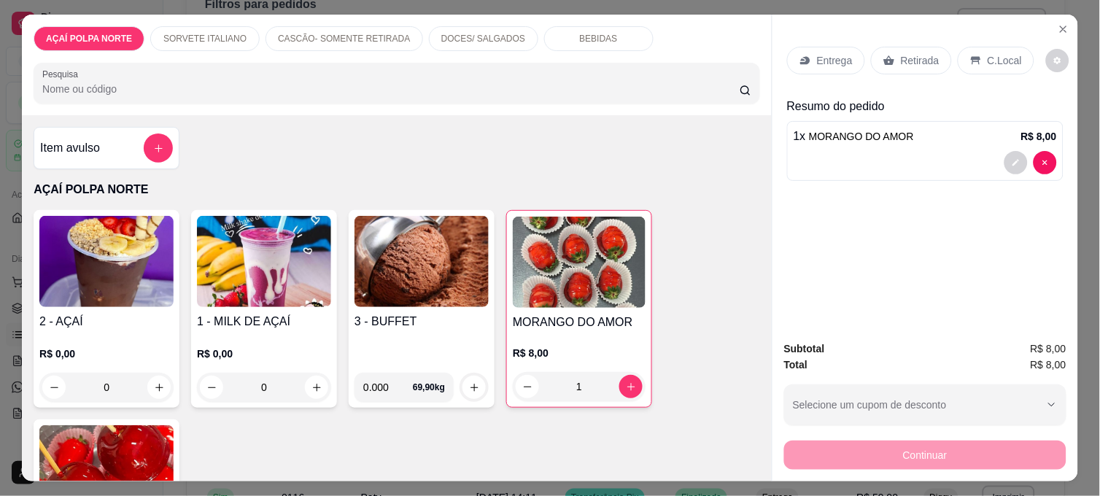
click at [988, 55] on p "C.Local" at bounding box center [1005, 60] width 34 height 15
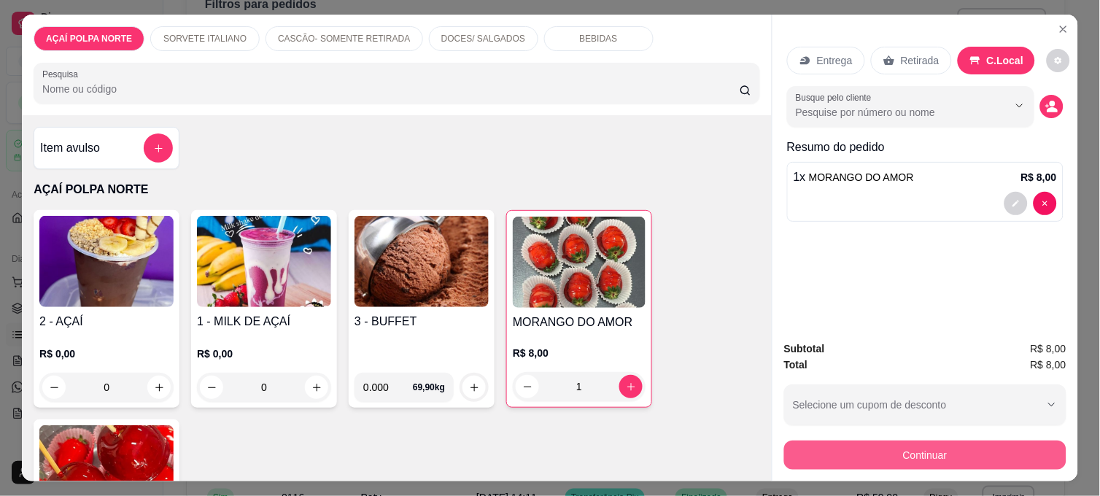
click at [908, 451] on button "Continuar" at bounding box center [925, 455] width 282 height 29
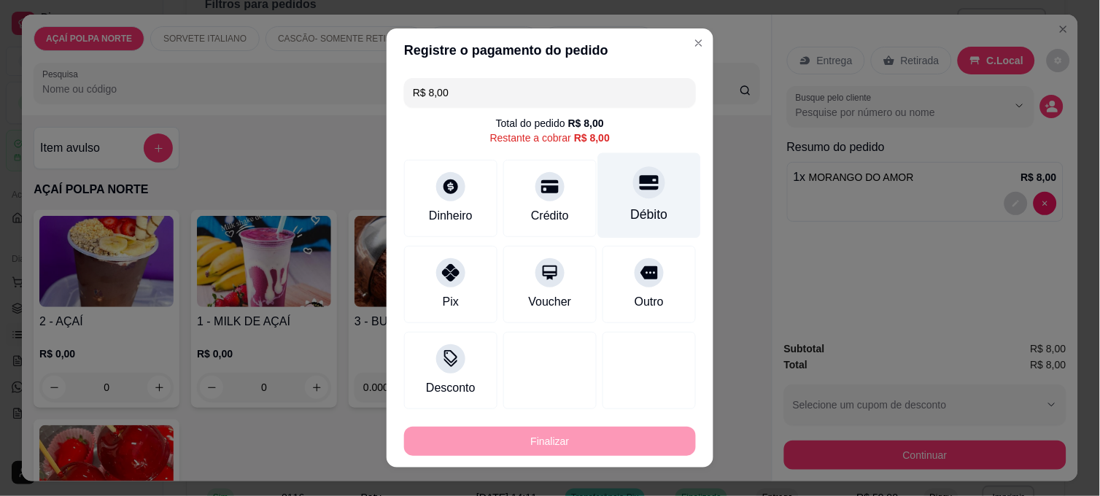
click at [643, 198] on div "Débito" at bounding box center [649, 195] width 103 height 85
type input "R$ 0,00"
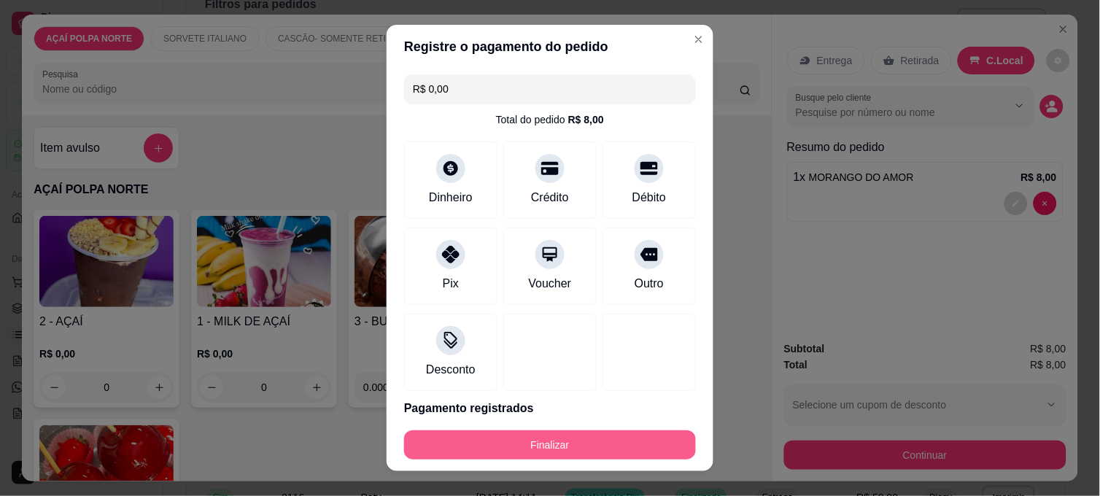
click at [565, 436] on button "Finalizar" at bounding box center [550, 444] width 292 height 29
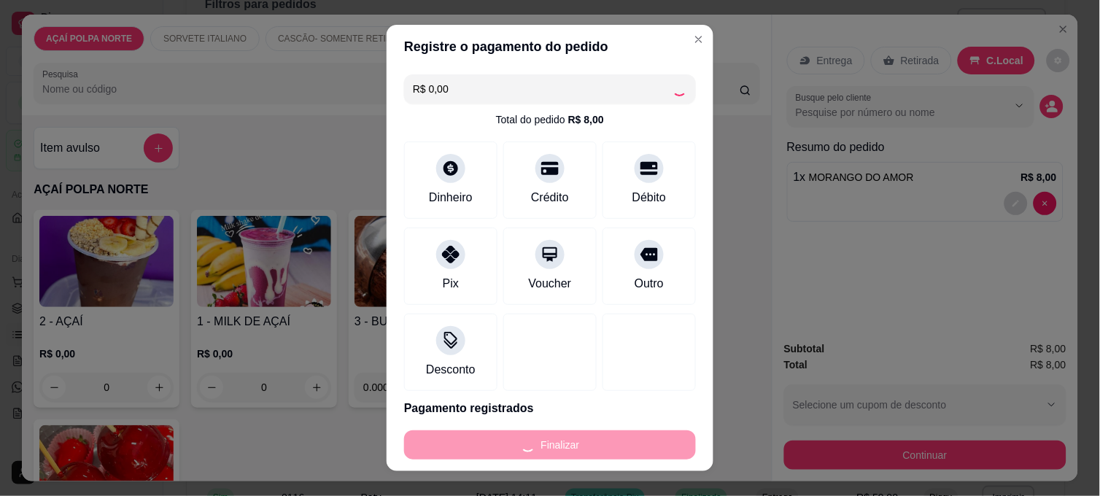
type input "0"
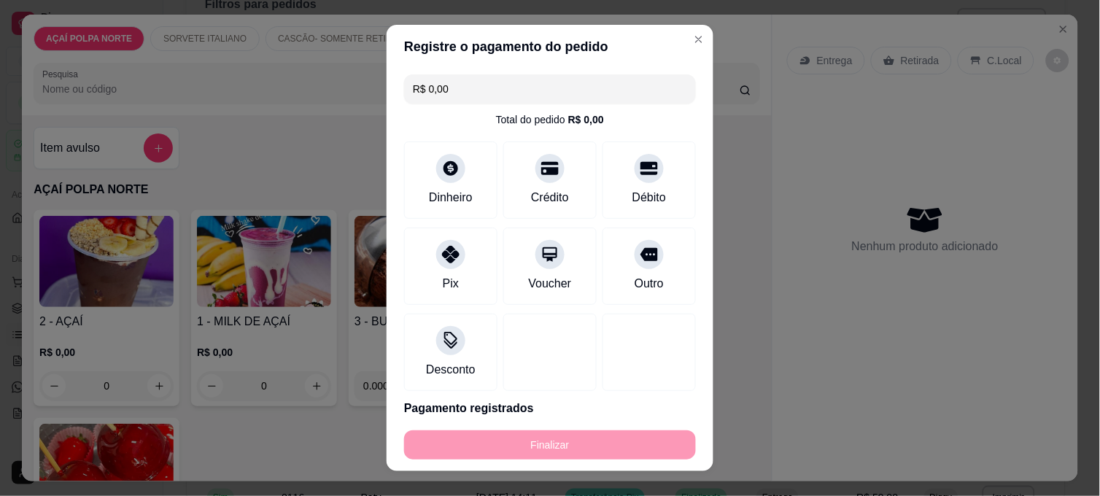
type input "-R$ 8,00"
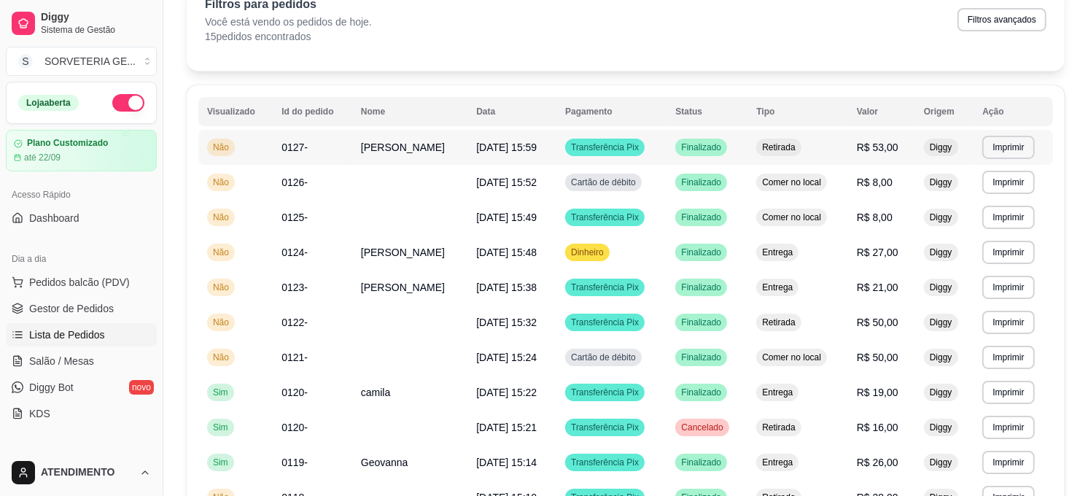
click at [479, 144] on span "[DATE] 15:59" at bounding box center [506, 148] width 61 height 12
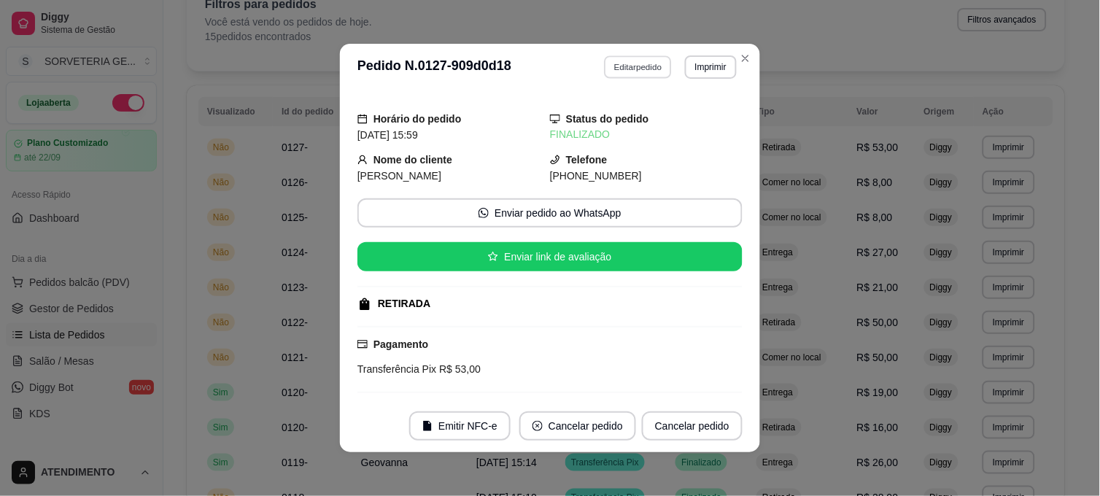
click at [640, 66] on button "Editar pedido" at bounding box center [639, 66] width 68 height 23
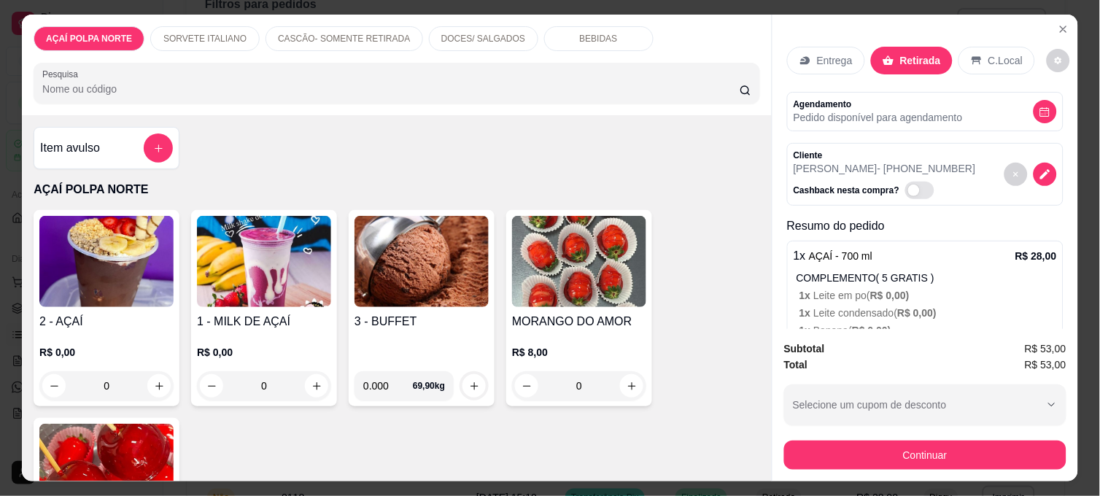
click at [817, 53] on p "Entrega" at bounding box center [835, 60] width 36 height 15
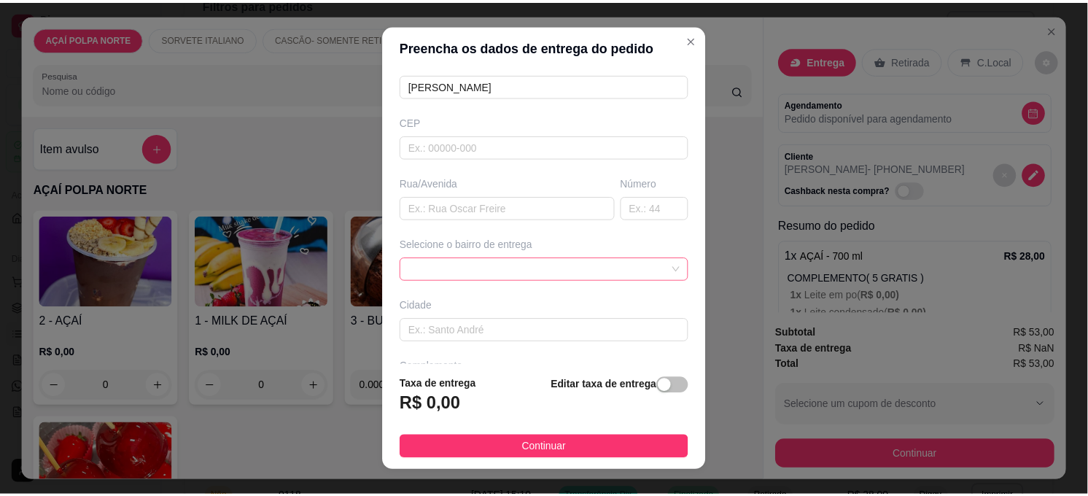
scroll to position [162, 0]
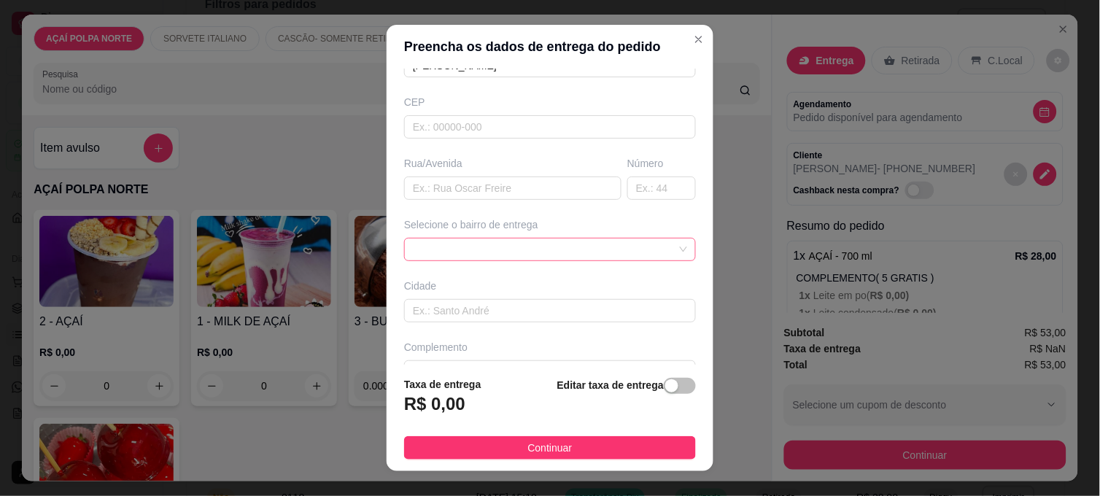
click at [635, 246] on span at bounding box center [550, 250] width 274 height 22
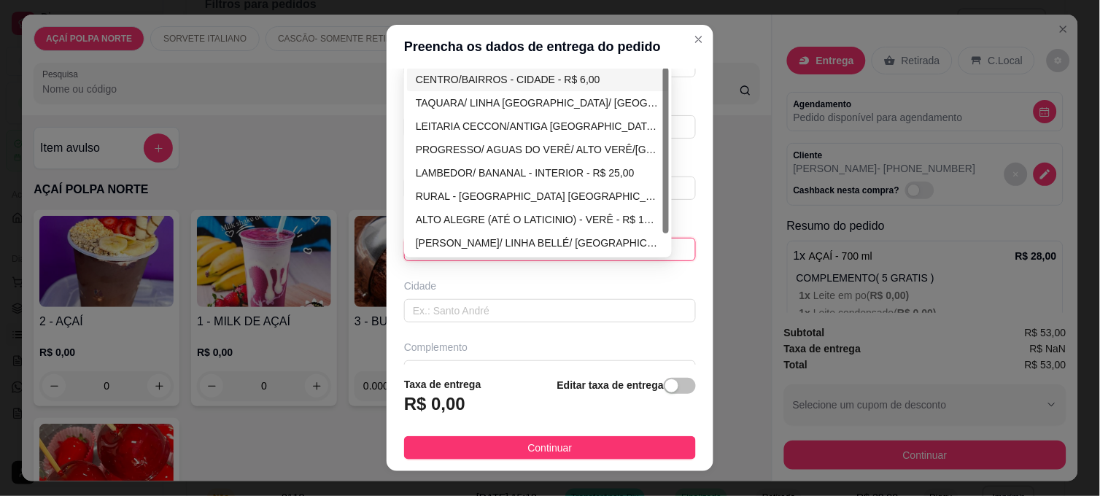
click at [525, 75] on div "CENTRO/BAIRROS - CIDADE - R$ 6,00" at bounding box center [538, 79] width 244 height 16
type input "CIDADE"
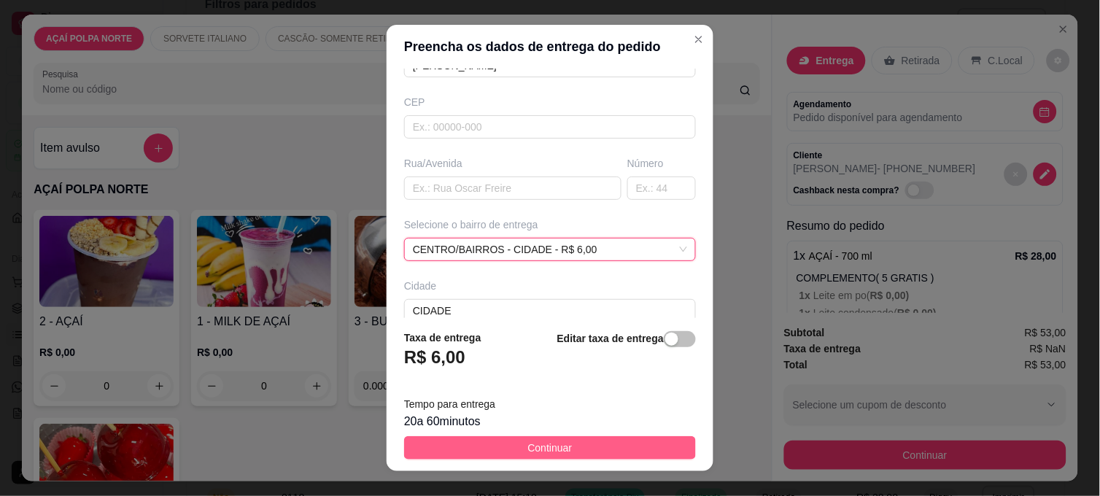
click at [557, 450] on span "Continuar" at bounding box center [550, 448] width 44 height 16
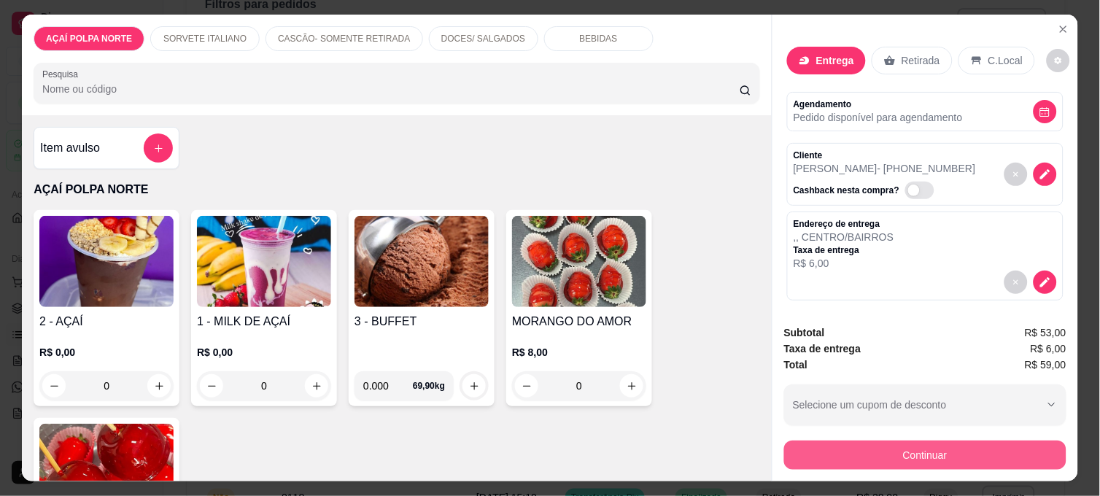
click at [945, 449] on button "Continuar" at bounding box center [925, 455] width 282 height 29
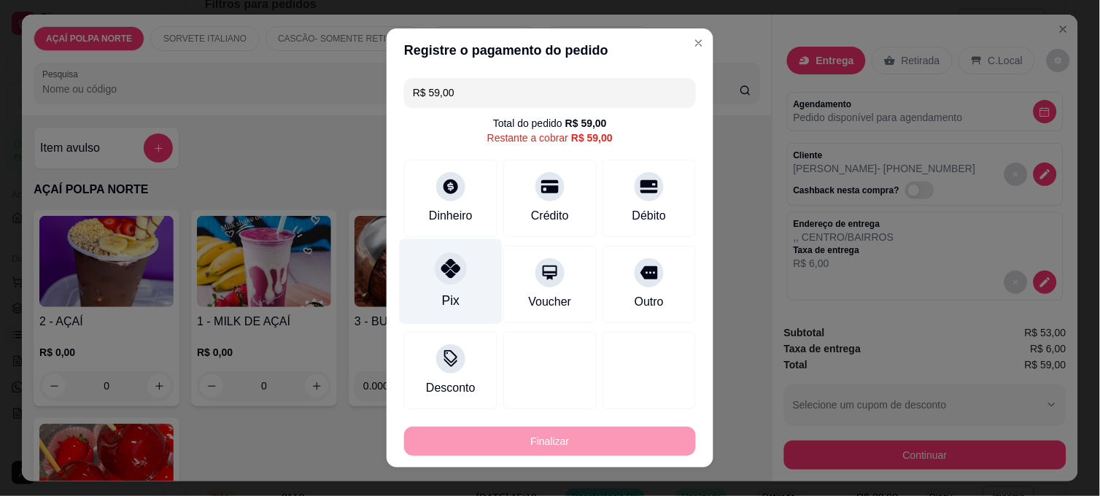
click at [439, 290] on div "Pix" at bounding box center [451, 281] width 103 height 85
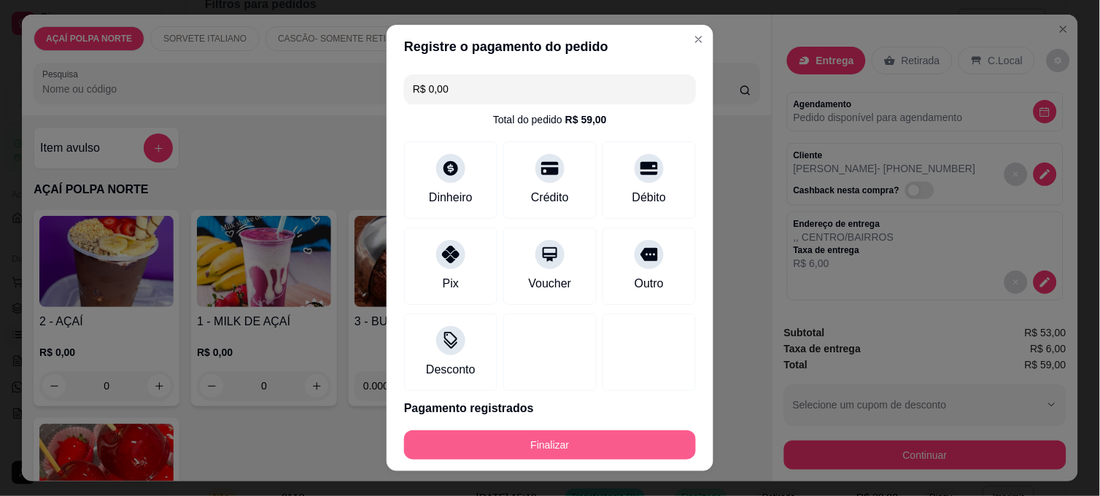
click at [545, 445] on button "Finalizar" at bounding box center [550, 444] width 292 height 29
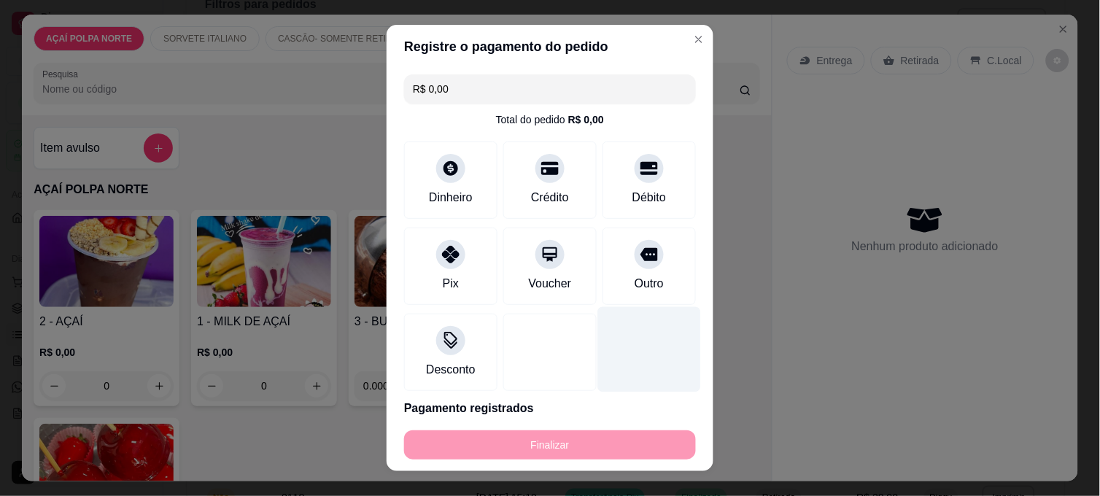
type input "-R$ 59,00"
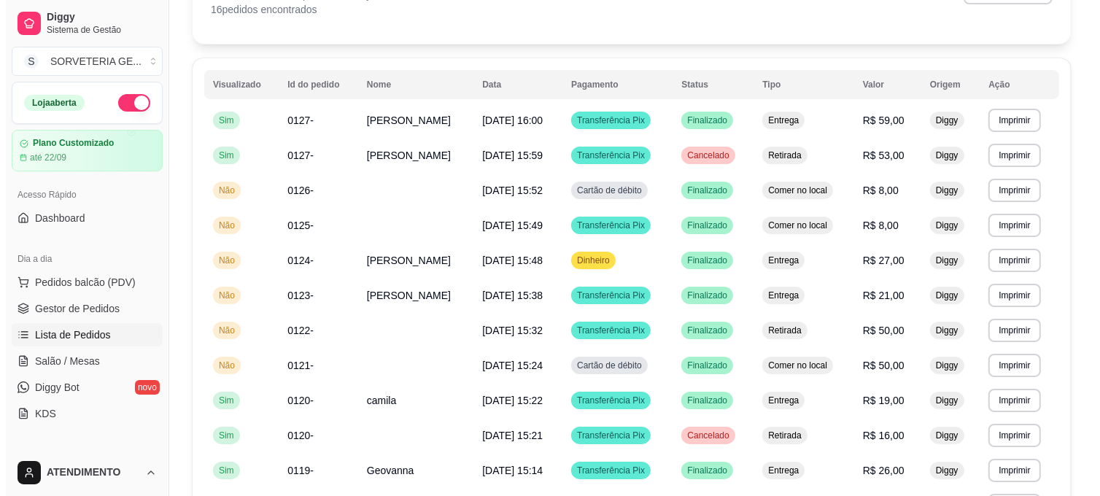
scroll to position [0, 0]
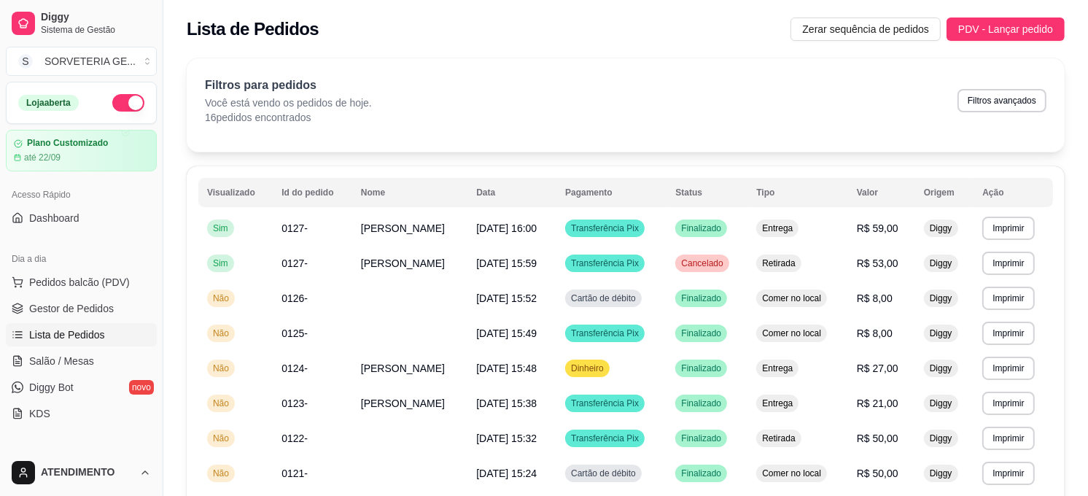
drag, startPoint x: 638, startPoint y: 108, endPoint x: 624, endPoint y: 127, distance: 23.5
drag, startPoint x: 624, startPoint y: 127, endPoint x: 500, endPoint y: 90, distance: 130.2
drag, startPoint x: 500, startPoint y: 90, endPoint x: 916, endPoint y: 101, distance: 416.7
click at [916, 104] on div "Filtros para pedidos Você está vendo os pedidos de hoje. 16 pedidos encontrados…" at bounding box center [626, 101] width 842 height 48
click at [98, 273] on button "Pedidos balcão (PDV)" at bounding box center [81, 282] width 151 height 23
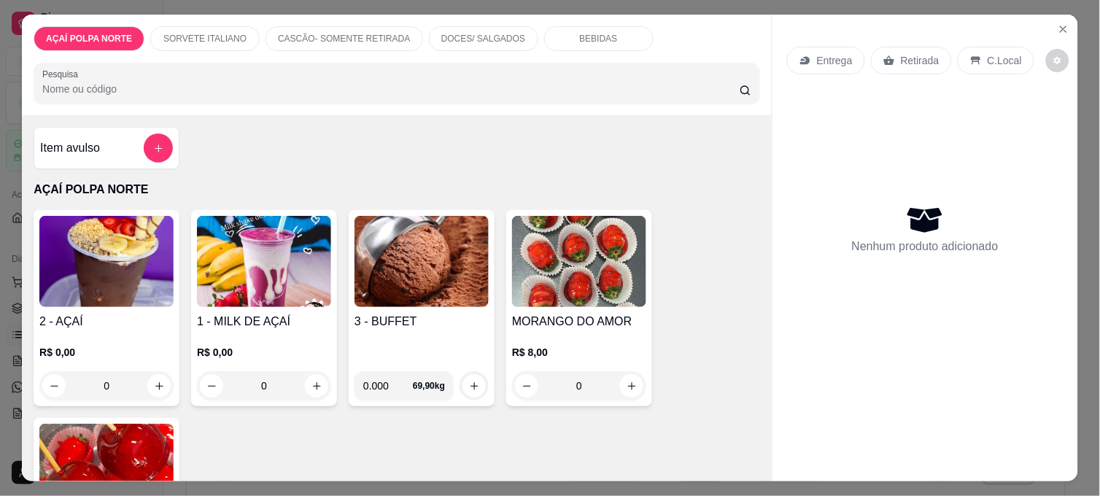
click at [90, 287] on img at bounding box center [106, 261] width 134 height 91
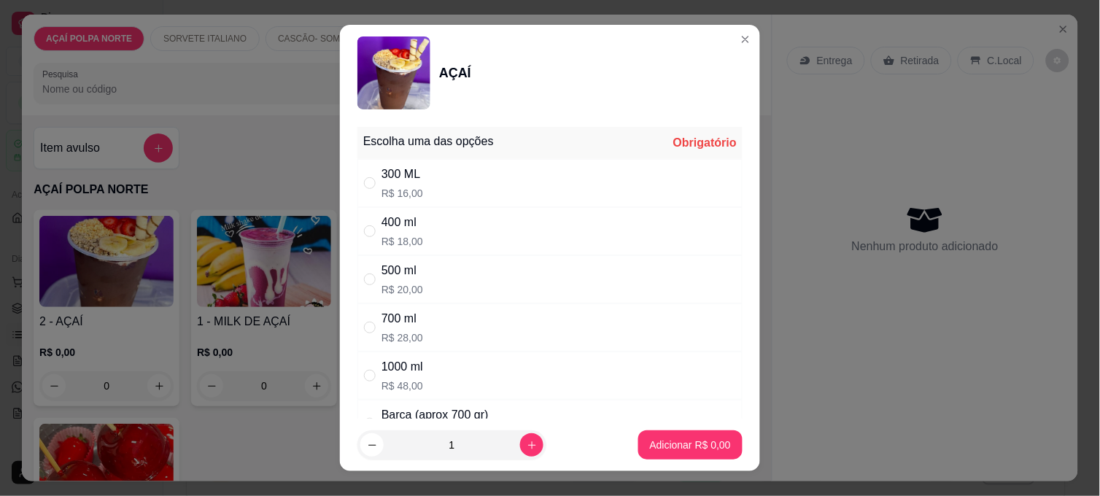
click at [438, 217] on div "400 ml R$ 18,00" at bounding box center [549, 231] width 385 height 48
radio input "true"
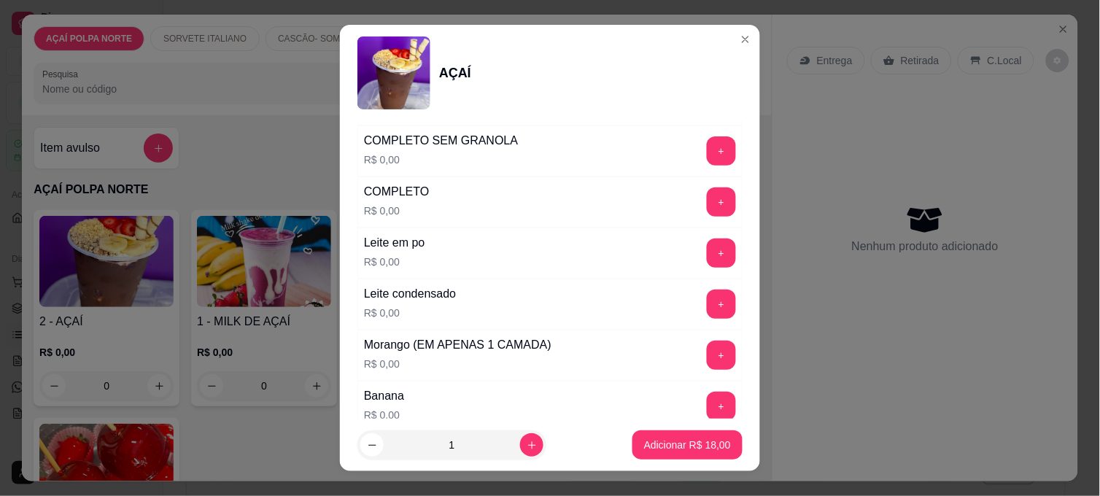
scroll to position [567, 0]
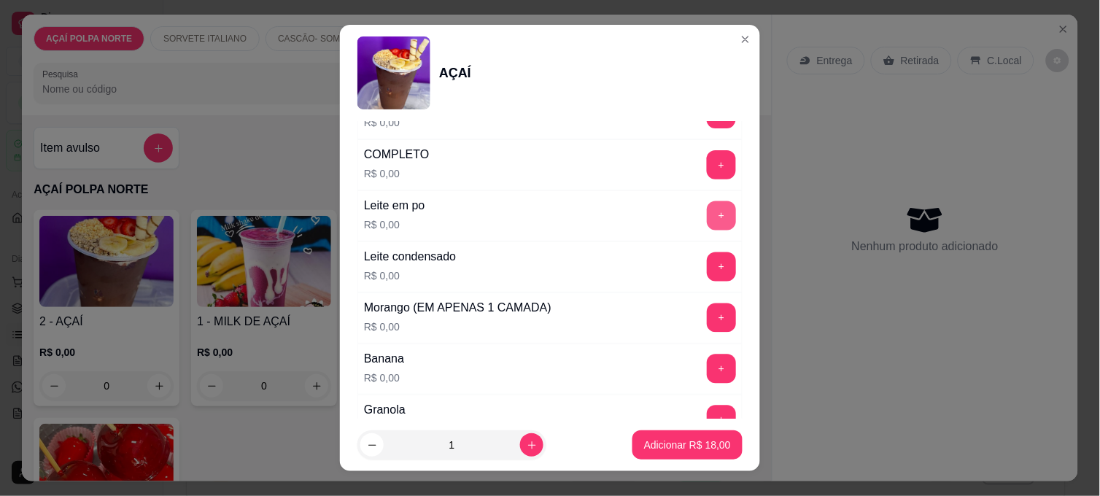
click at [707, 212] on button "+" at bounding box center [721, 215] width 29 height 29
click at [707, 266] on button "+" at bounding box center [721, 266] width 29 height 29
click at [708, 322] on button "+" at bounding box center [722, 318] width 28 height 28
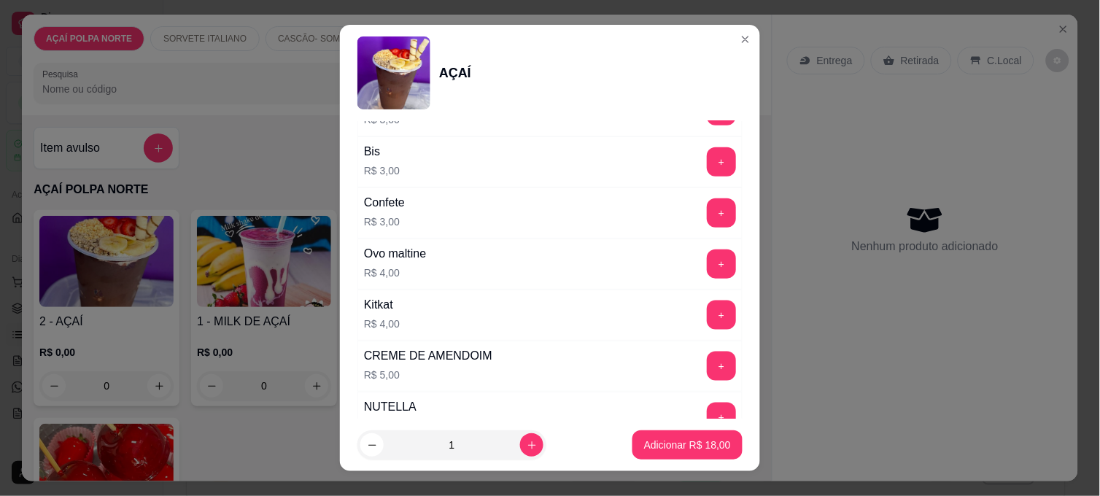
scroll to position [1621, 0]
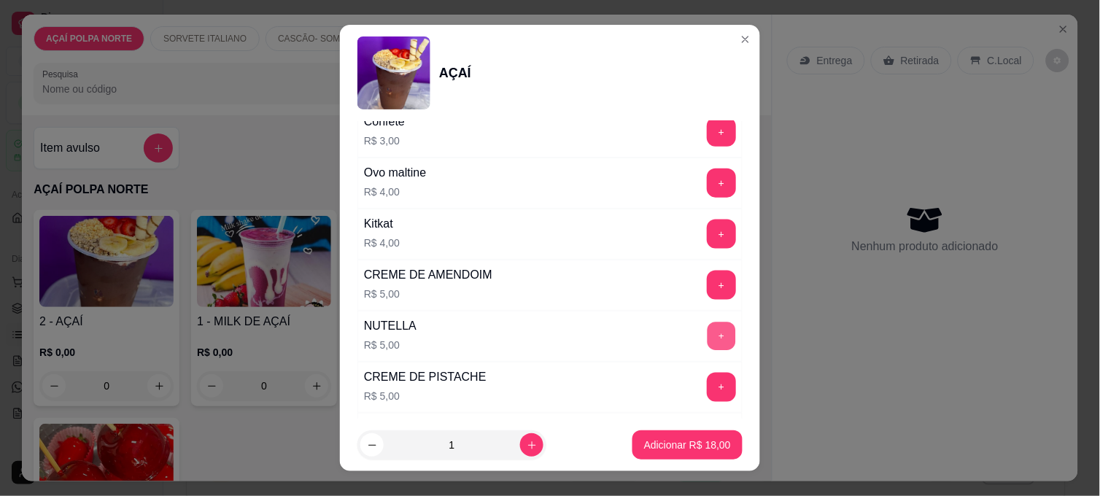
click at [708, 343] on button "+" at bounding box center [722, 336] width 28 height 28
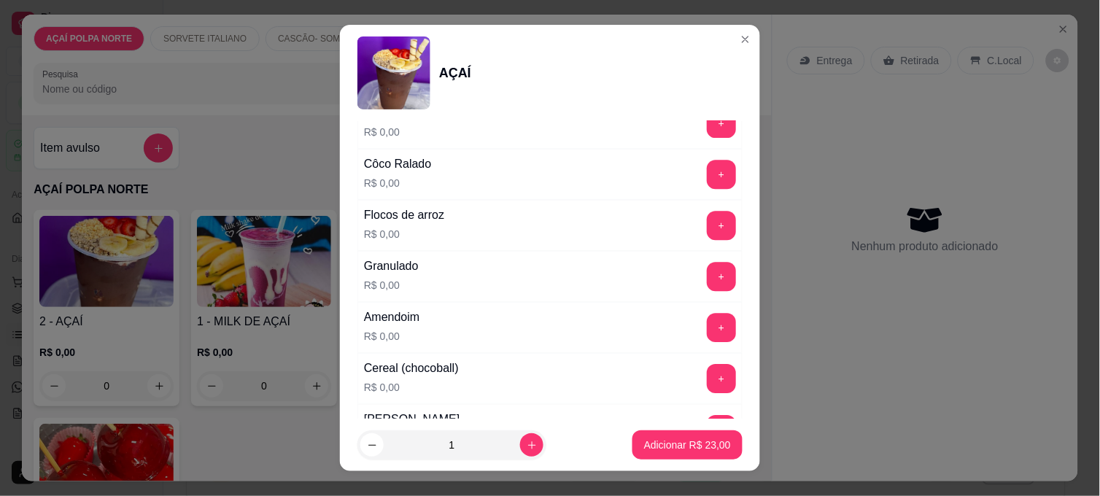
scroll to position [891, 0]
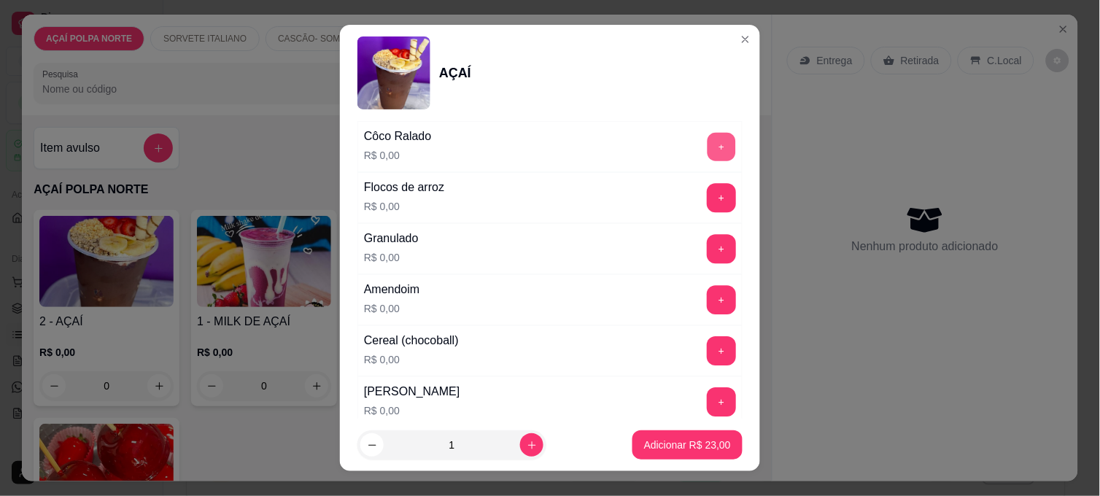
click at [708, 155] on button "+" at bounding box center [722, 147] width 28 height 28
click at [655, 451] on p "Adicionar R$ 23,00" at bounding box center [687, 445] width 87 height 15
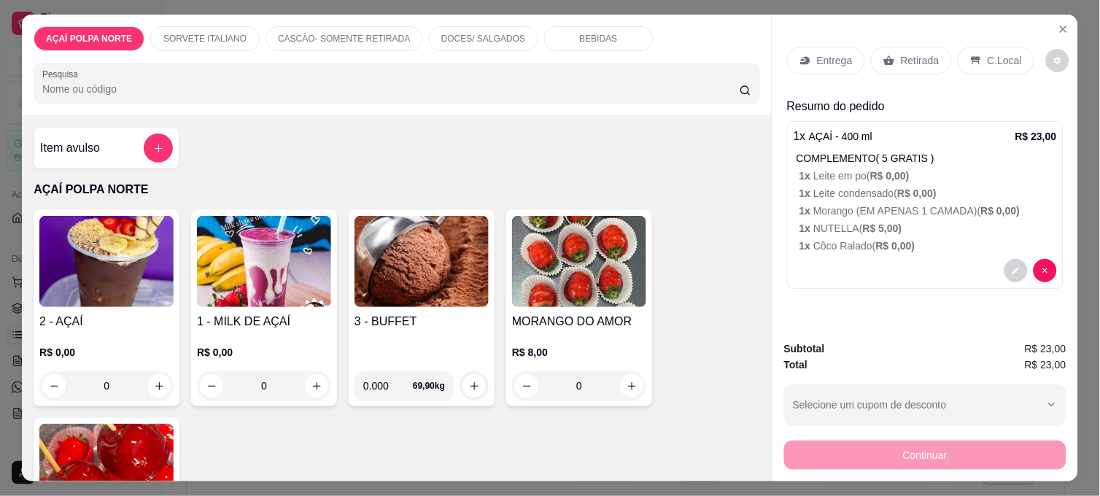
click at [988, 53] on p "C.Local" at bounding box center [1005, 60] width 34 height 15
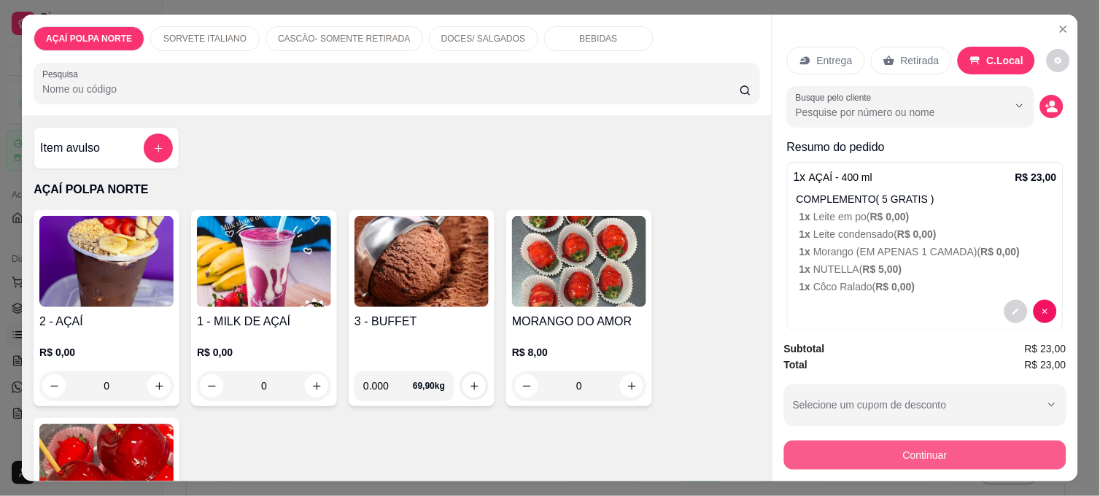
click at [1007, 460] on button "Continuar" at bounding box center [925, 455] width 282 height 29
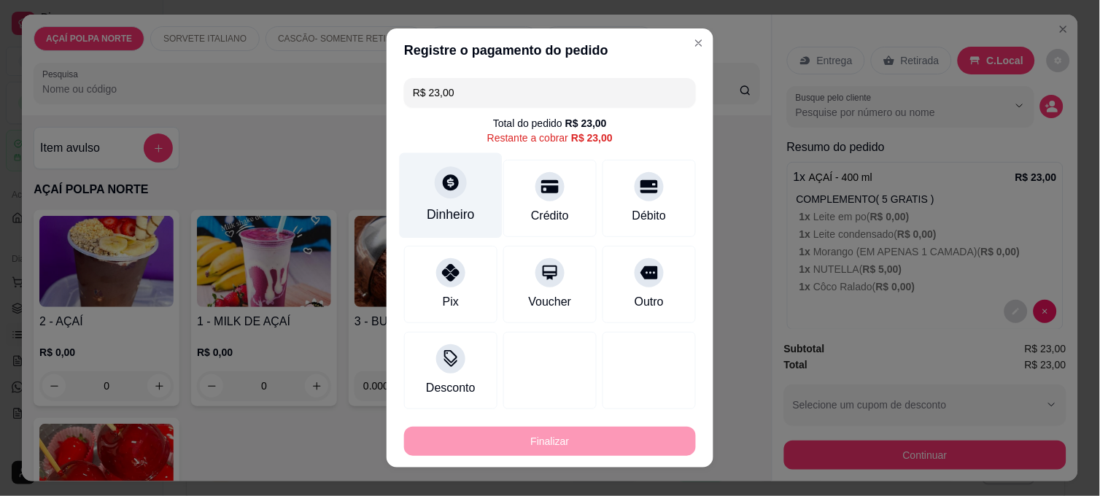
click at [445, 185] on icon at bounding box center [450, 182] width 19 height 19
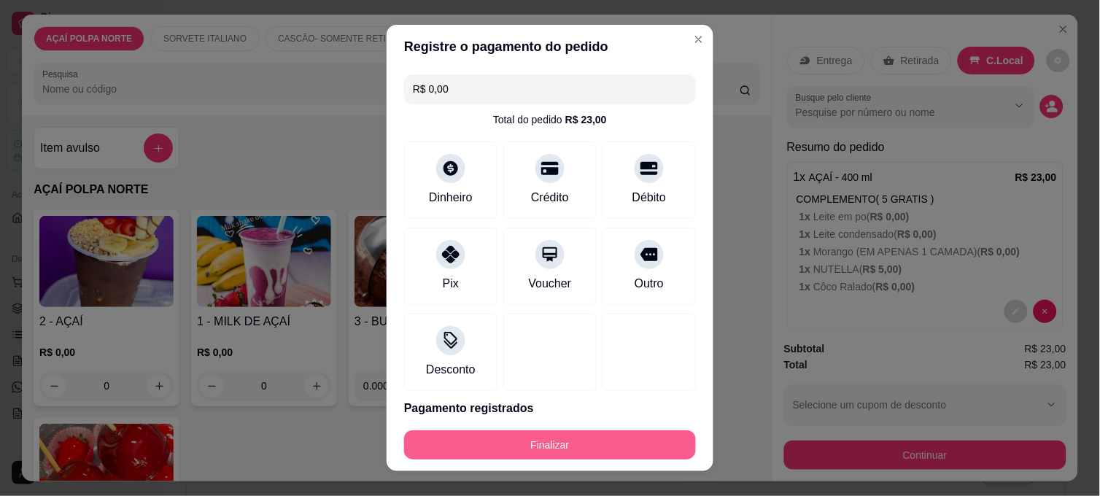
click at [646, 435] on button "Finalizar" at bounding box center [550, 444] width 292 height 29
click at [640, 439] on button "Finalizar" at bounding box center [550, 444] width 292 height 29
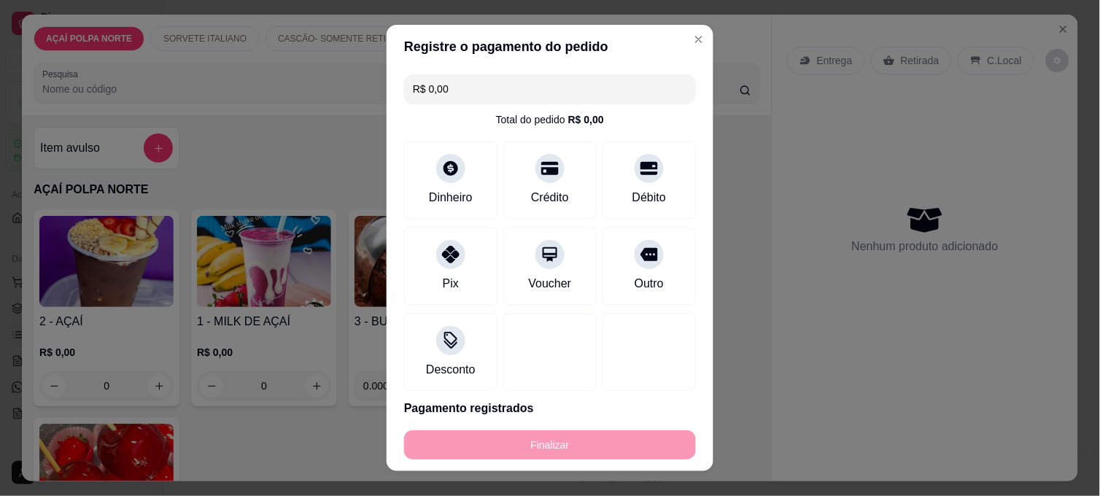
type input "-R$ 23,00"
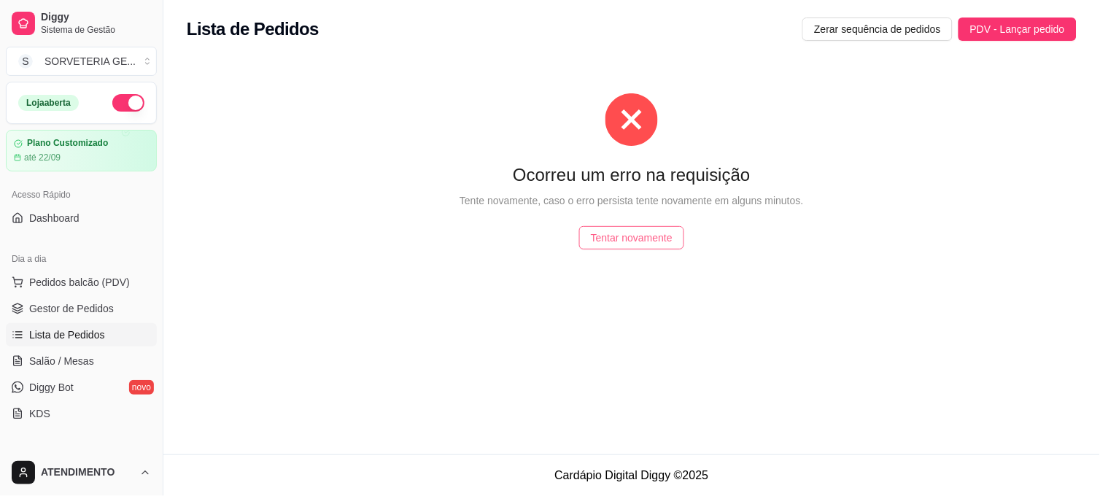
click at [658, 241] on span "Tentar novamente" at bounding box center [632, 238] width 82 height 16
click at [654, 235] on span "Tentar novamente" at bounding box center [632, 238] width 82 height 16
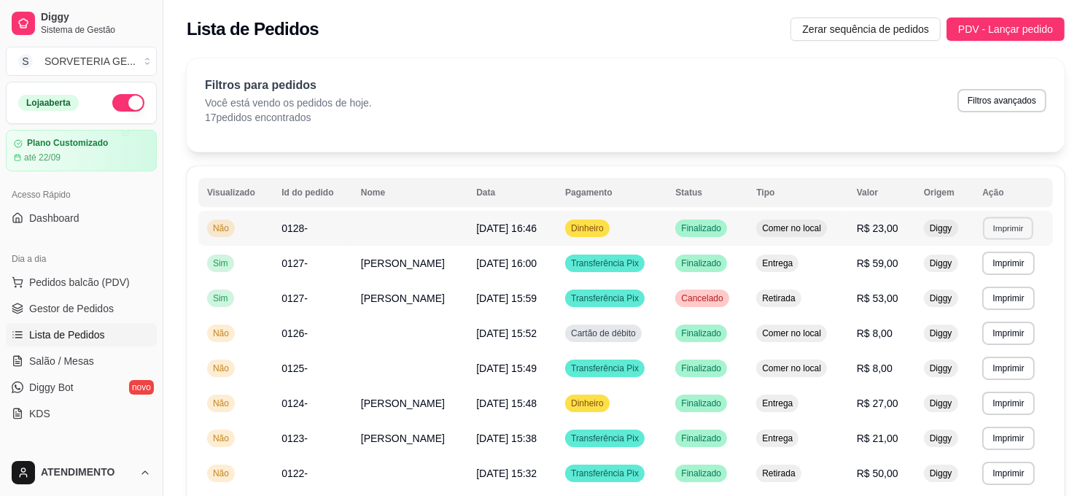
click at [1011, 231] on button "Imprimir" at bounding box center [1008, 228] width 50 height 23
click at [1017, 343] on button "IMPRESSORA" at bounding box center [982, 337] width 102 height 23
click at [112, 279] on span "Pedidos balcão (PDV)" at bounding box center [79, 282] width 101 height 15
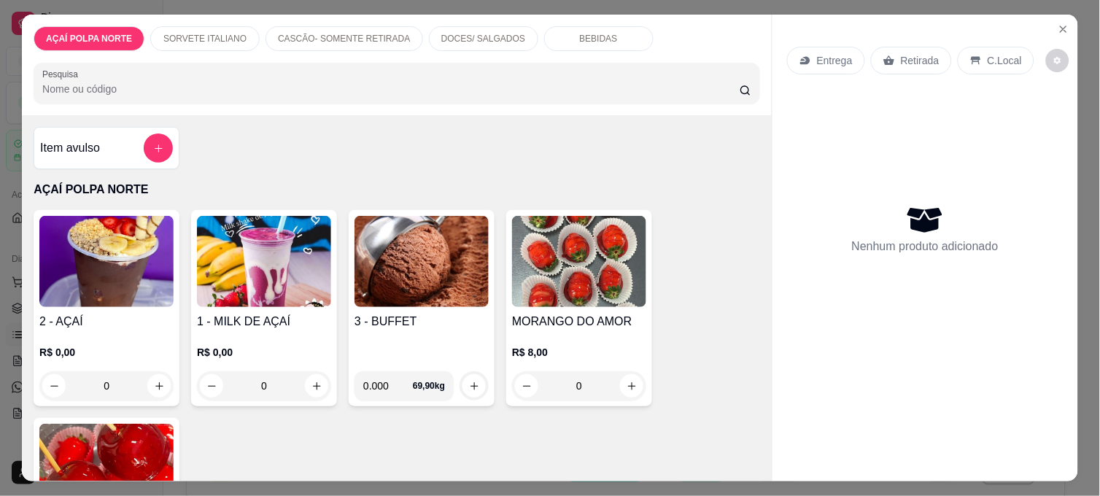
click at [142, 303] on div "2 - AÇAÍ R$ 0,00 0" at bounding box center [107, 308] width 146 height 196
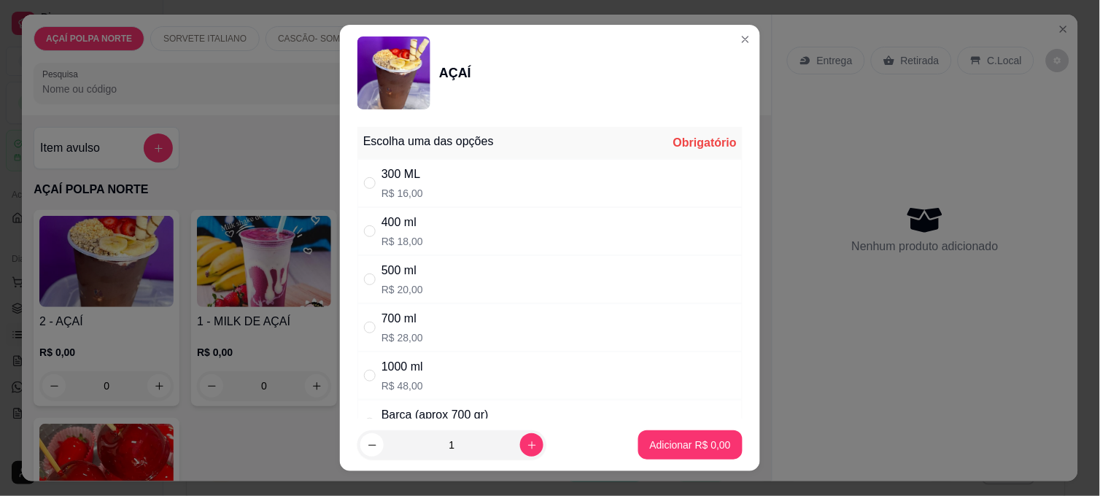
click at [436, 287] on div "500 ml R$ 20,00" at bounding box center [549, 279] width 385 height 48
radio input "true"
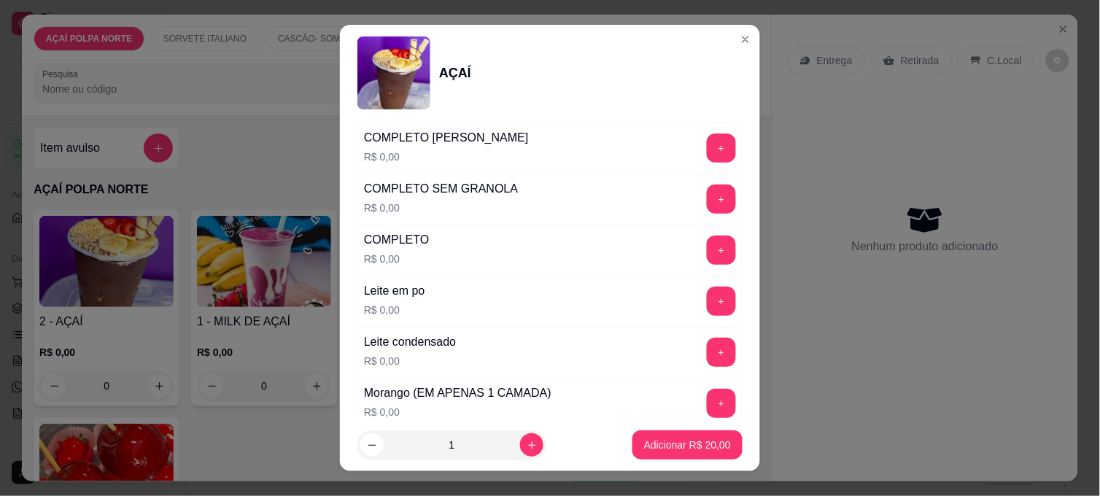
scroll to position [486, 0]
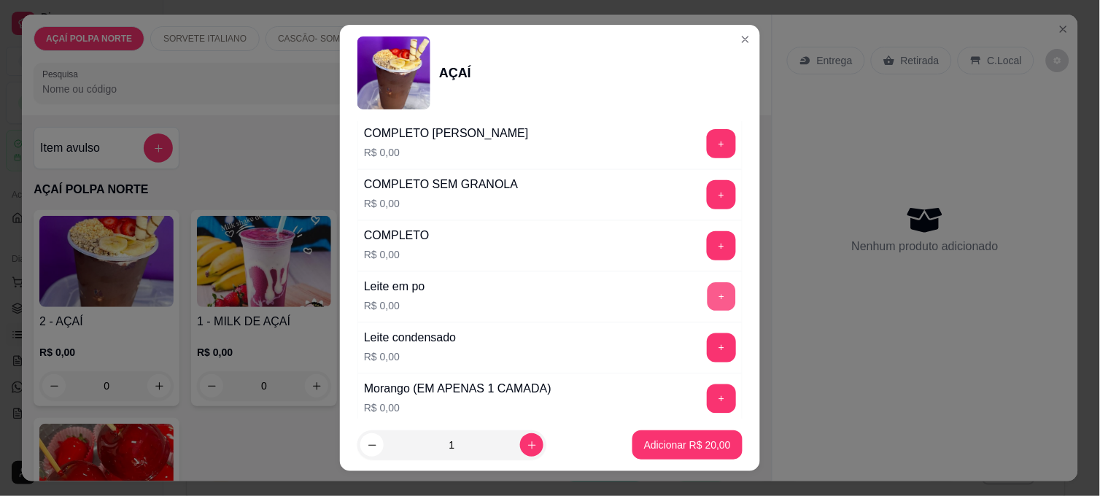
click at [708, 300] on button "+" at bounding box center [722, 297] width 28 height 28
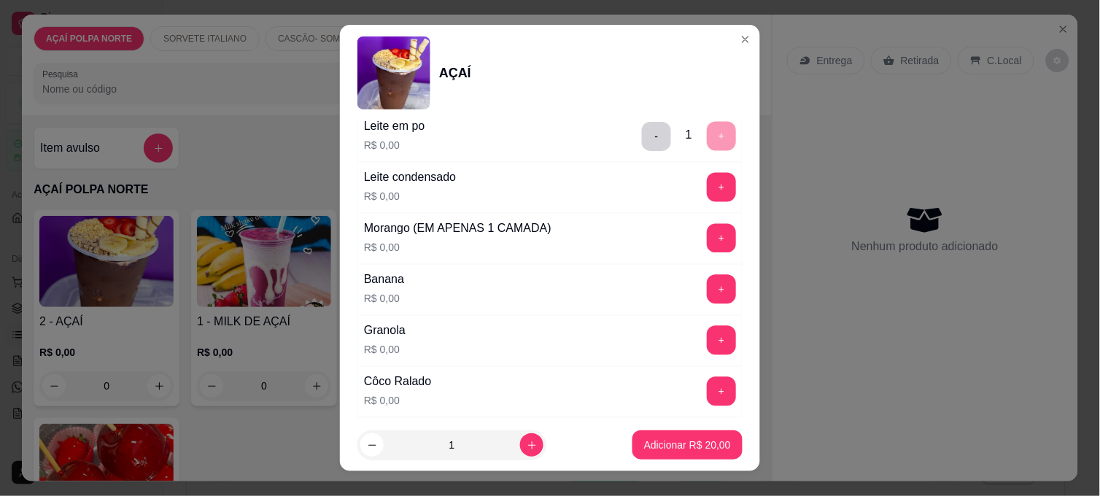
scroll to position [648, 0]
click at [707, 183] on button "+" at bounding box center [721, 185] width 29 height 29
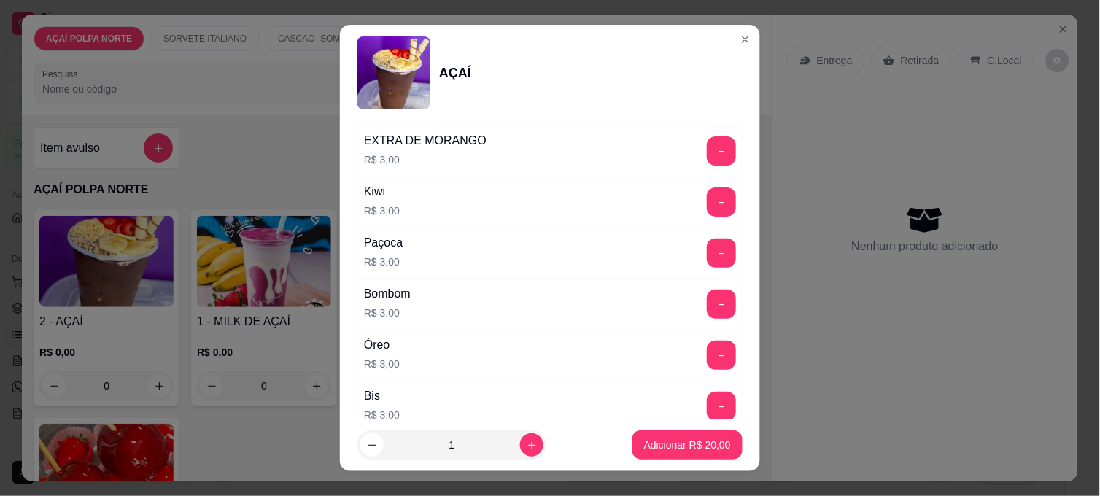
scroll to position [1296, 0]
click at [680, 443] on p "Adicionar R$ 20,00" at bounding box center [688, 445] width 85 height 14
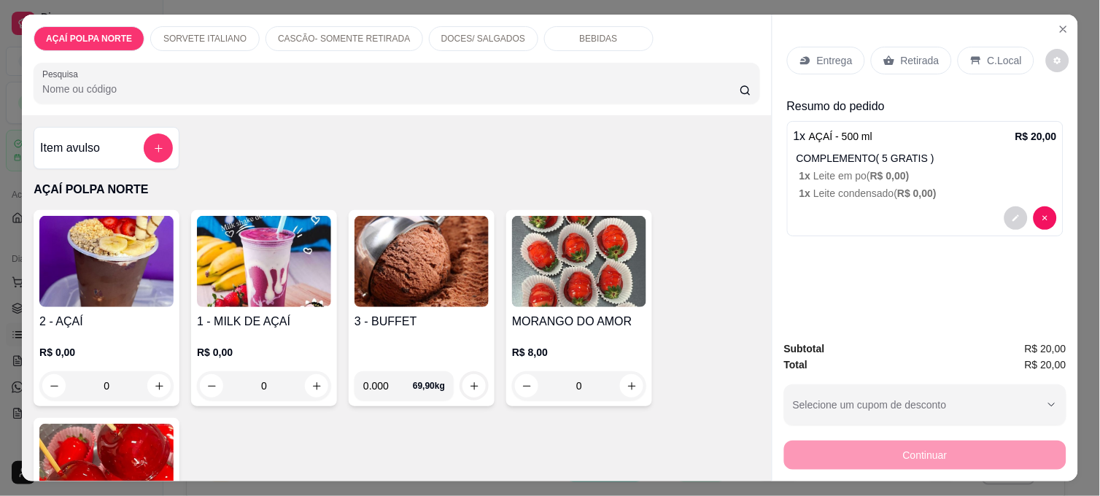
click at [77, 313] on h4 "2 - AÇAÍ" at bounding box center [106, 322] width 134 height 18
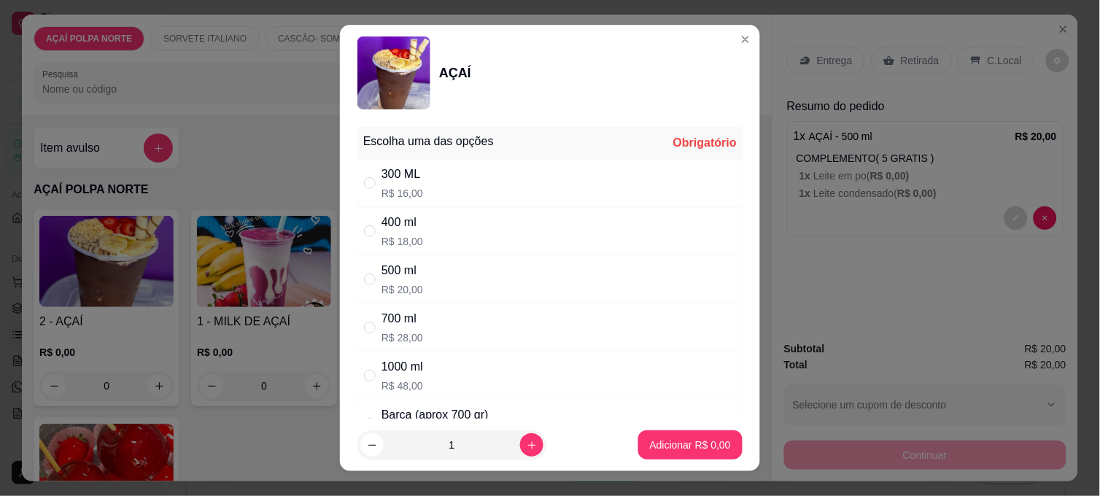
click at [432, 285] on div "500 ml R$ 20,00" at bounding box center [549, 279] width 385 height 48
radio input "true"
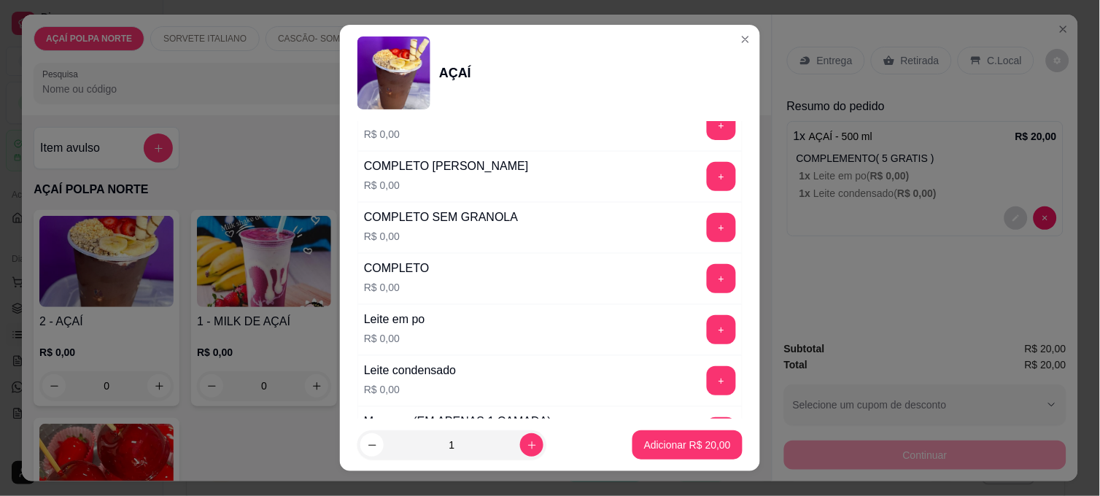
scroll to position [486, 0]
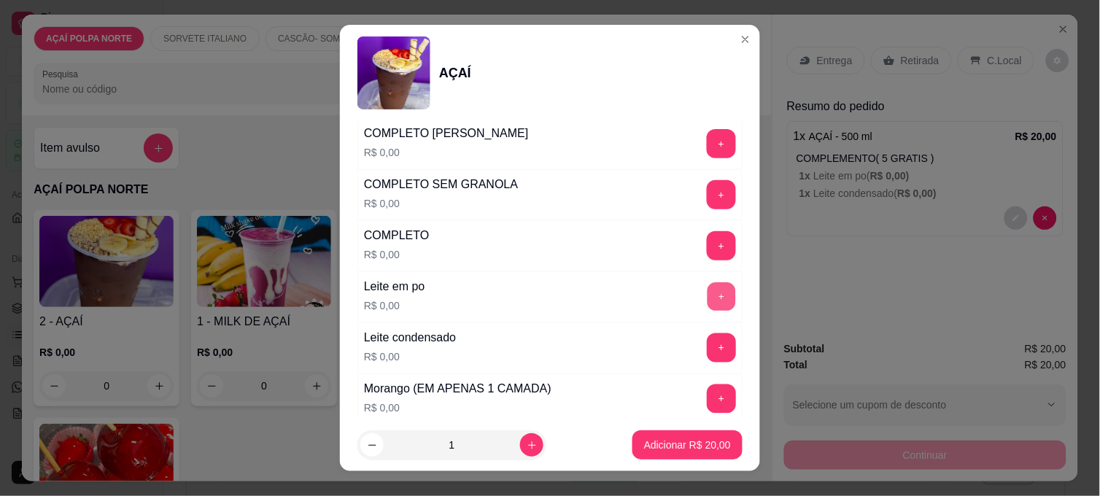
click at [708, 295] on button "+" at bounding box center [722, 297] width 28 height 28
click at [707, 344] on button "+" at bounding box center [721, 347] width 29 height 29
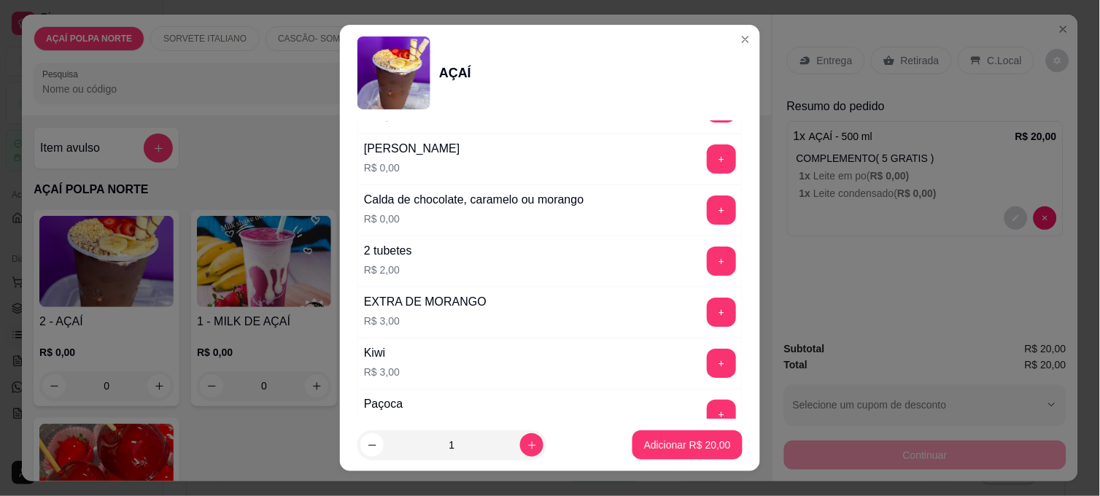
scroll to position [1215, 0]
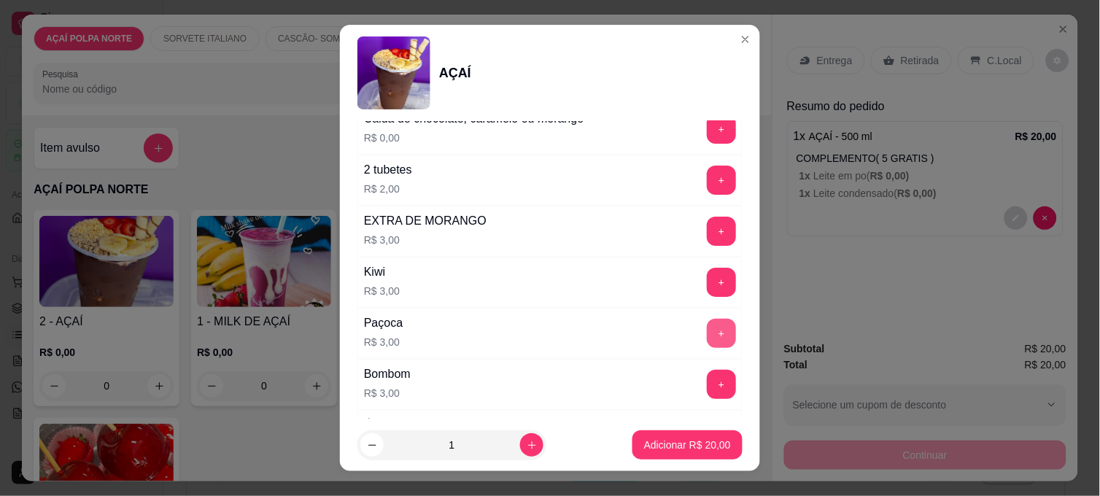
click at [707, 338] on button "+" at bounding box center [721, 333] width 29 height 29
click at [694, 444] on p "Adicionar R$ 23,00" at bounding box center [687, 445] width 87 height 15
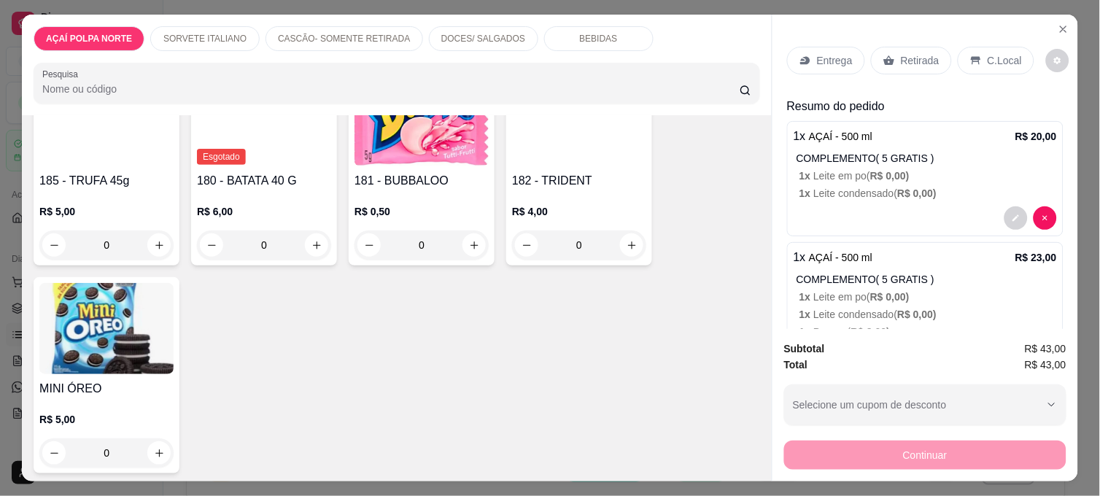
scroll to position [1134, 0]
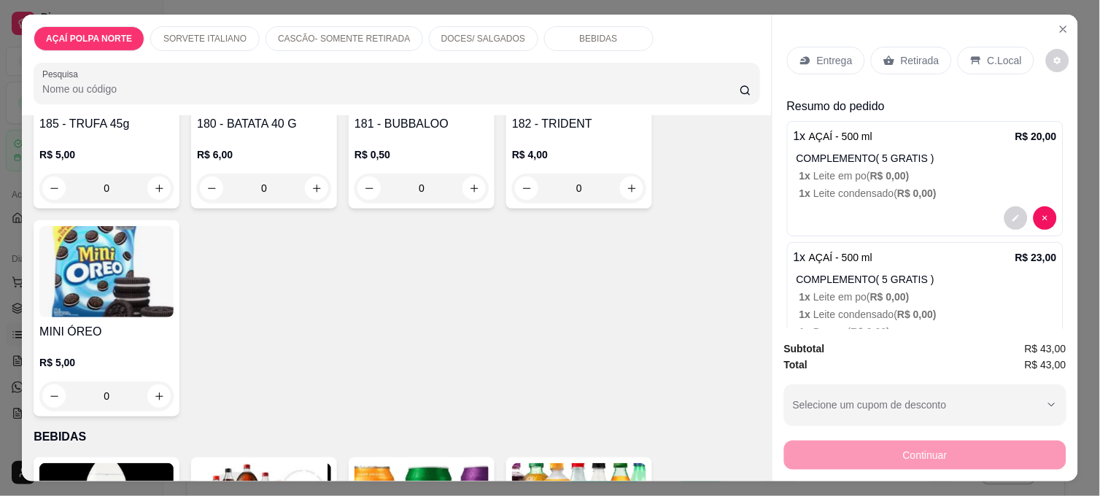
click at [128, 147] on p "R$ 5,00" at bounding box center [106, 154] width 134 height 15
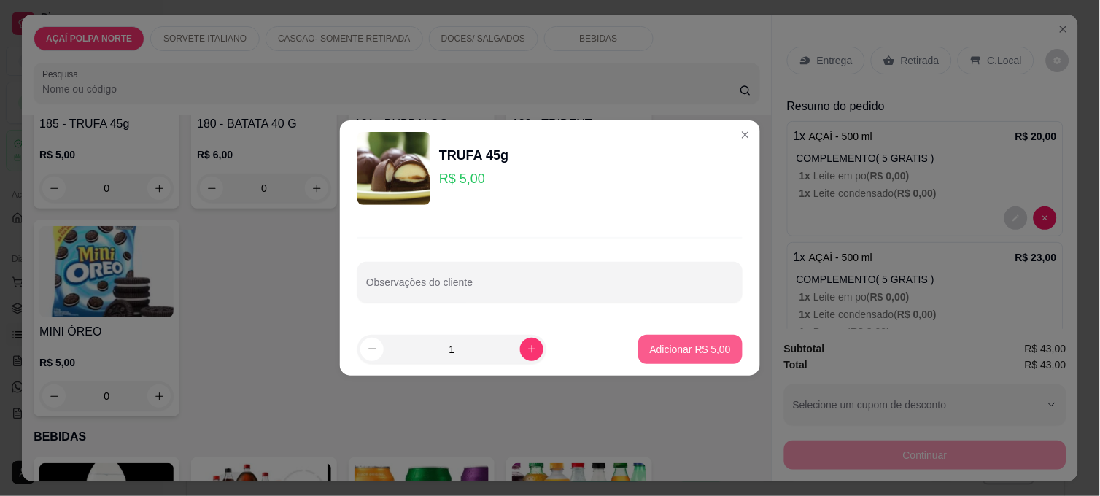
click at [690, 348] on p "Adicionar R$ 5,00" at bounding box center [690, 349] width 81 height 15
type input "1"
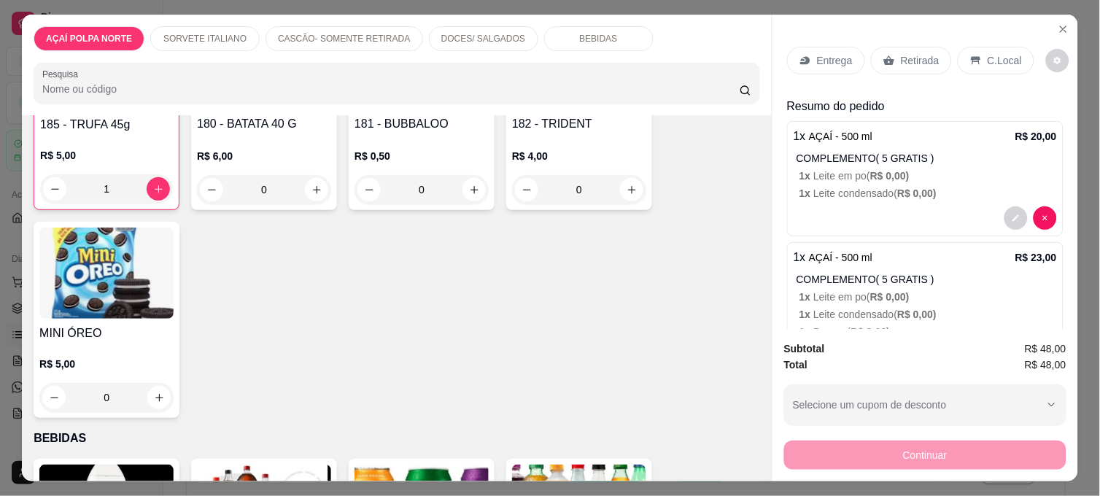
scroll to position [1135, 0]
click at [993, 53] on p "C.Local" at bounding box center [1005, 60] width 34 height 15
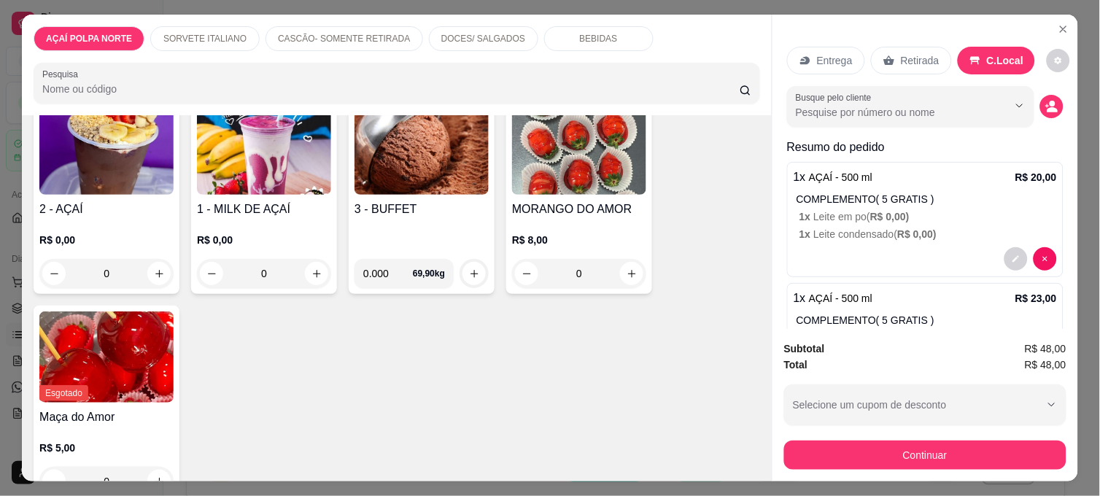
scroll to position [150, 0]
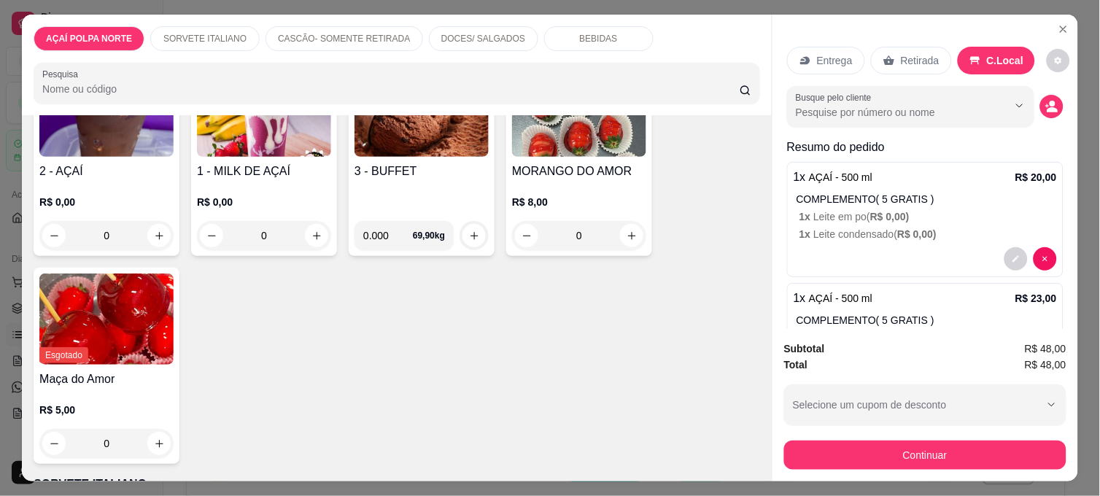
click at [120, 357] on img at bounding box center [106, 319] width 134 height 91
click at [604, 180] on div "R$ 8,00 0" at bounding box center [579, 215] width 134 height 70
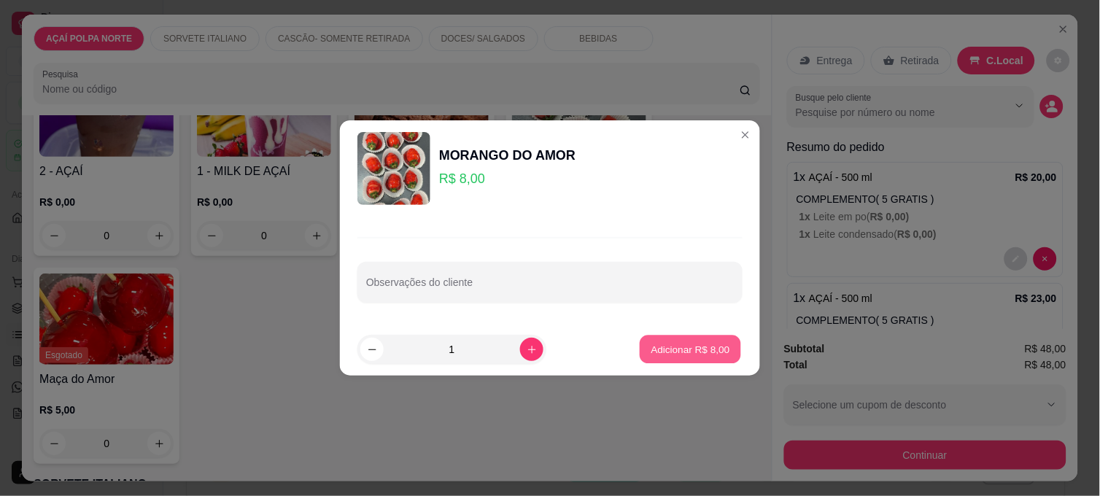
click at [702, 351] on p "Adicionar R$ 8,00" at bounding box center [690, 349] width 79 height 14
type input "1"
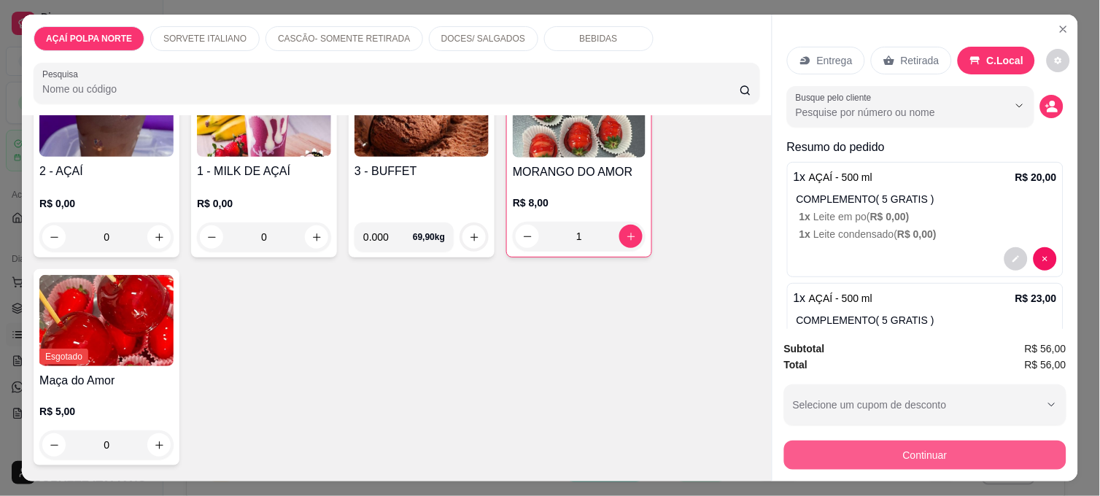
click at [901, 443] on button "Continuar" at bounding box center [925, 455] width 282 height 29
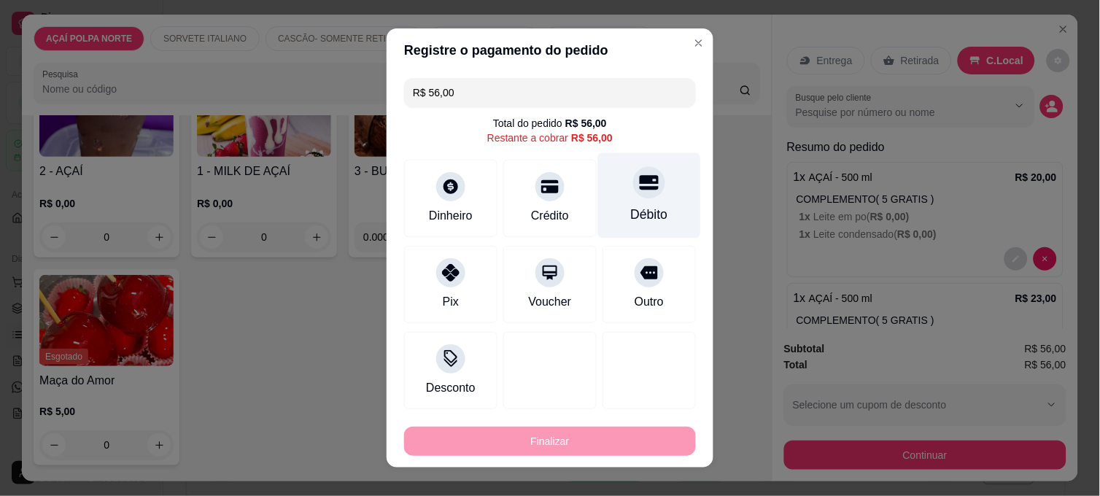
click at [655, 200] on div "Débito" at bounding box center [649, 195] width 103 height 85
type input "R$ 0,00"
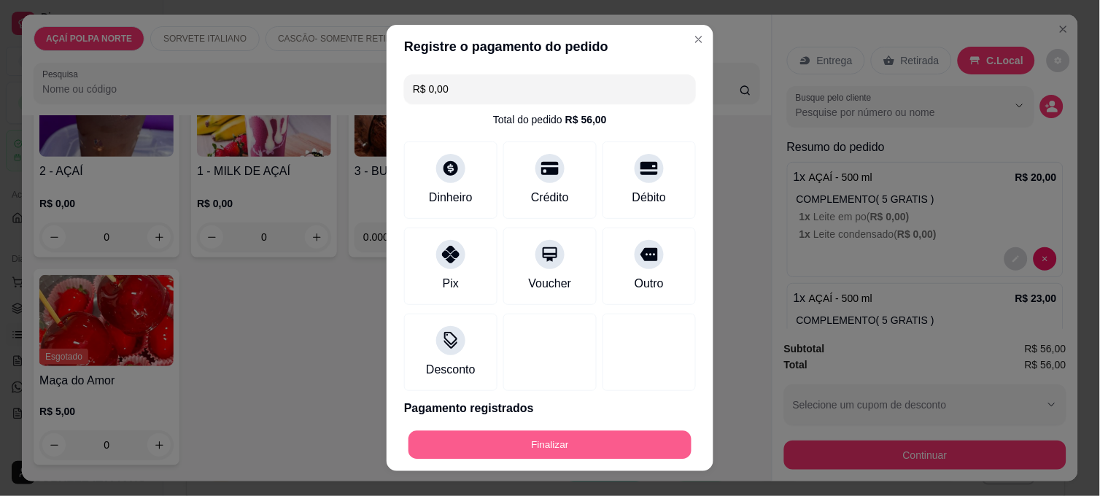
click at [662, 449] on button "Finalizar" at bounding box center [549, 445] width 283 height 28
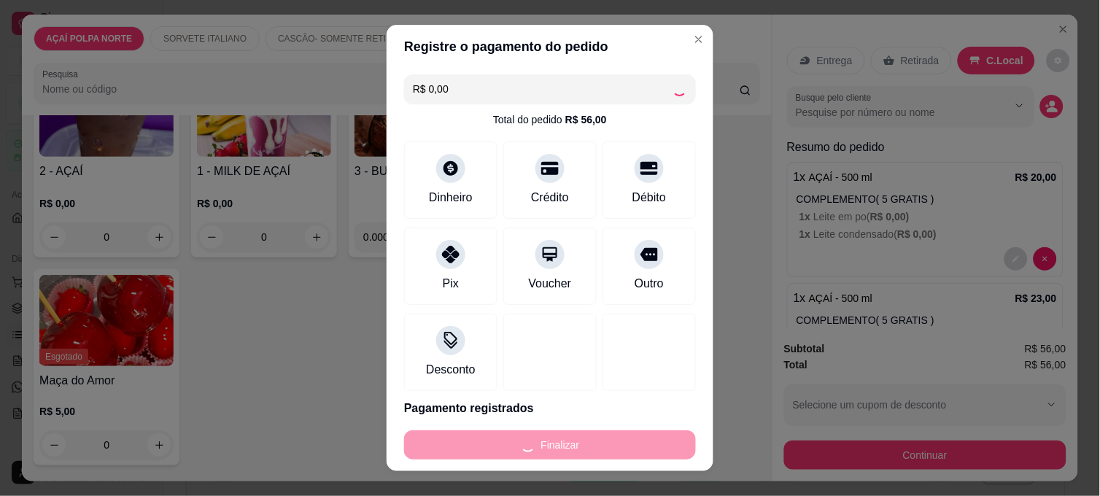
type input "0"
type input "-R$ 56,00"
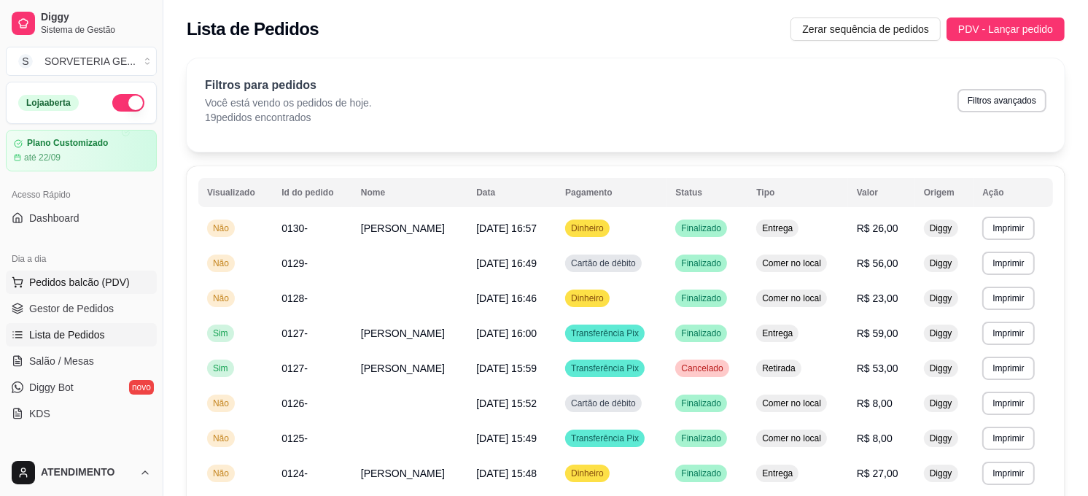
click at [92, 275] on span "Pedidos balcão (PDV)" at bounding box center [79, 282] width 101 height 15
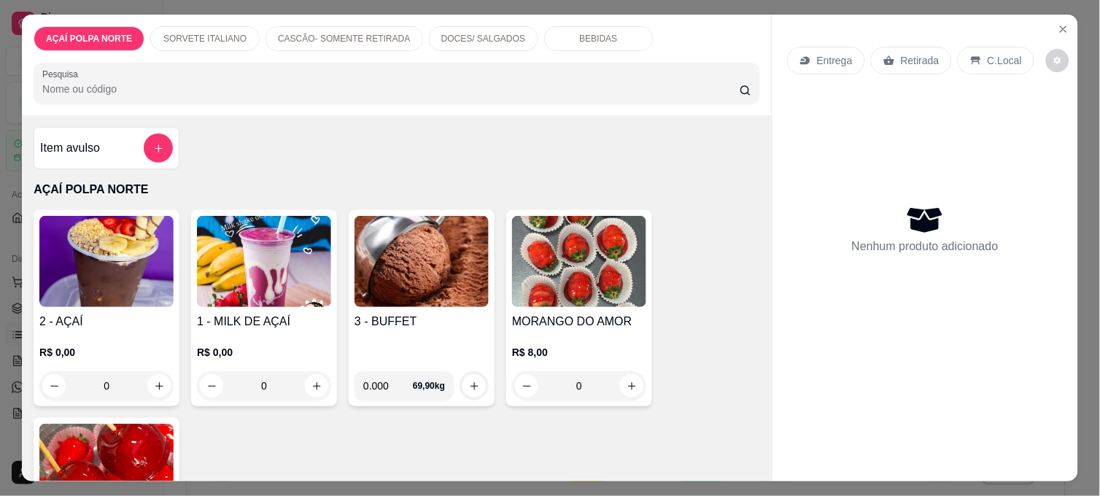
click at [125, 267] on img at bounding box center [106, 261] width 134 height 91
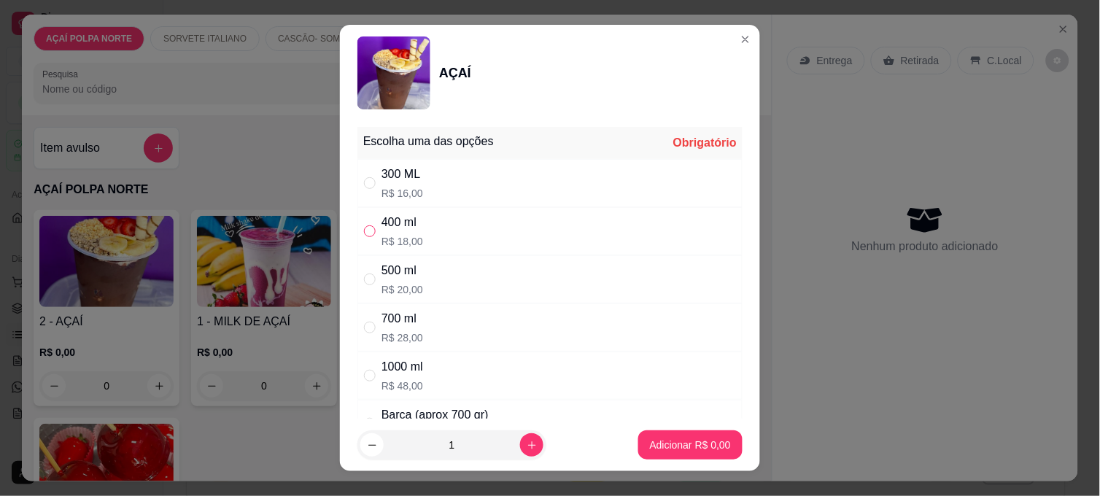
click at [369, 226] on input "" at bounding box center [370, 231] width 12 height 12
radio input "true"
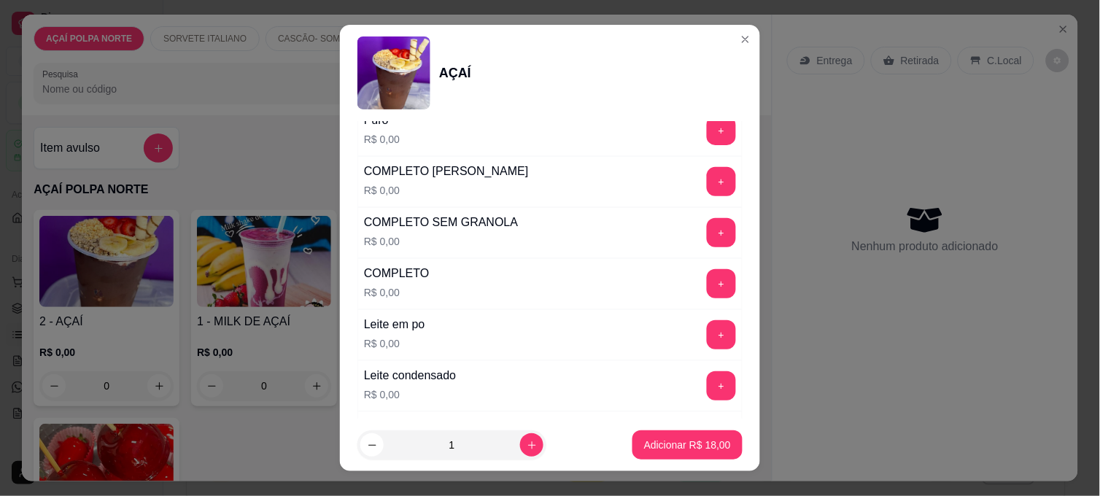
scroll to position [567, 0]
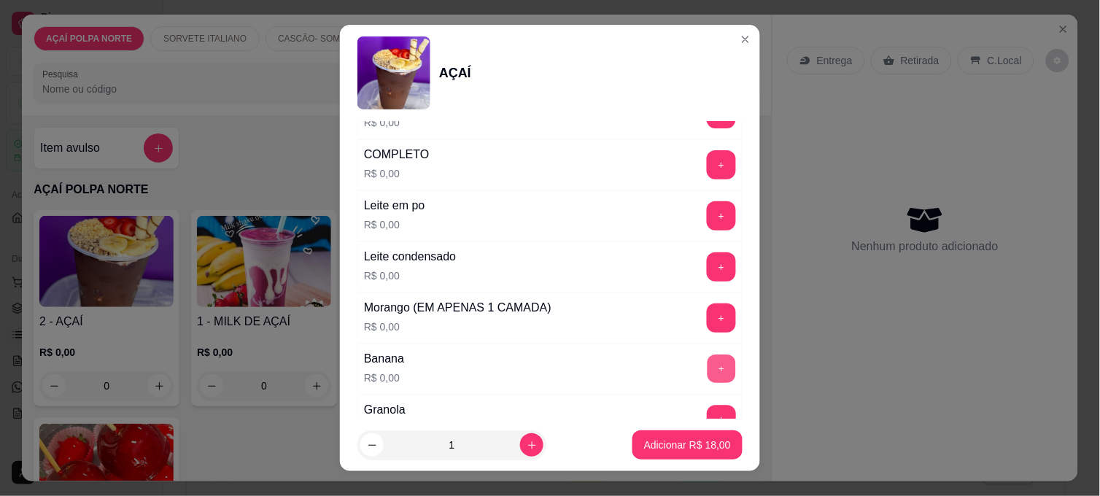
click at [708, 365] on button "+" at bounding box center [722, 369] width 28 height 28
click at [708, 279] on button "+" at bounding box center [722, 267] width 28 height 28
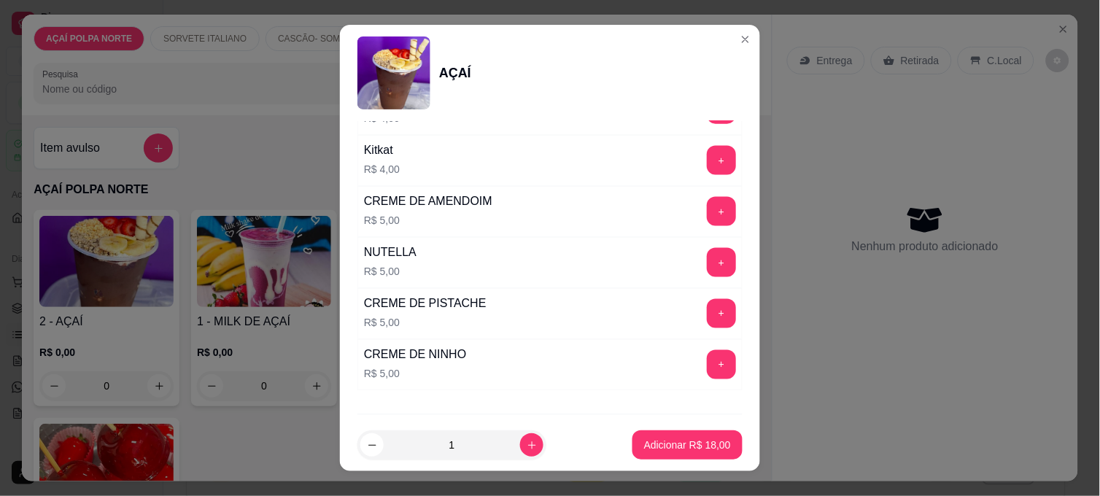
scroll to position [1702, 0]
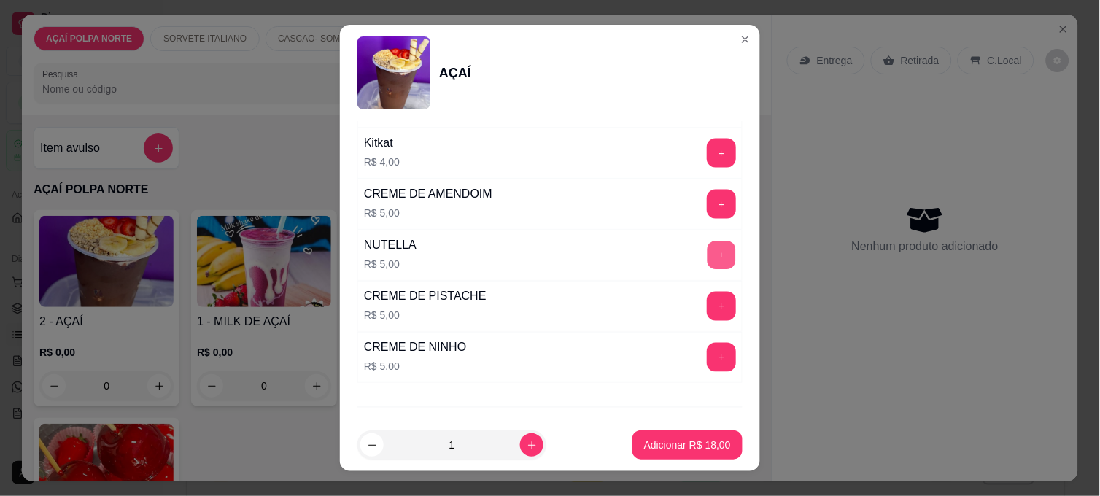
click at [708, 268] on button "+" at bounding box center [722, 255] width 28 height 28
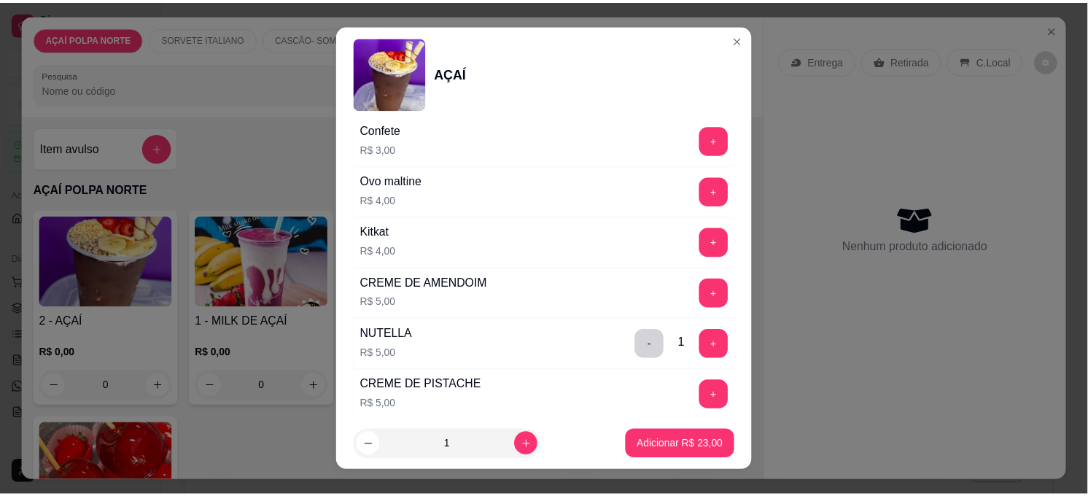
scroll to position [1540, 0]
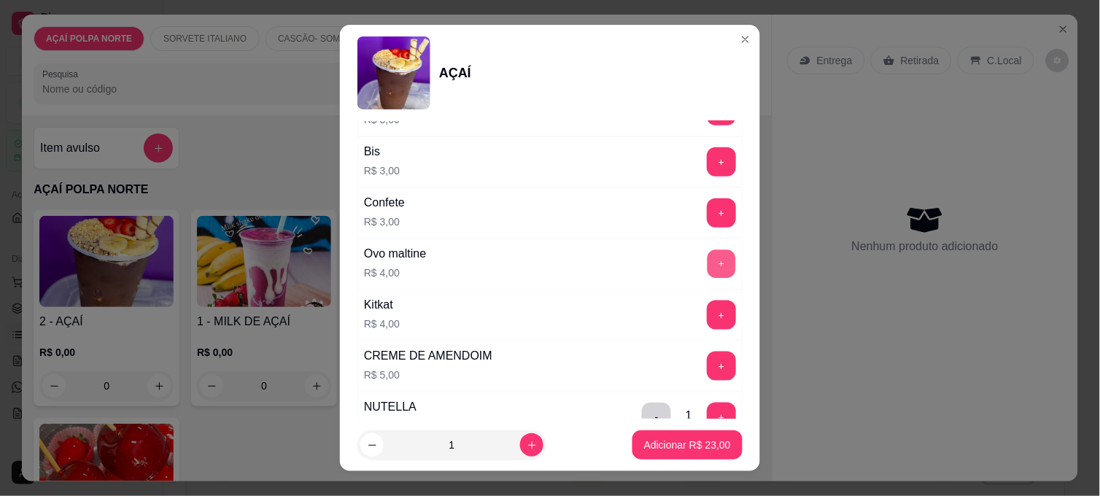
click at [708, 270] on button "+" at bounding box center [722, 264] width 28 height 28
click at [674, 425] on footer "1 Adicionar R$ 27,00" at bounding box center [550, 445] width 420 height 53
click at [662, 446] on p "Adicionar R$ 27,00" at bounding box center [687, 445] width 87 height 15
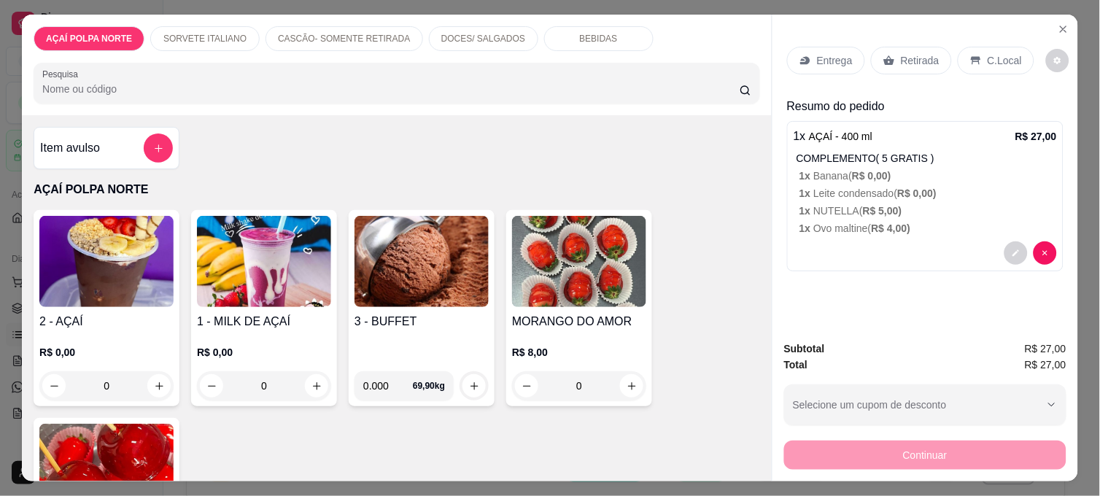
click at [1007, 57] on p "C.Local" at bounding box center [1005, 60] width 34 height 15
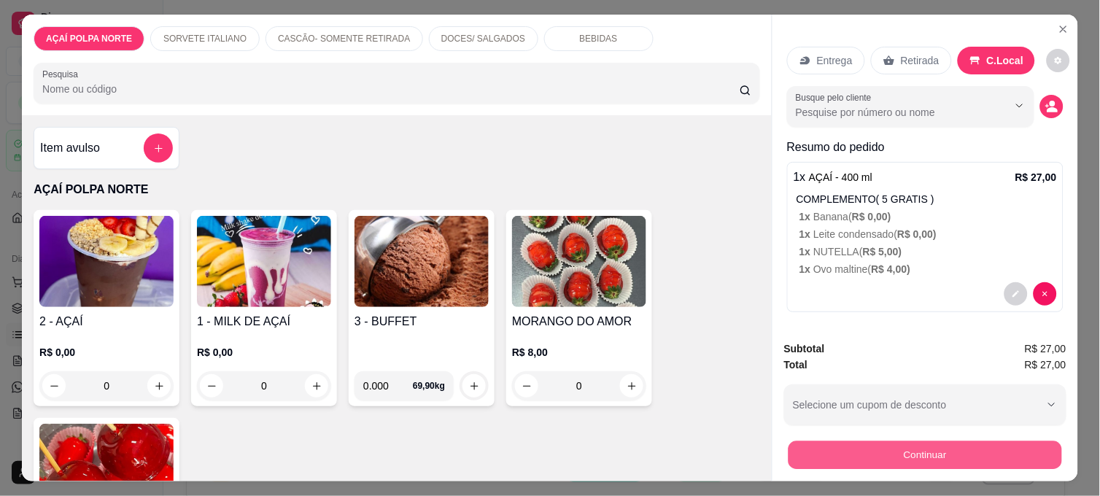
click at [1004, 441] on button "Continuar" at bounding box center [926, 455] width 274 height 28
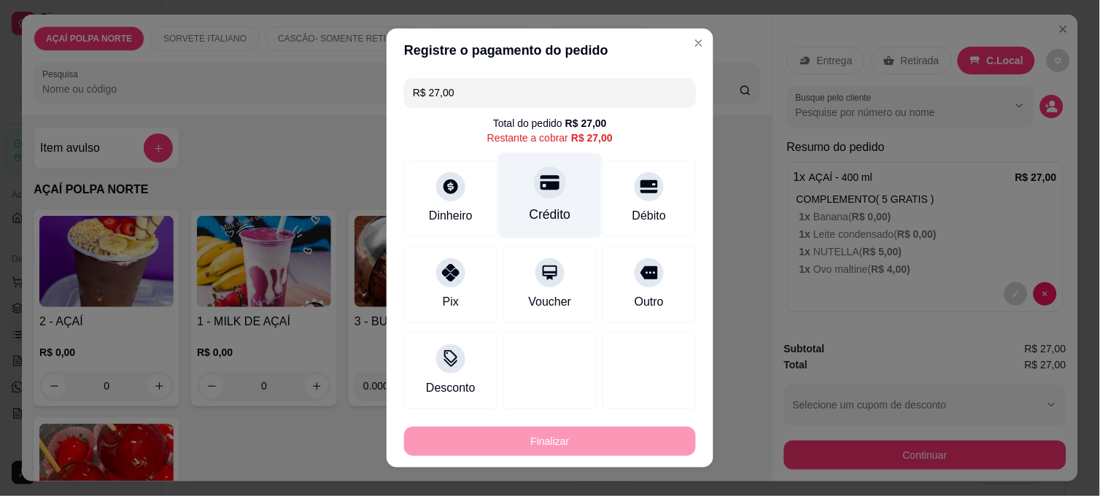
click at [559, 203] on div "Crédito" at bounding box center [550, 195] width 103 height 85
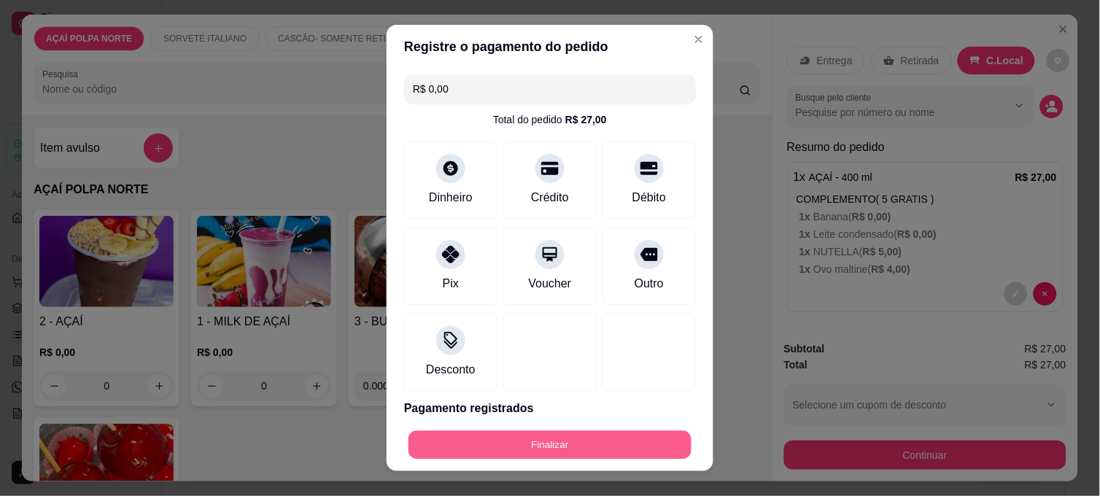
click at [619, 455] on button "Finalizar" at bounding box center [549, 445] width 283 height 28
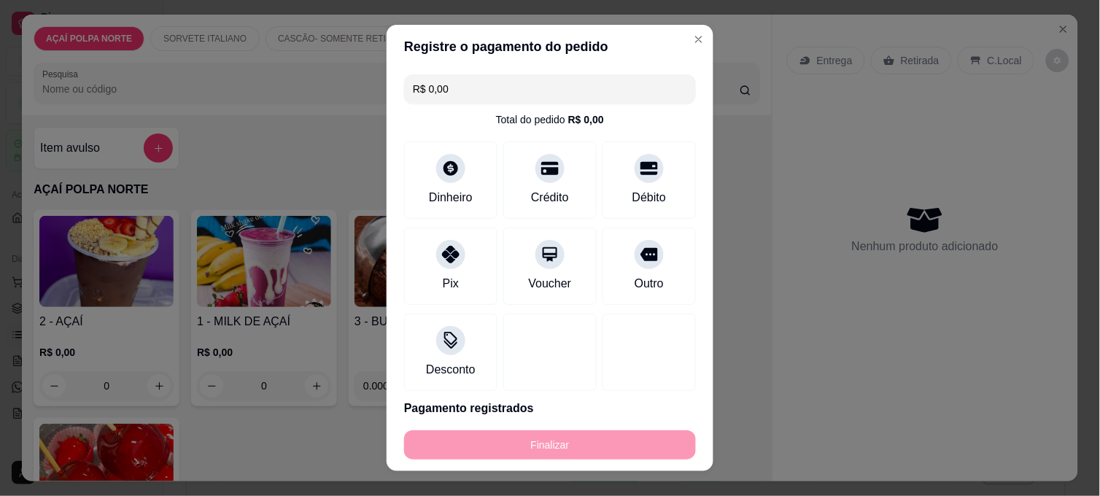
type input "-R$ 27,00"
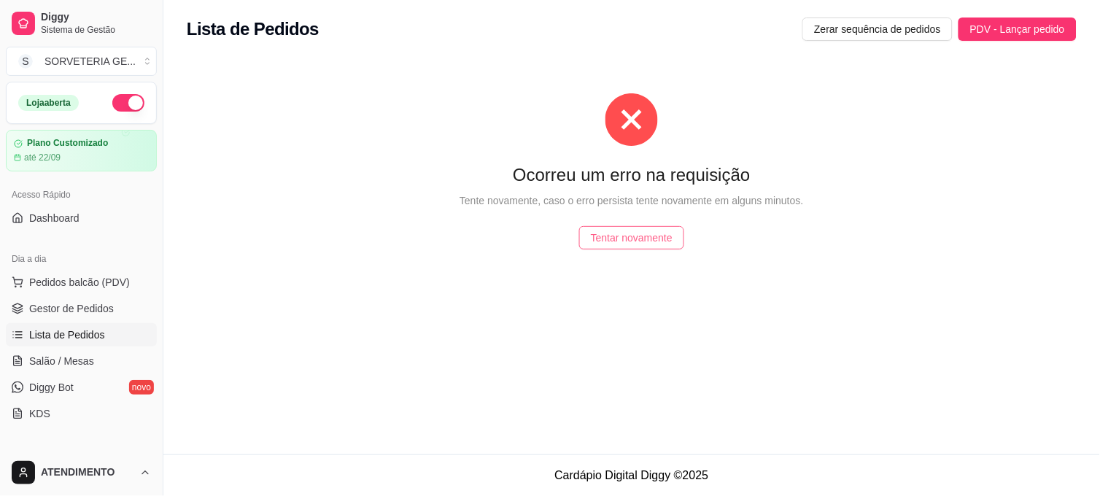
click at [662, 231] on span "Tentar novamente" at bounding box center [632, 238] width 82 height 16
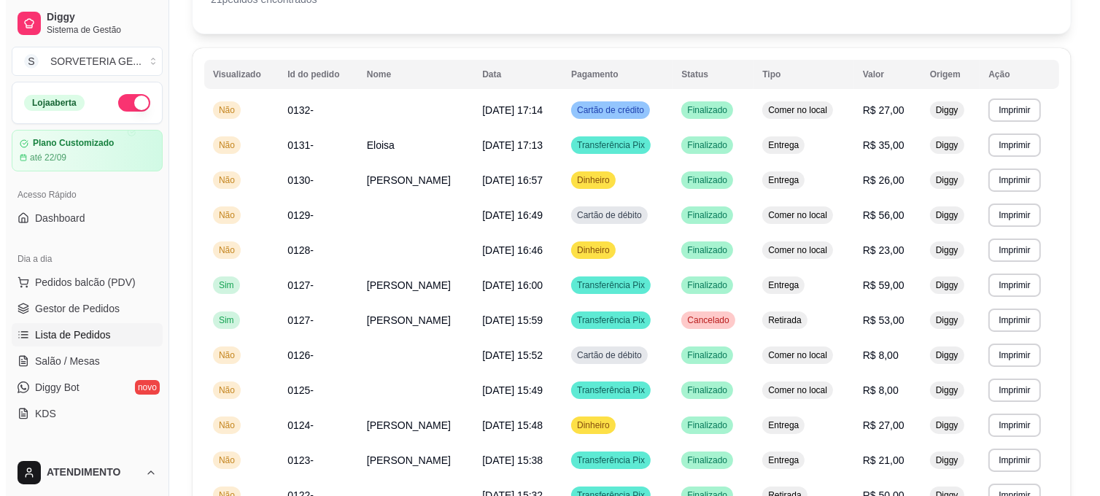
scroll to position [81, 0]
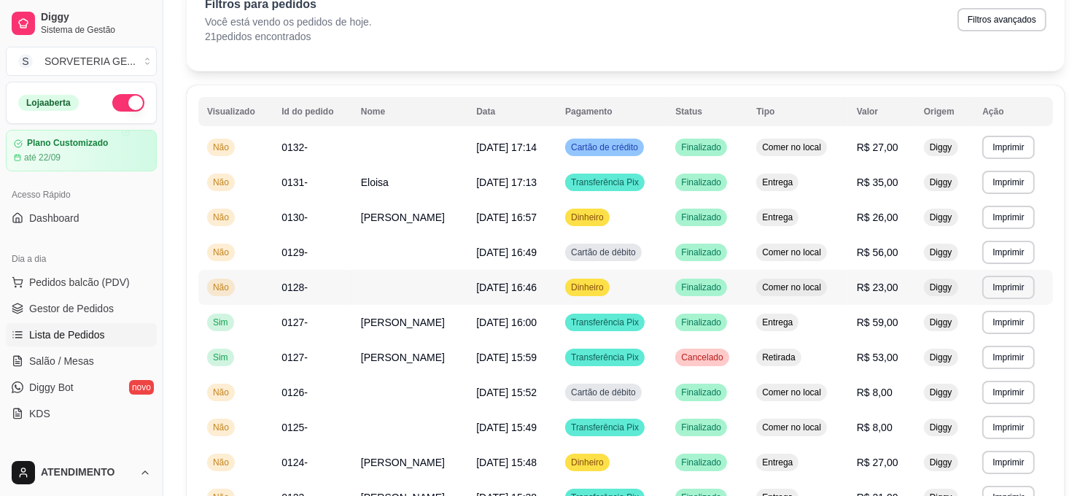
click at [435, 281] on td at bounding box center [409, 287] width 115 height 35
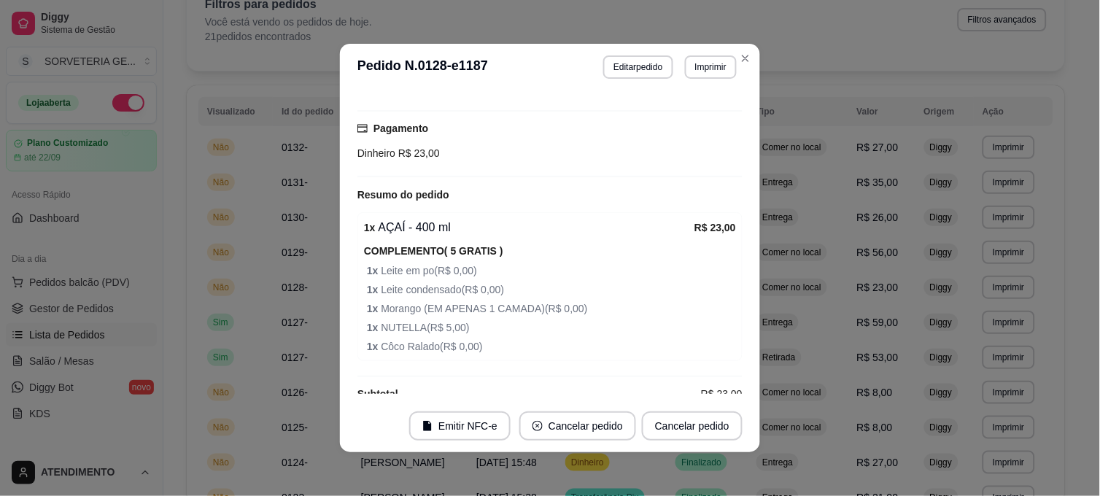
scroll to position [136, 0]
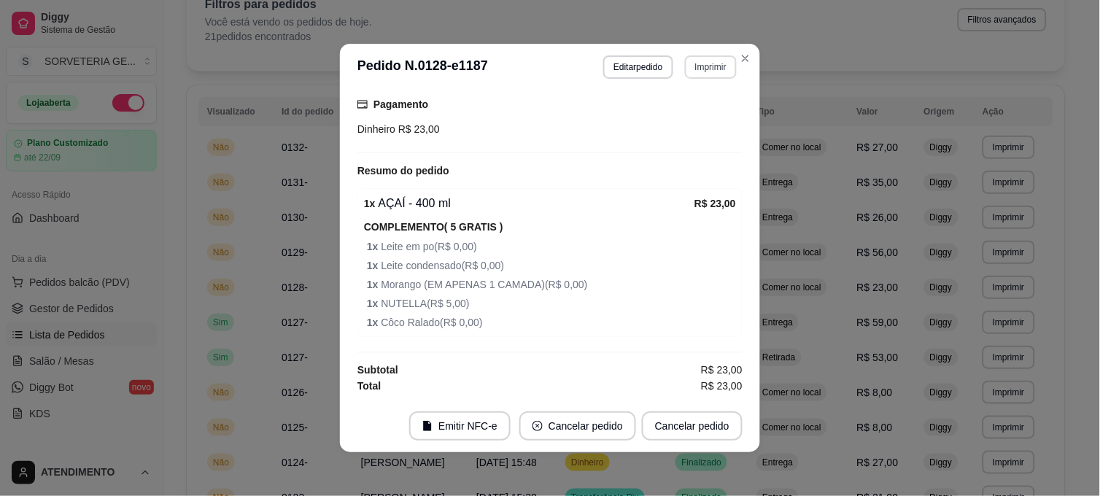
click at [703, 74] on button "Imprimir" at bounding box center [711, 66] width 52 height 23
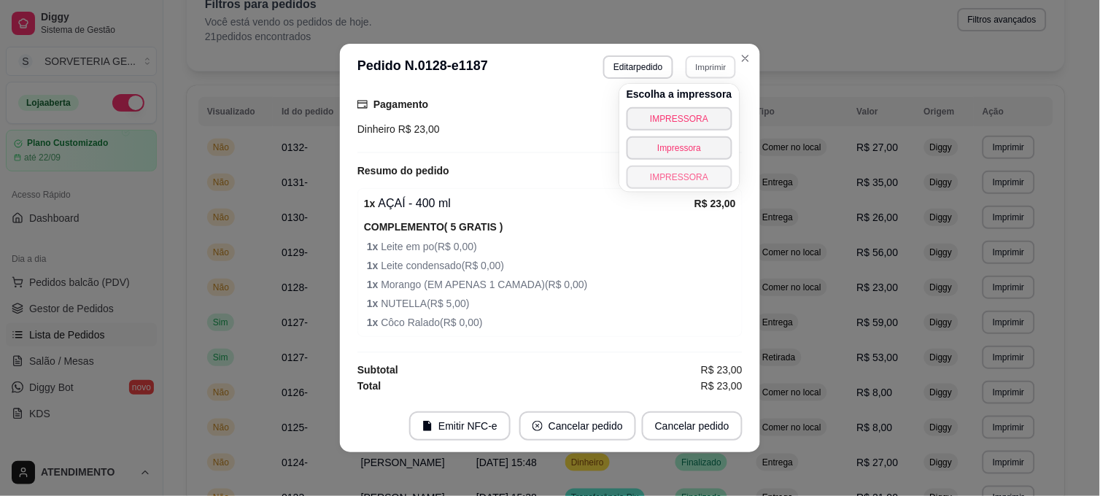
click at [680, 180] on button "IMPRESSORA" at bounding box center [680, 177] width 106 height 23
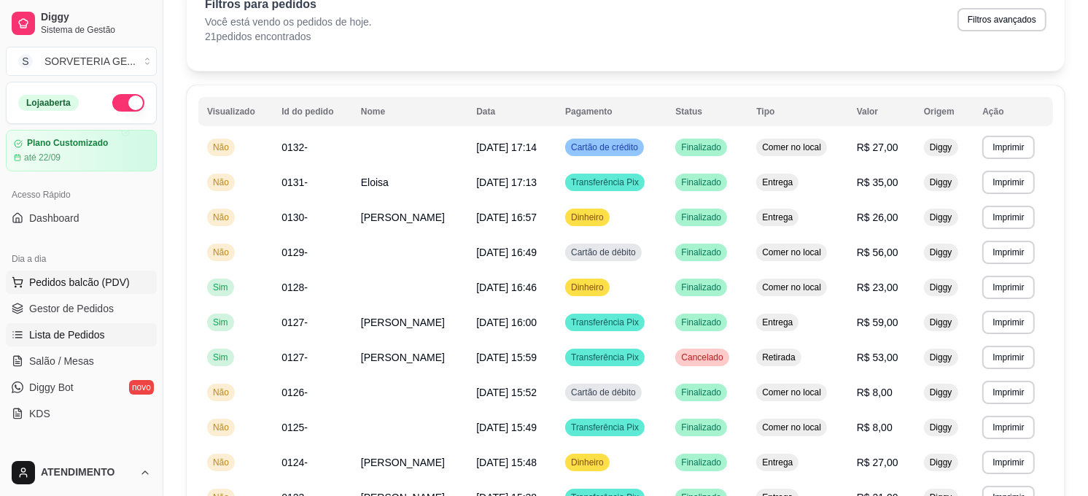
click at [82, 284] on span "Pedidos balcão (PDV)" at bounding box center [79, 282] width 101 height 15
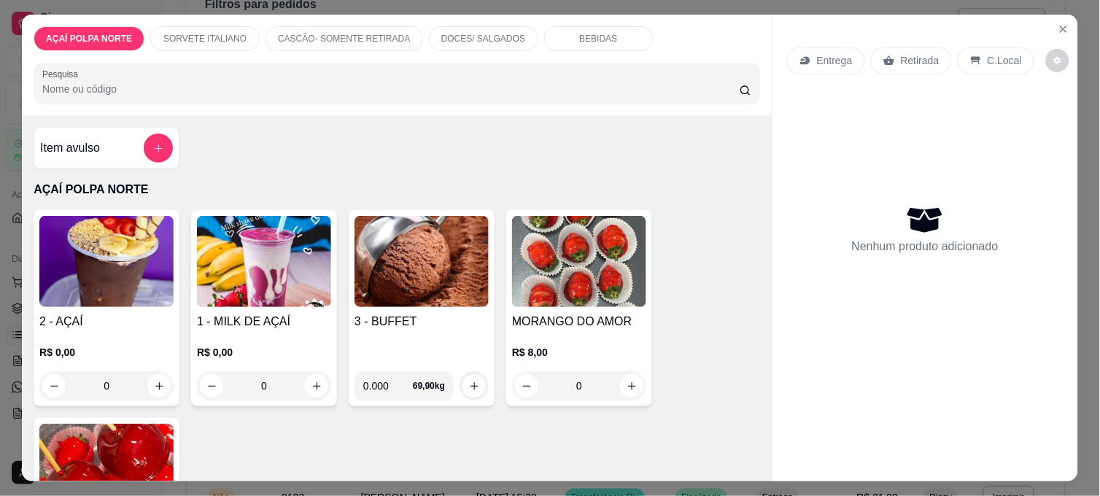
click at [129, 253] on img at bounding box center [106, 261] width 134 height 91
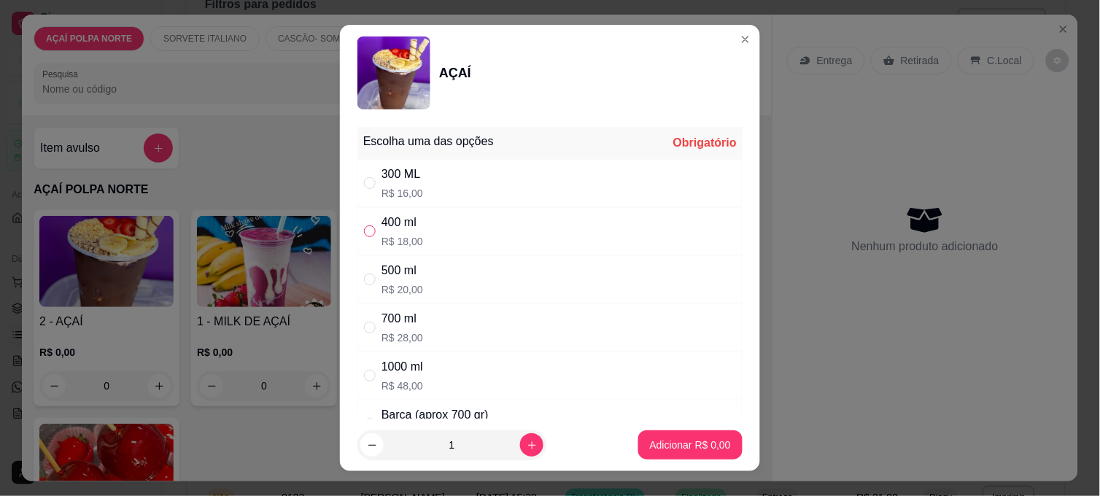
click at [364, 233] on input "" at bounding box center [370, 231] width 12 height 12
radio input "true"
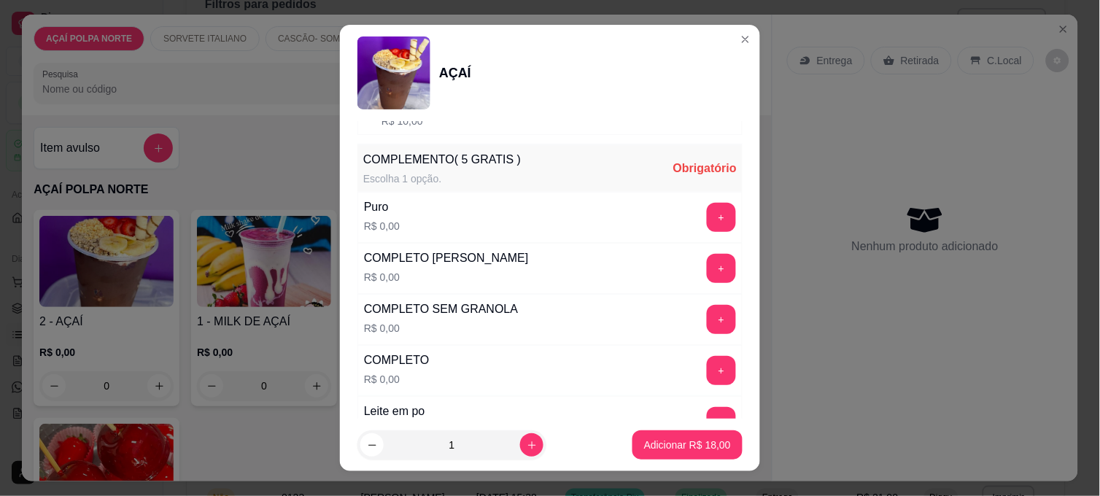
scroll to position [405, 0]
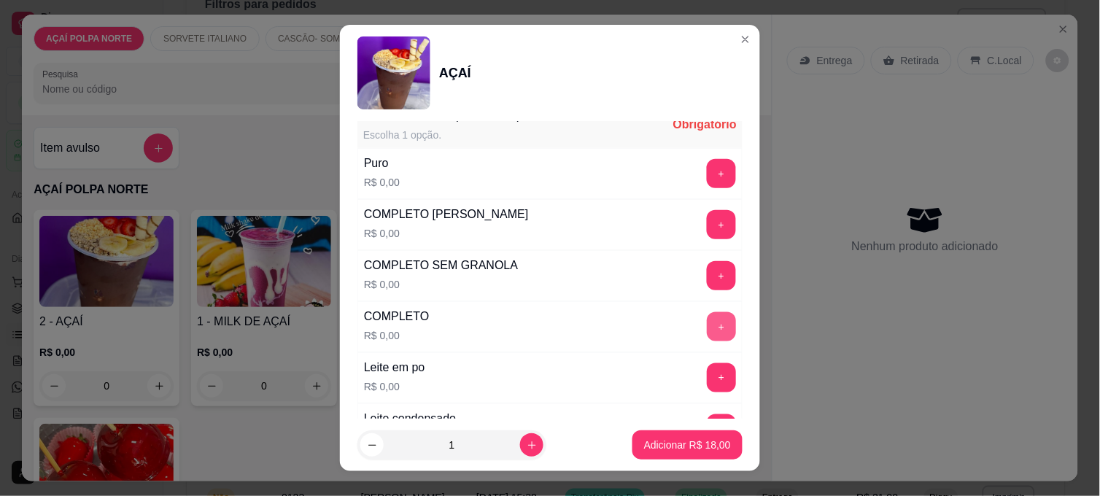
click at [707, 325] on button "+" at bounding box center [721, 326] width 29 height 29
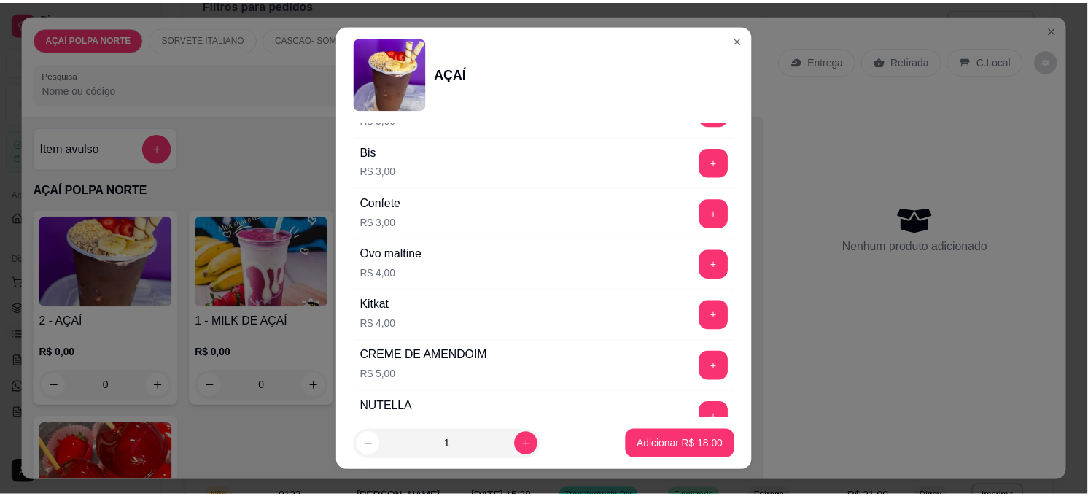
scroll to position [1621, 0]
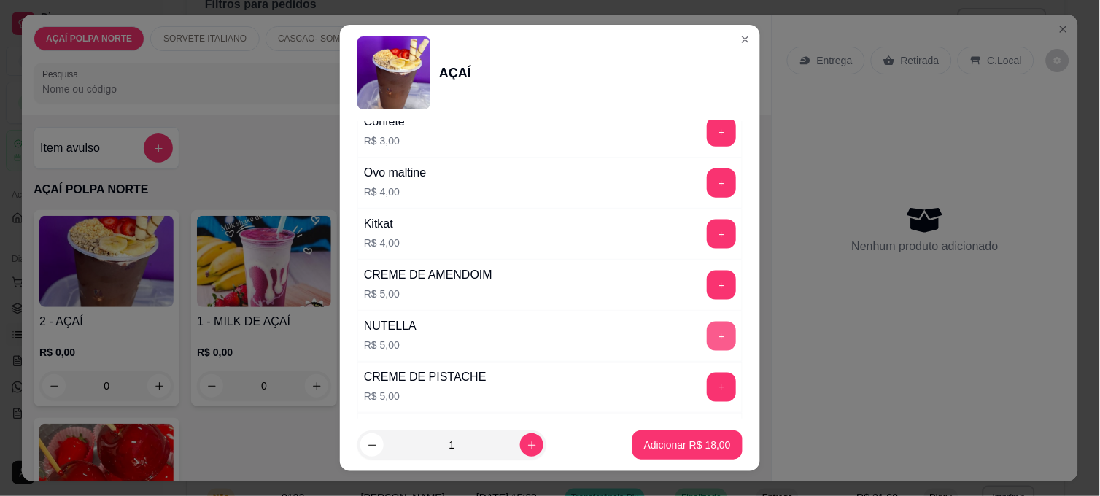
click at [707, 338] on button "+" at bounding box center [721, 336] width 29 height 29
click at [520, 436] on button "increase-product-quantity" at bounding box center [531, 444] width 23 height 23
type input "2"
click at [686, 442] on p "Adicionar R$ 46,00" at bounding box center [688, 445] width 85 height 14
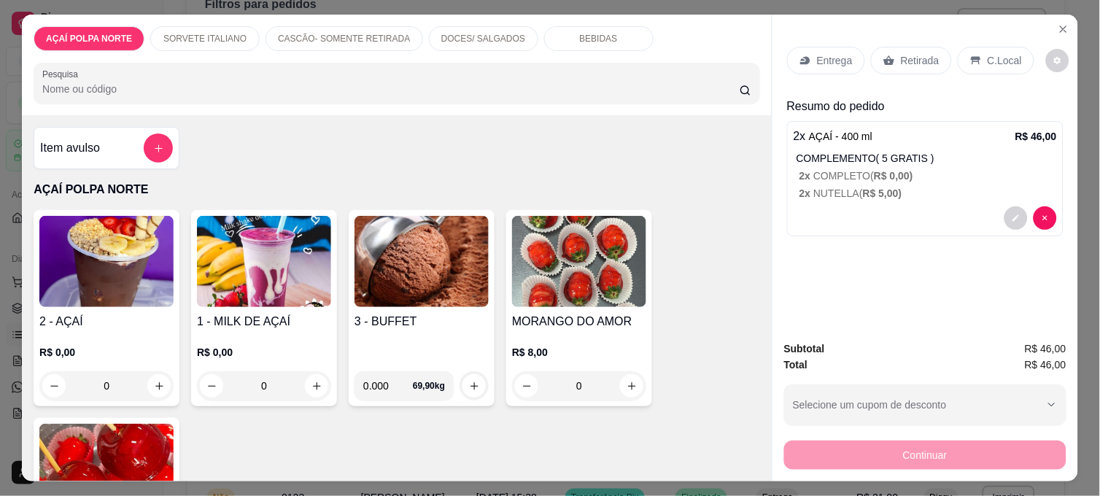
click at [988, 56] on p "C.Local" at bounding box center [1005, 60] width 34 height 15
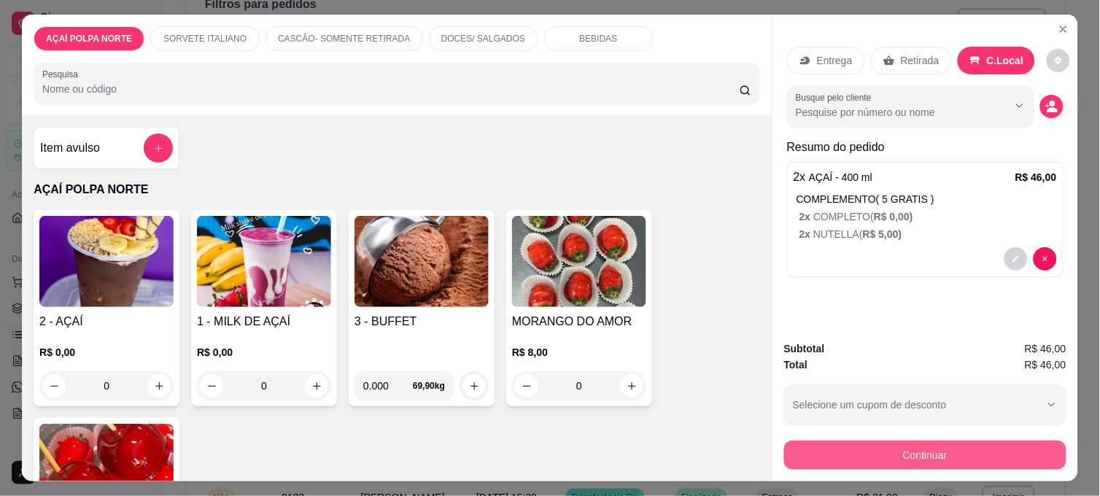
click at [948, 449] on button "Continuar" at bounding box center [925, 455] width 282 height 29
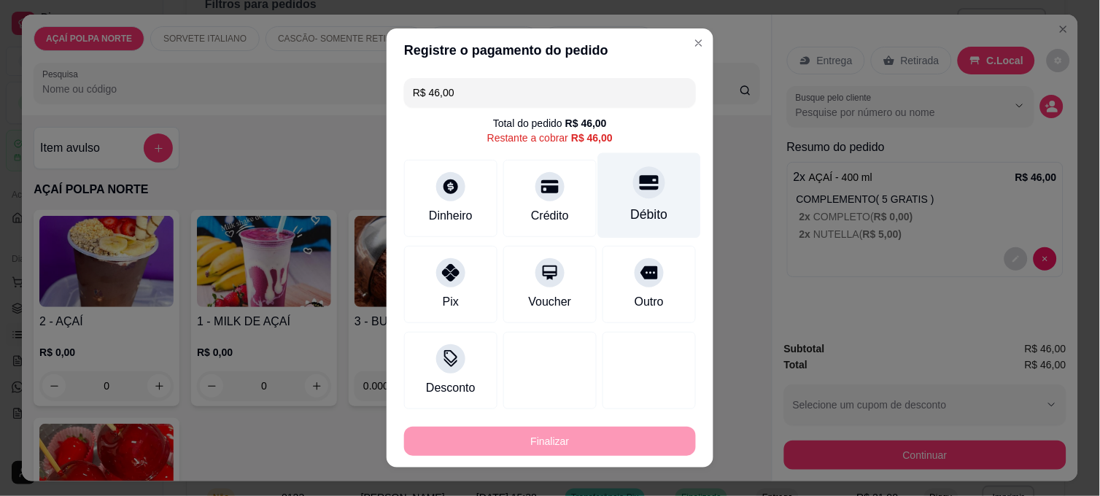
click at [631, 213] on div "Débito" at bounding box center [649, 214] width 37 height 19
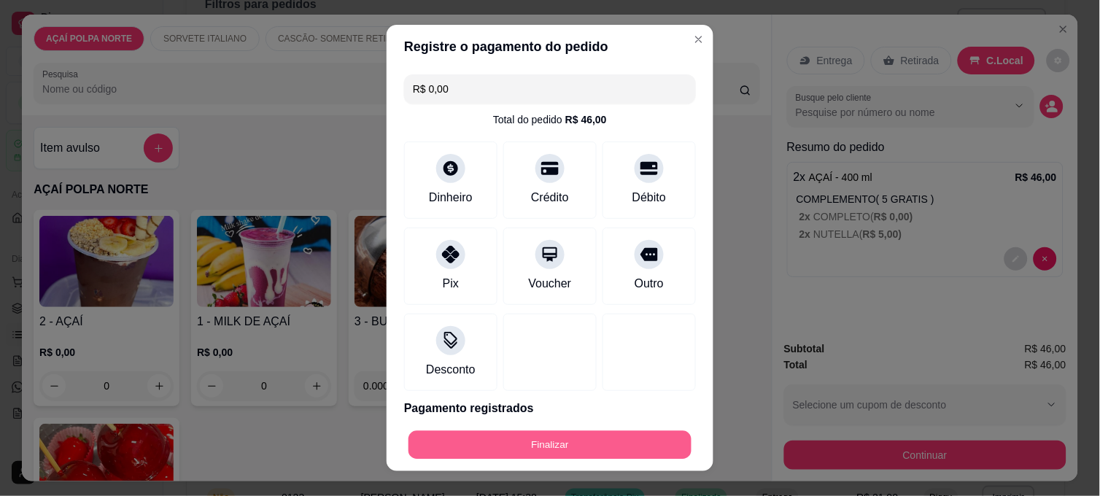
click at [599, 448] on button "Finalizar" at bounding box center [549, 445] width 283 height 28
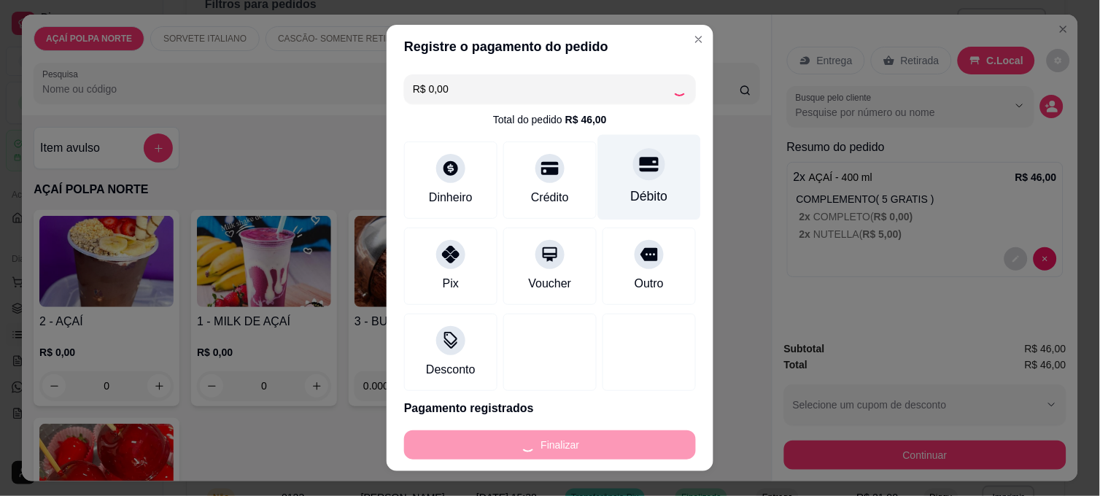
type input "-R$ 46,00"
